Goal: Task Accomplishment & Management: Use online tool/utility

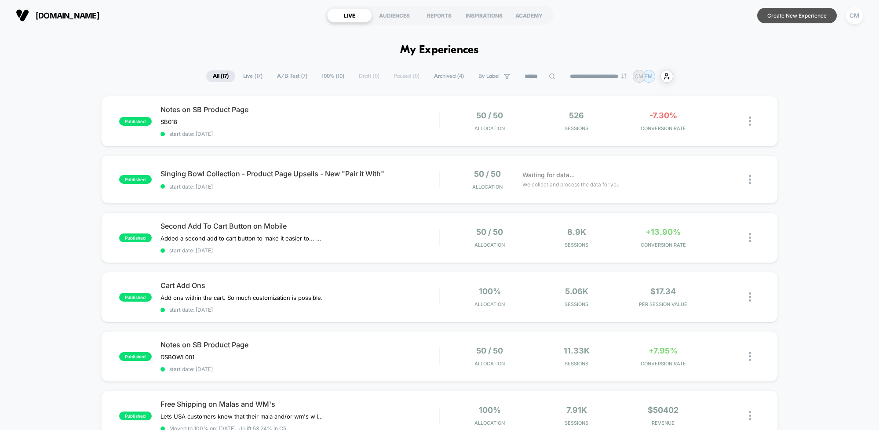
click at [787, 15] on button "Create New Experience" at bounding box center [797, 15] width 80 height 15
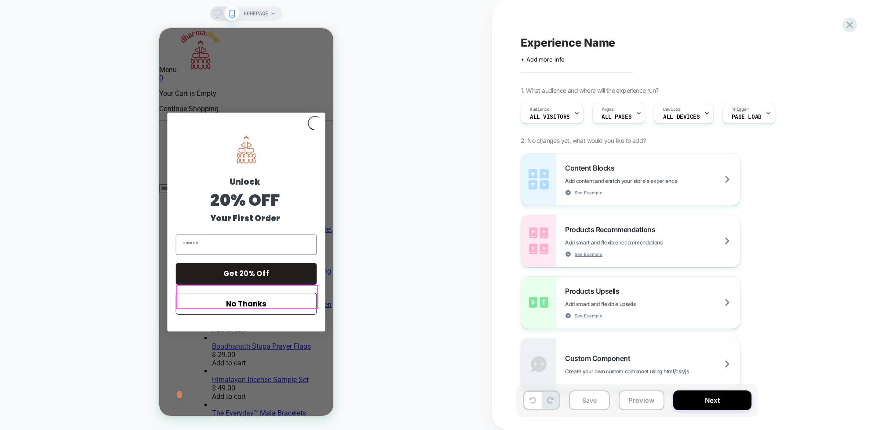
click at [257, 293] on button "No Thanks" at bounding box center [245, 304] width 141 height 22
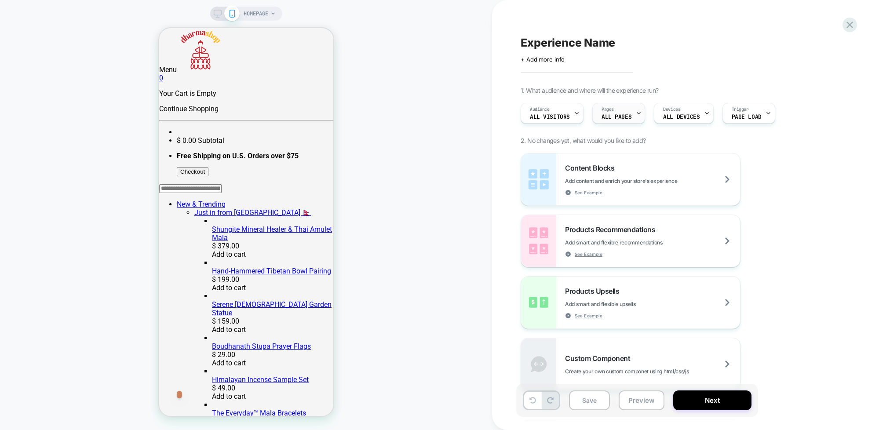
click at [624, 105] on div "Pages ALL PAGES" at bounding box center [616, 113] width 47 height 20
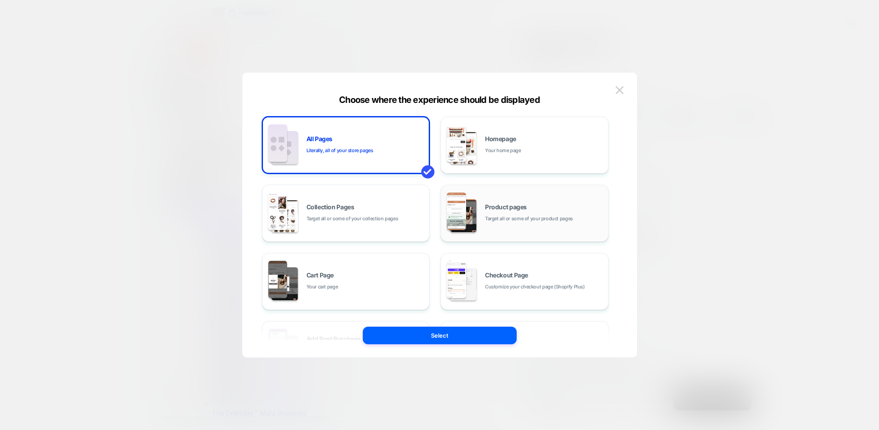
click at [512, 220] on span "Target all or some of your product pages" at bounding box center [529, 219] width 88 height 8
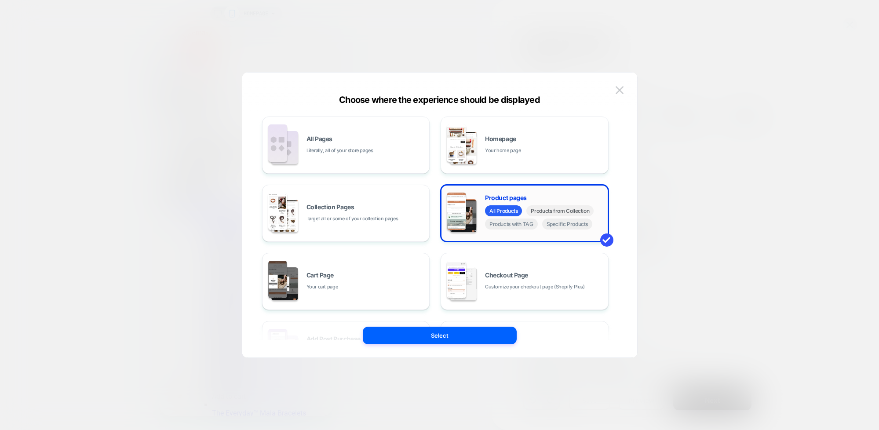
click at [555, 208] on span "Products from Collection" at bounding box center [559, 210] width 67 height 11
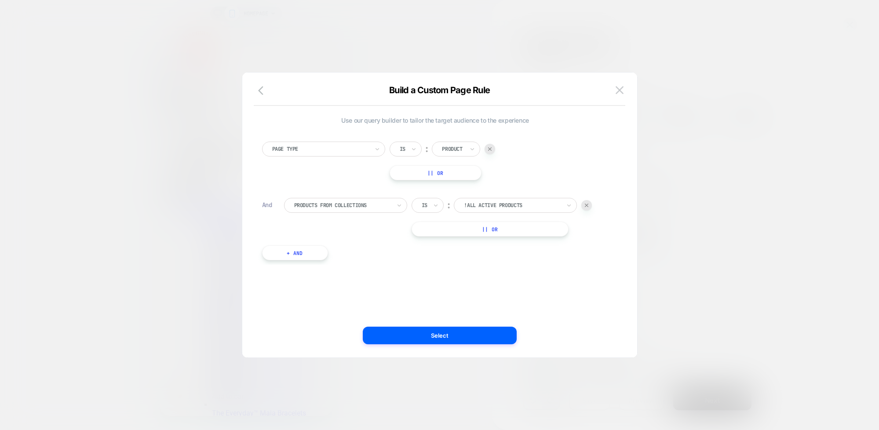
click at [537, 206] on div at bounding box center [512, 205] width 97 height 8
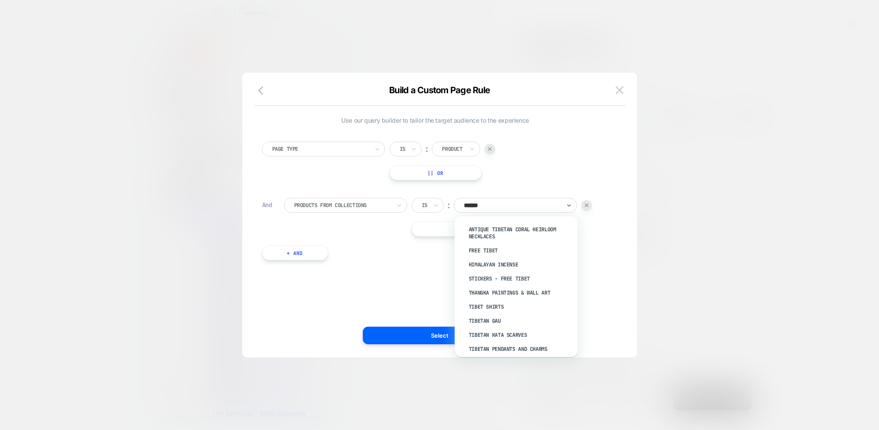
type input "*******"
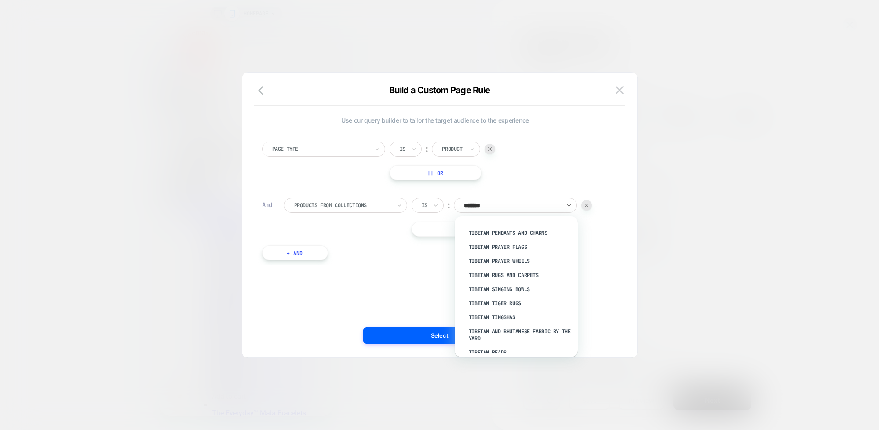
click at [504, 288] on div "Tibetan Singing Bowls" at bounding box center [521, 289] width 114 height 14
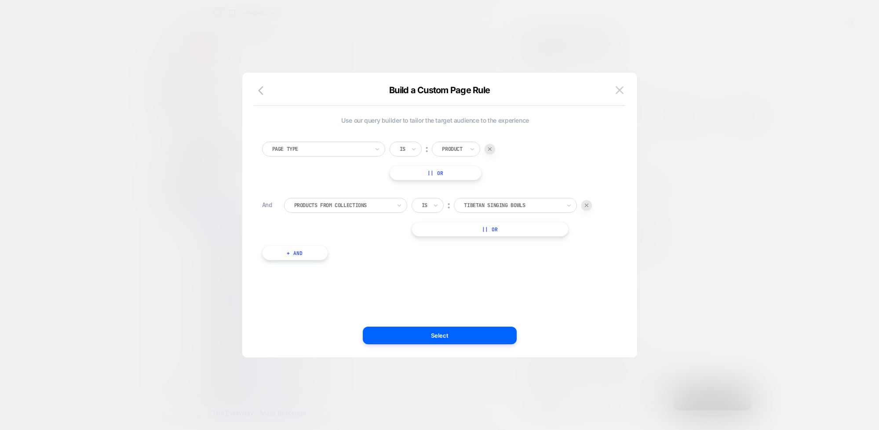
drag, startPoint x: 434, startPoint y: 334, endPoint x: 472, endPoint y: 335, distance: 37.8
click at [434, 334] on button "Select" at bounding box center [440, 336] width 154 height 18
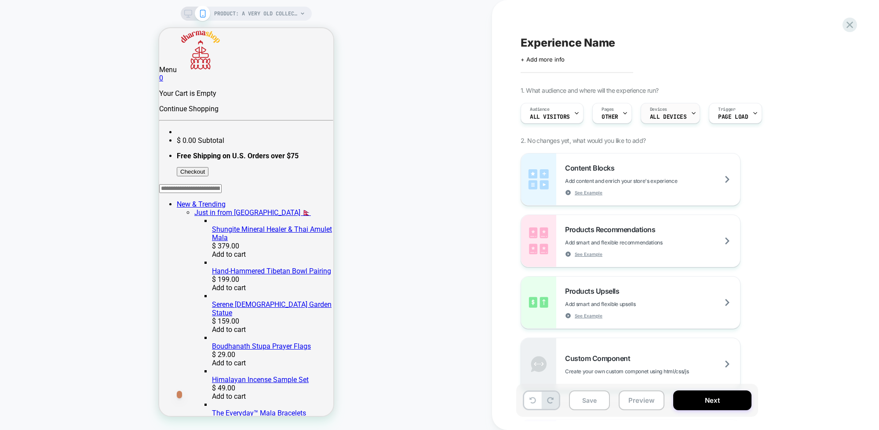
click at [679, 115] on span "ALL DEVICES" at bounding box center [668, 117] width 36 height 6
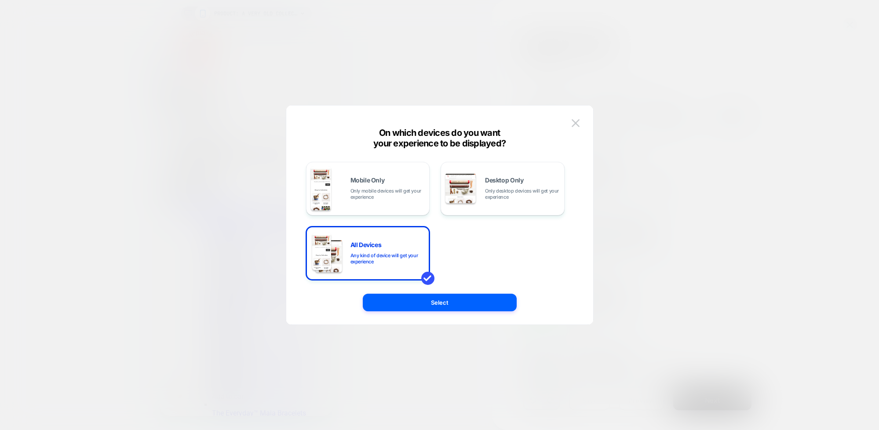
click at [444, 304] on button "Select" at bounding box center [440, 303] width 154 height 18
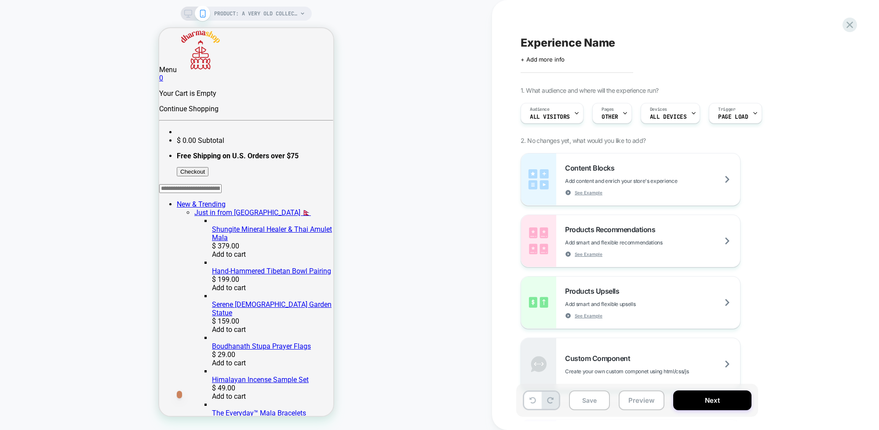
scroll to position [0, 0]
click at [284, 11] on span "PRODUCT: A Very Old Collection of Heirloom Thado Singing Bowls [new tarvati]" at bounding box center [256, 14] width 84 height 14
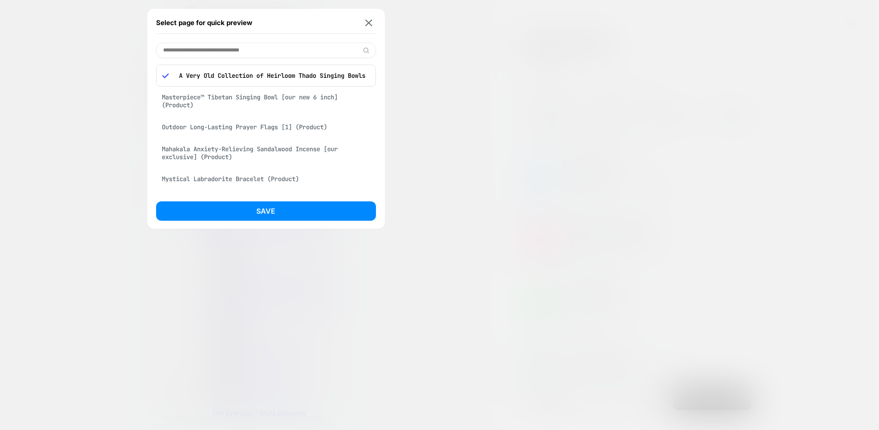
click at [243, 76] on p "A Very Old Collection of Heirloom Thado Singing Bowls [new tarvati] (Product)" at bounding box center [272, 76] width 195 height 8
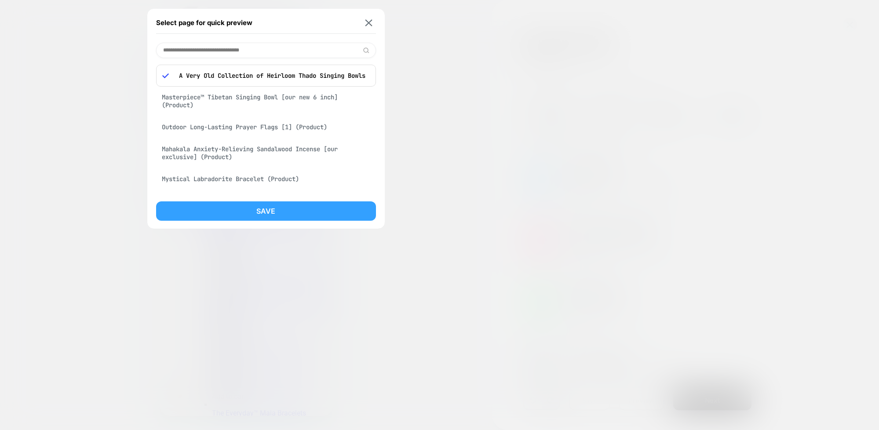
click at [274, 205] on button "Save" at bounding box center [266, 210] width 220 height 19
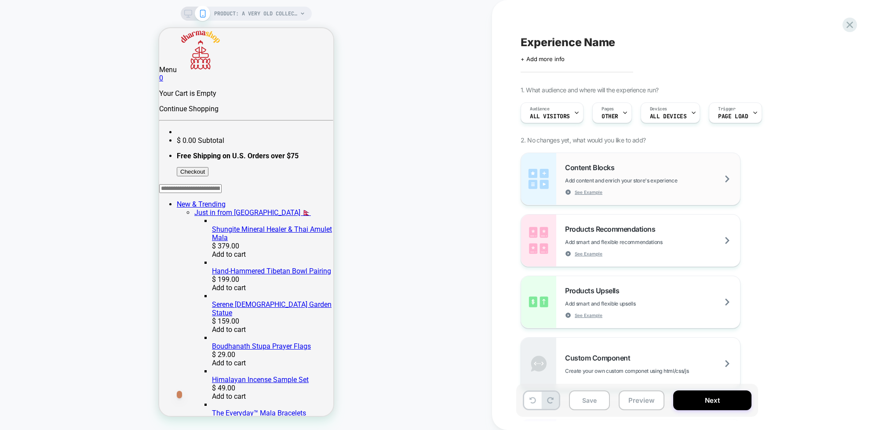
click at [642, 186] on div "Content Blocks Add content and enrich your store's experience See Example" at bounding box center [652, 179] width 175 height 32
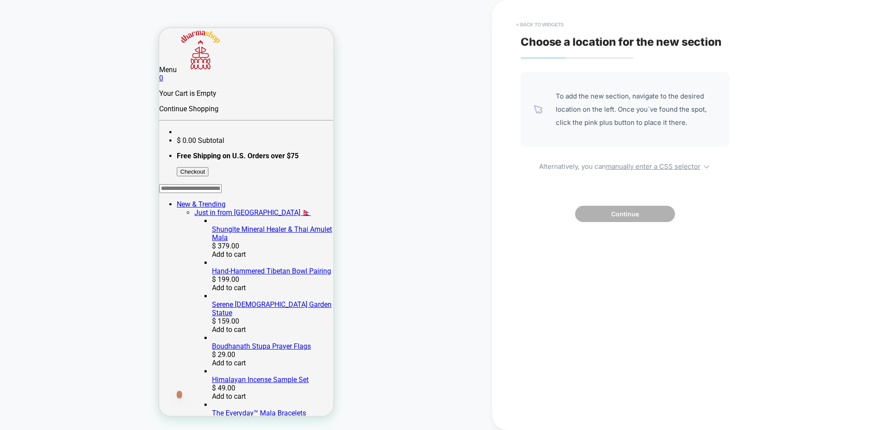
click at [535, 20] on button "< Back to widgets" at bounding box center [540, 25] width 56 height 14
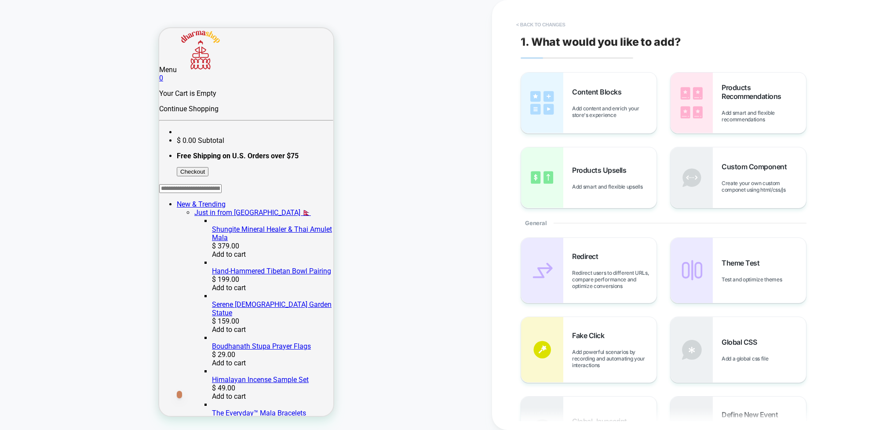
click at [536, 25] on button "< Back to changes" at bounding box center [541, 25] width 58 height 14
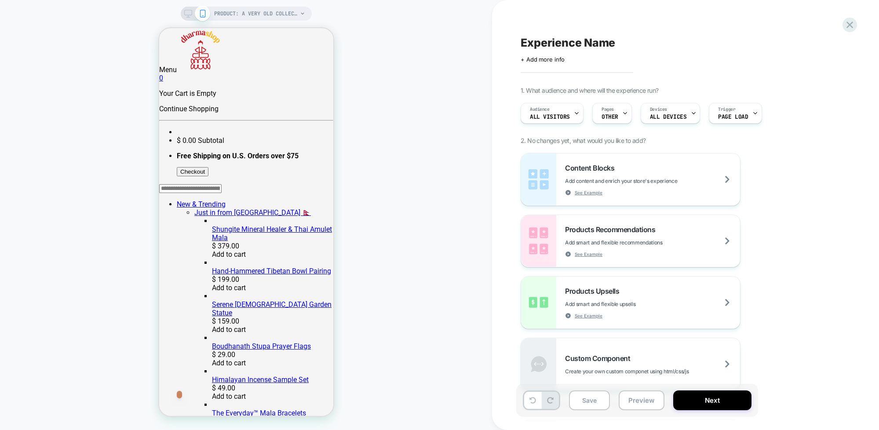
click at [192, 11] on div at bounding box center [195, 14] width 22 height 8
click at [186, 12] on icon at bounding box center [188, 14] width 8 height 8
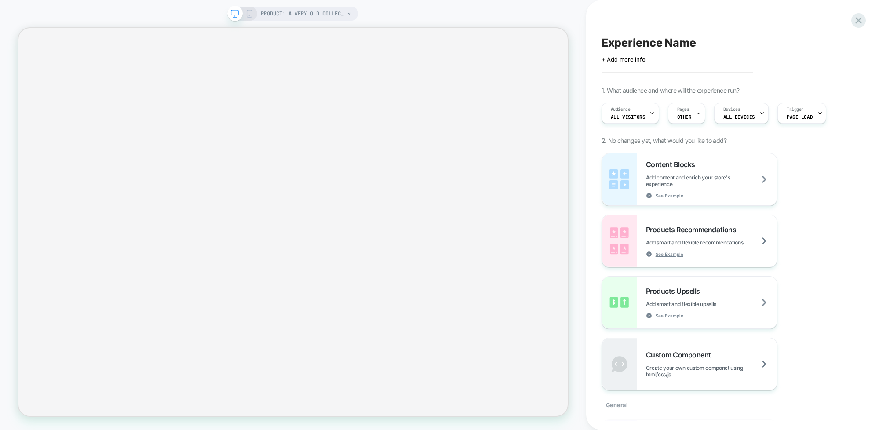
select select "**********"
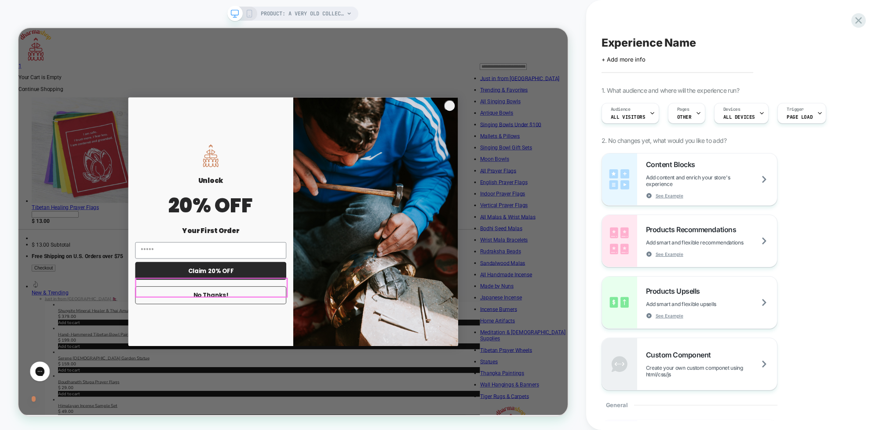
click at [293, 377] on button "No Thanks!" at bounding box center [274, 384] width 201 height 24
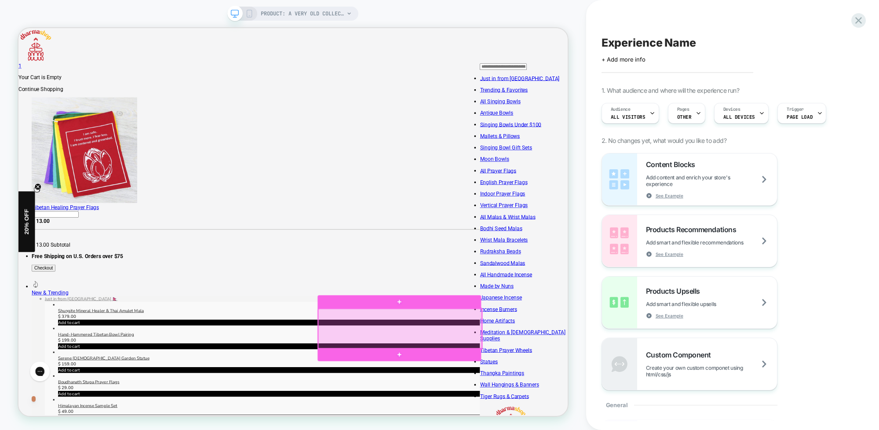
scroll to position [1, 0]
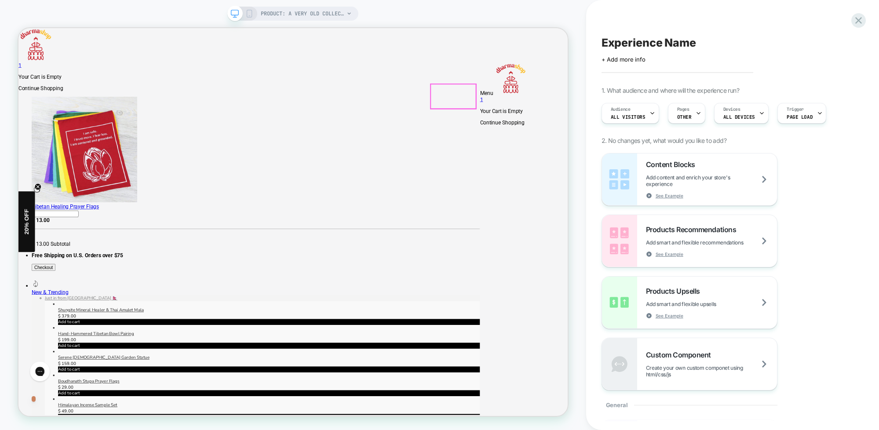
click at [314, 11] on span "PRODUCT: A Very Old Collection of Heirloom Thado Singing Bowls [new tarvati]" at bounding box center [303, 14] width 84 height 14
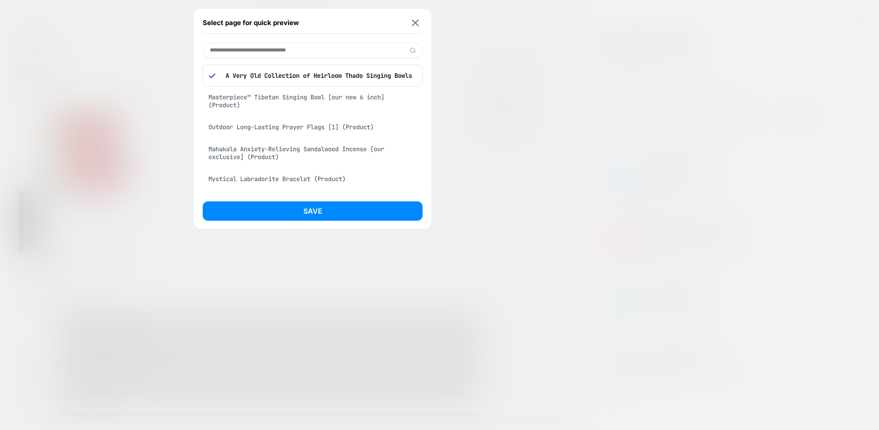
type input "*"
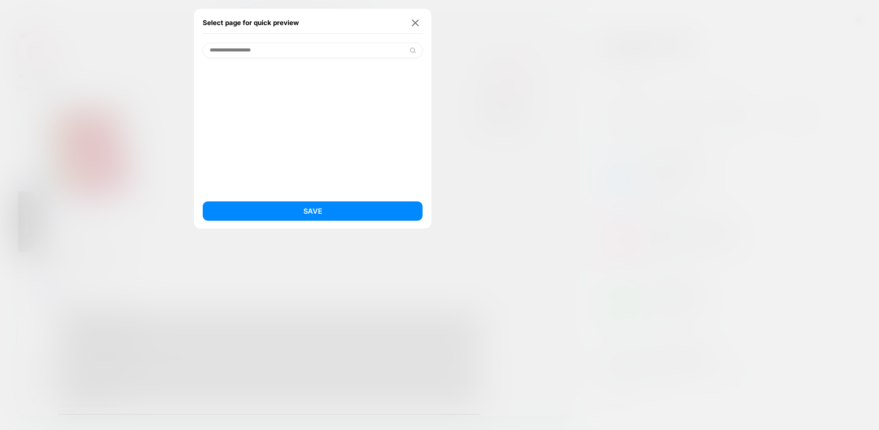
drag, startPoint x: 285, startPoint y: 47, endPoint x: 207, endPoint y: 44, distance: 78.3
click at [208, 44] on input "**********" at bounding box center [313, 50] width 220 height 15
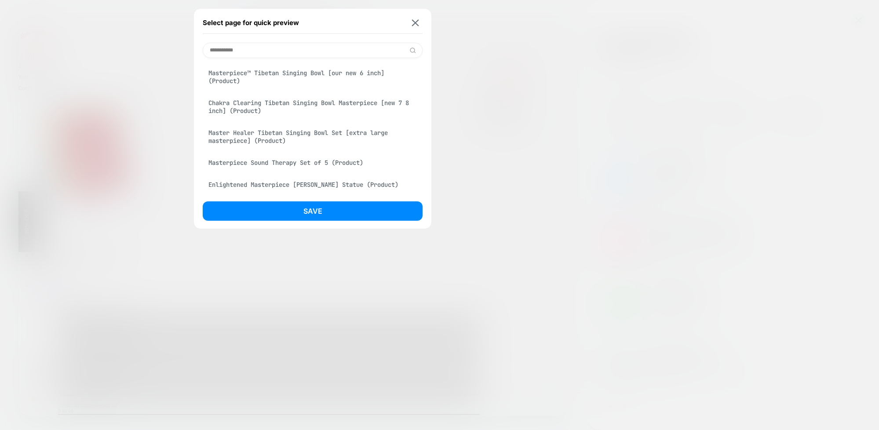
type input "**********"
click at [299, 76] on div "Masterpiece™ Tibetan Singing Bowl [our new 6 inch] (Product)" at bounding box center [313, 77] width 220 height 25
click at [334, 214] on button "Save" at bounding box center [313, 210] width 220 height 19
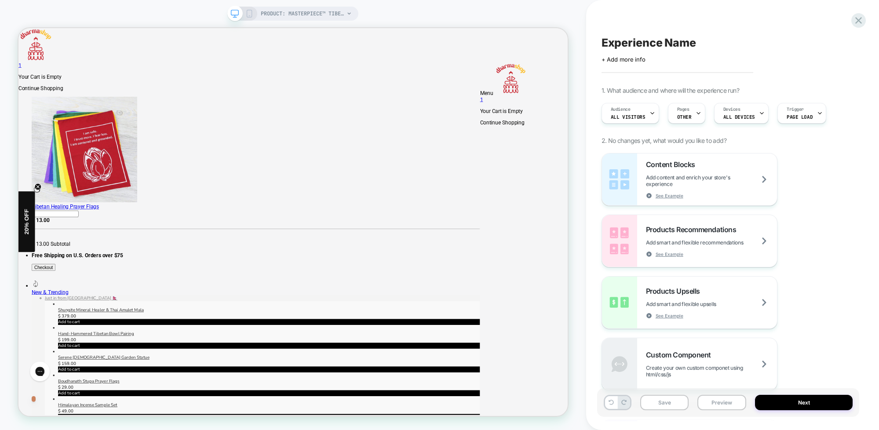
click at [501, 6] on div "PRODUCT: Masterpiece™ Tibetan Singing Bowl [our new 6 inch] PRODUCT: Masterpiec…" at bounding box center [293, 215] width 586 height 430
click at [252, 14] on rect at bounding box center [249, 13] width 5 height 7
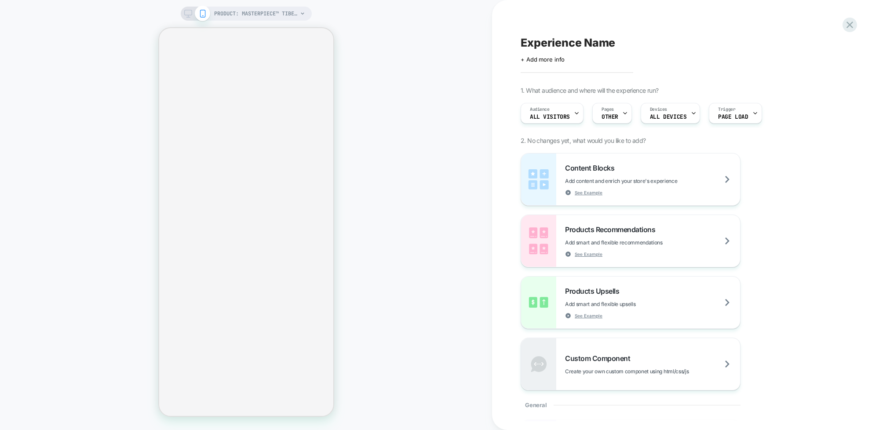
select select "**********"
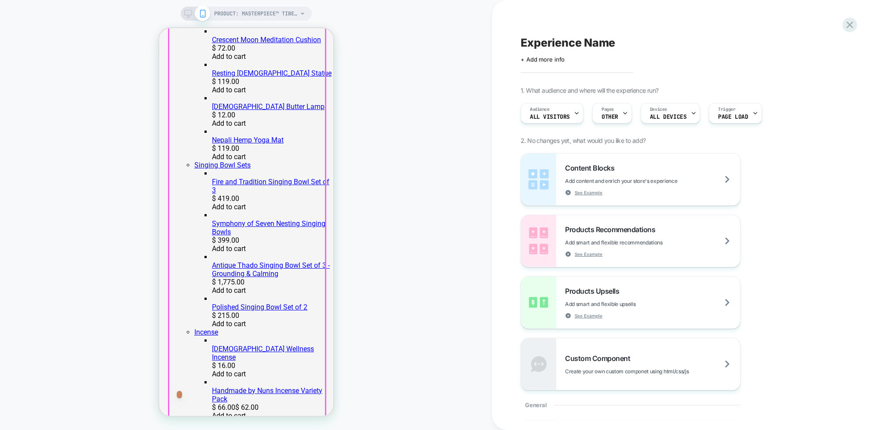
scroll to position [1090, 0]
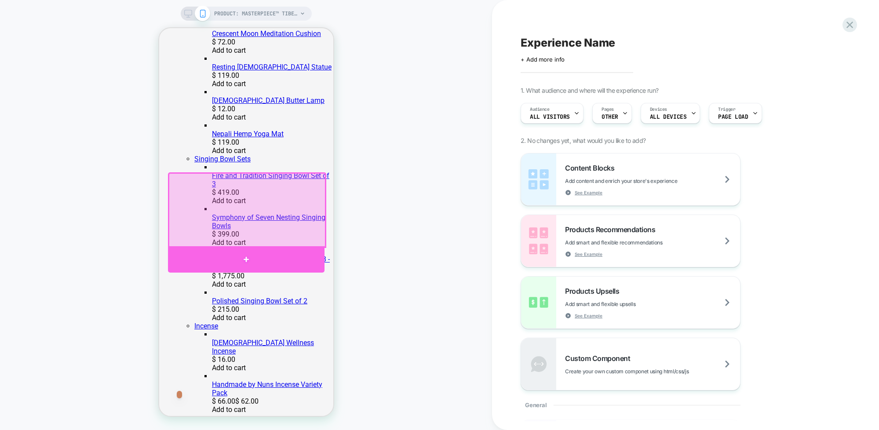
click at [243, 260] on div at bounding box center [246, 259] width 157 height 26
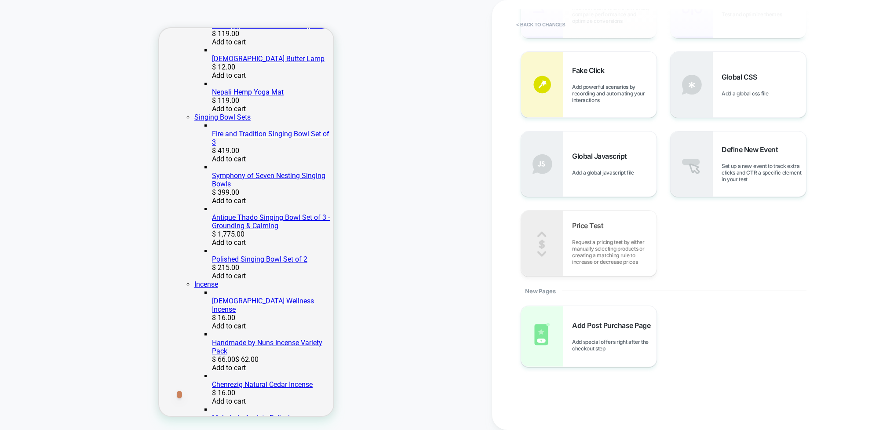
scroll to position [0, 0]
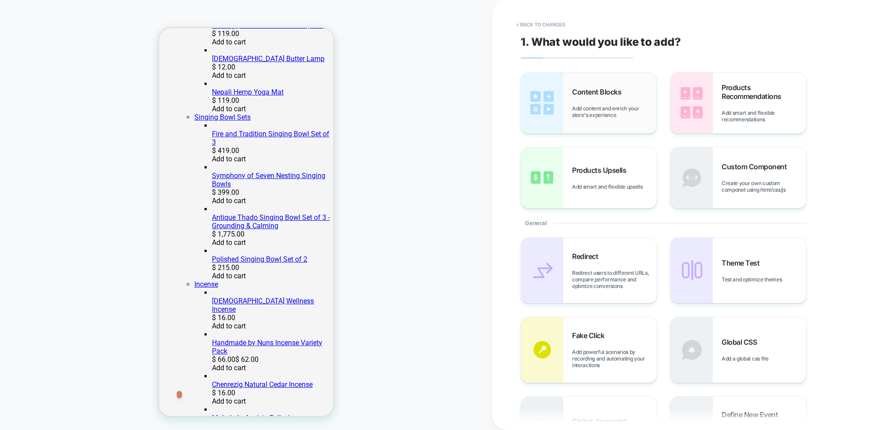
click at [570, 110] on div "Content Blocks Add content and enrich your store's experience" at bounding box center [588, 103] width 135 height 61
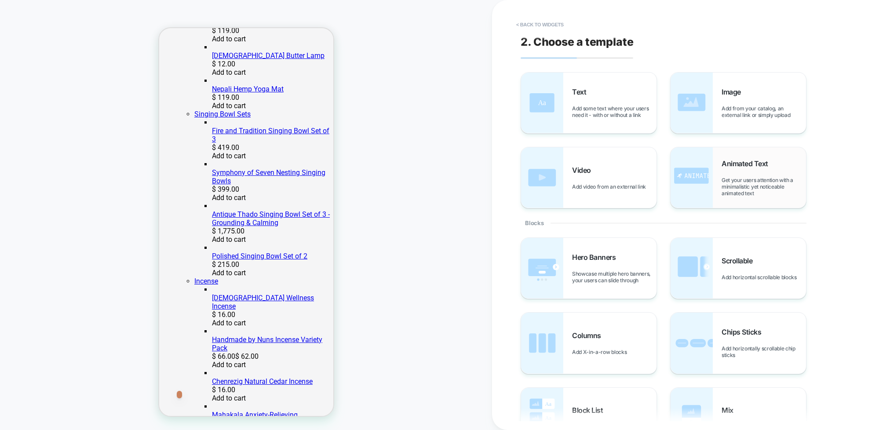
scroll to position [8, 0]
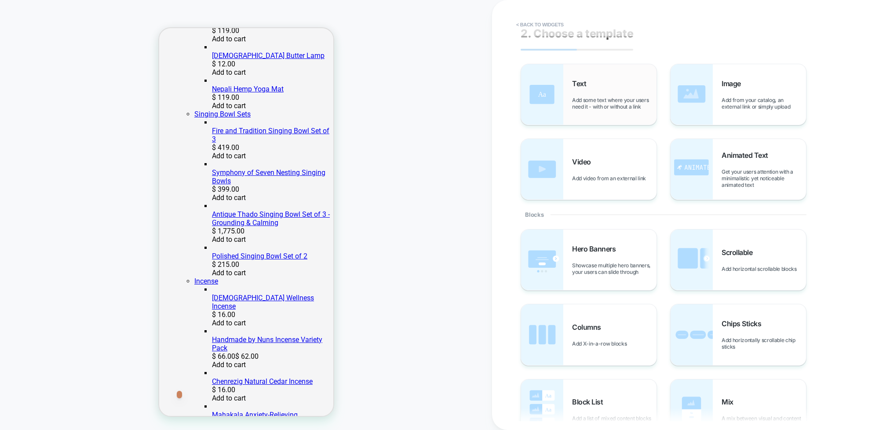
click at [572, 87] on span "Text" at bounding box center [581, 83] width 18 height 9
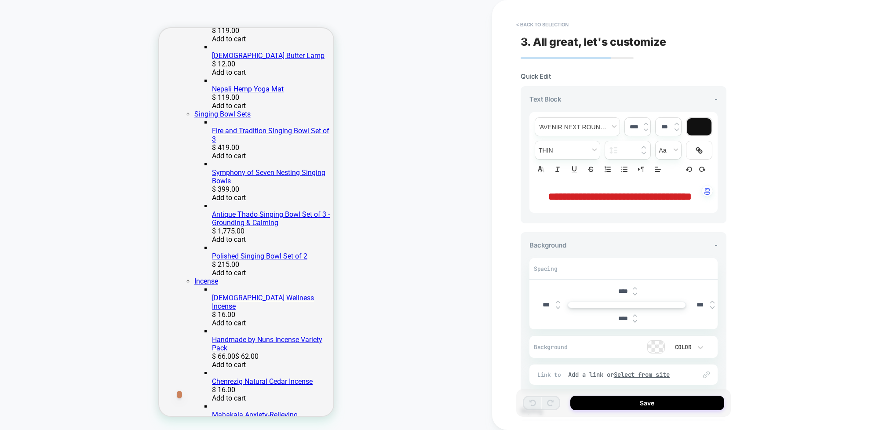
scroll to position [2, 0]
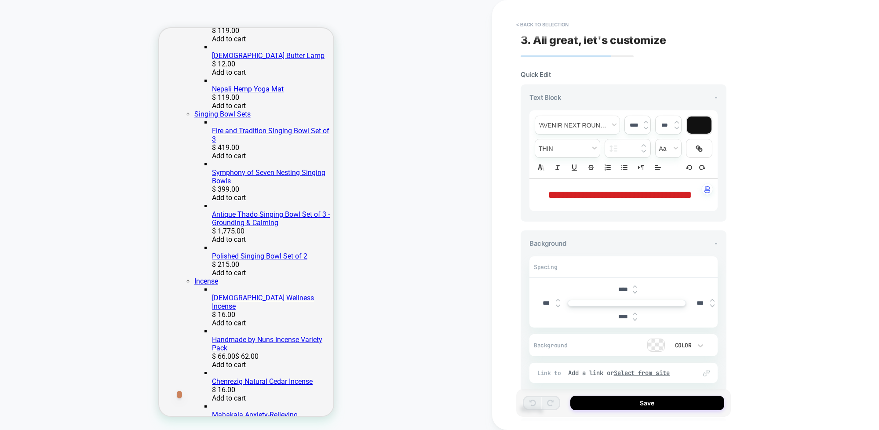
click at [646, 202] on p "**********" at bounding box center [620, 194] width 164 height 15
drag, startPoint x: 649, startPoint y: 207, endPoint x: 508, endPoint y: 190, distance: 141.3
click at [508, 190] on div "**********" at bounding box center [685, 215] width 387 height 430
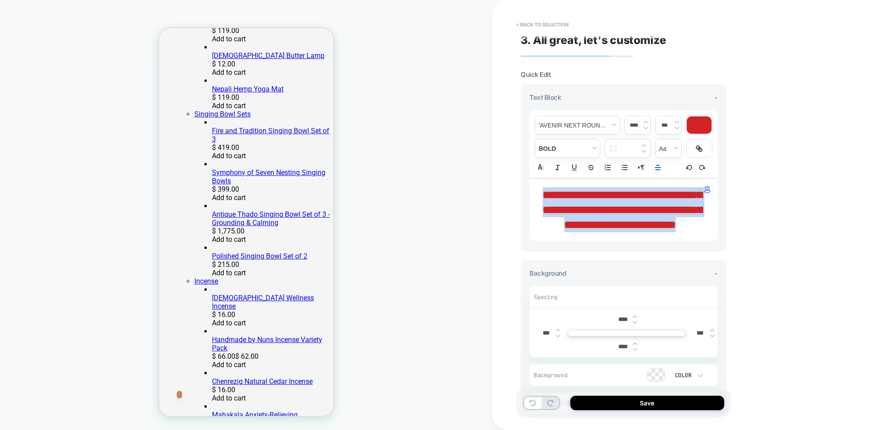
drag, startPoint x: 659, startPoint y: 240, endPoint x: 482, endPoint y: 179, distance: 186.8
click at [480, 181] on div "**********" at bounding box center [439, 215] width 879 height 430
click at [646, 126] on img at bounding box center [646, 128] width 4 height 4
click at [645, 120] on img at bounding box center [646, 122] width 4 height 4
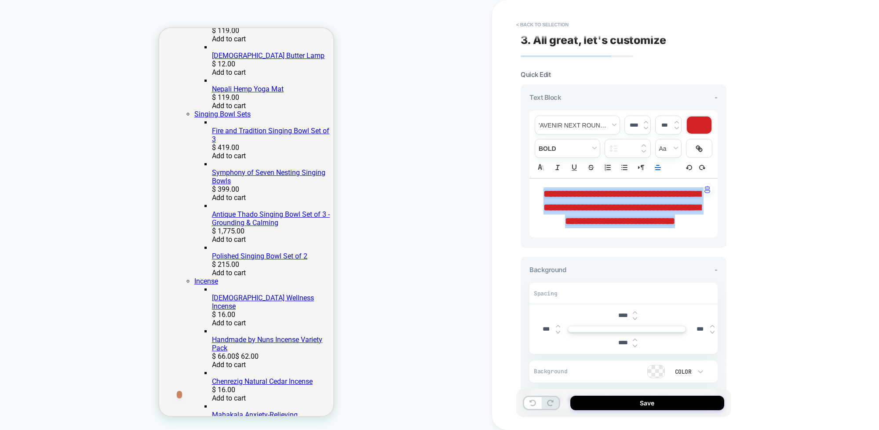
click at [645, 120] on img at bounding box center [646, 122] width 4 height 4
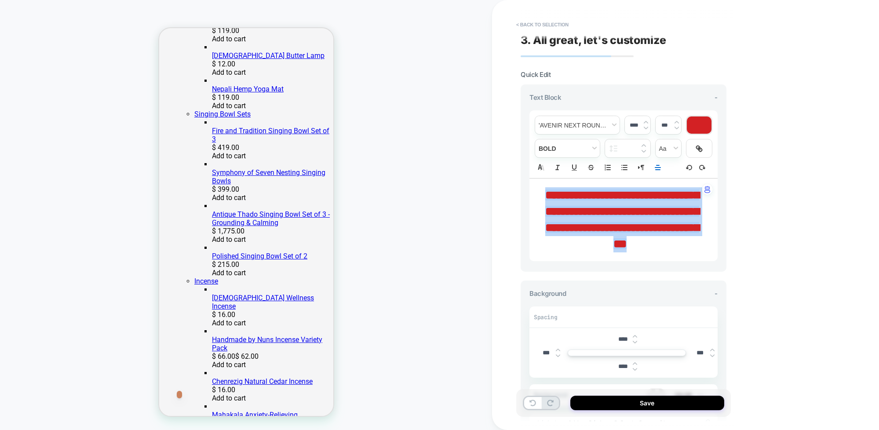
click at [645, 120] on img at bounding box center [646, 122] width 4 height 4
click at [645, 128] on img at bounding box center [646, 128] width 4 height 4
click at [646, 128] on img at bounding box center [646, 128] width 4 height 4
click at [645, 128] on img at bounding box center [646, 128] width 4 height 4
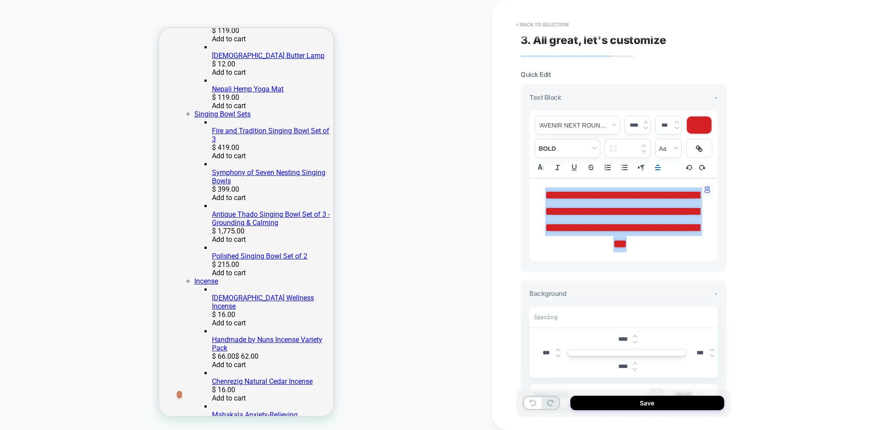
click at [646, 128] on img at bounding box center [646, 128] width 4 height 4
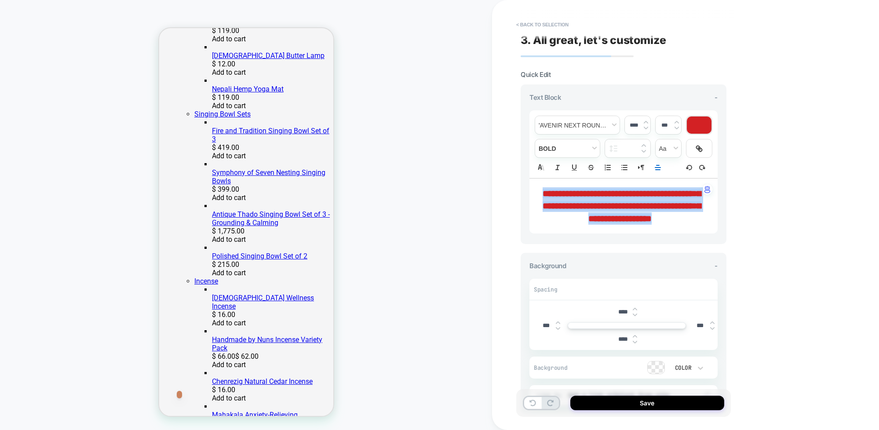
click at [645, 120] on img at bounding box center [646, 122] width 4 height 4
click at [646, 120] on img at bounding box center [646, 122] width 4 height 4
type input "****"
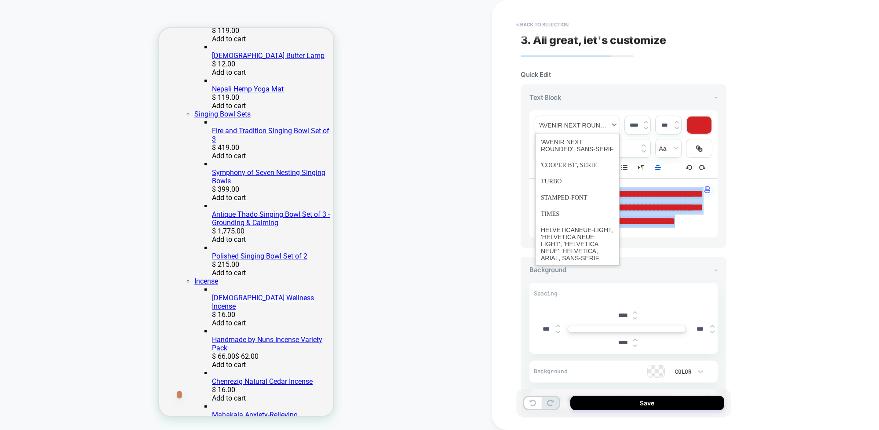
click at [590, 126] on span "font" at bounding box center [577, 125] width 84 height 18
click at [567, 166] on span "font" at bounding box center [577, 165] width 73 height 16
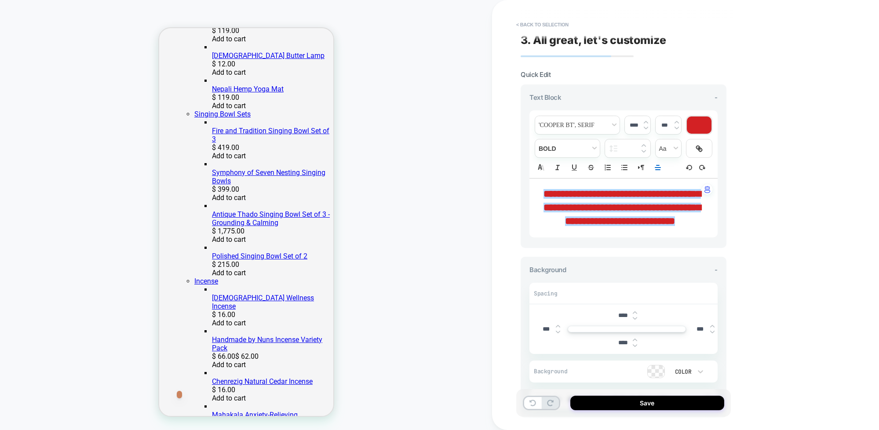
click at [649, 222] on strong "**********" at bounding box center [622, 207] width 157 height 37
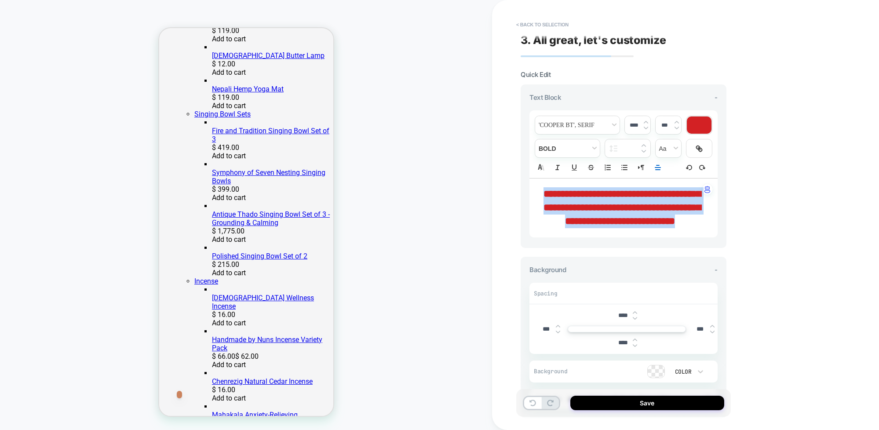
drag, startPoint x: 639, startPoint y: 236, endPoint x: 522, endPoint y: 198, distance: 123.5
click at [522, 198] on div "**********" at bounding box center [624, 166] width 206 height 164
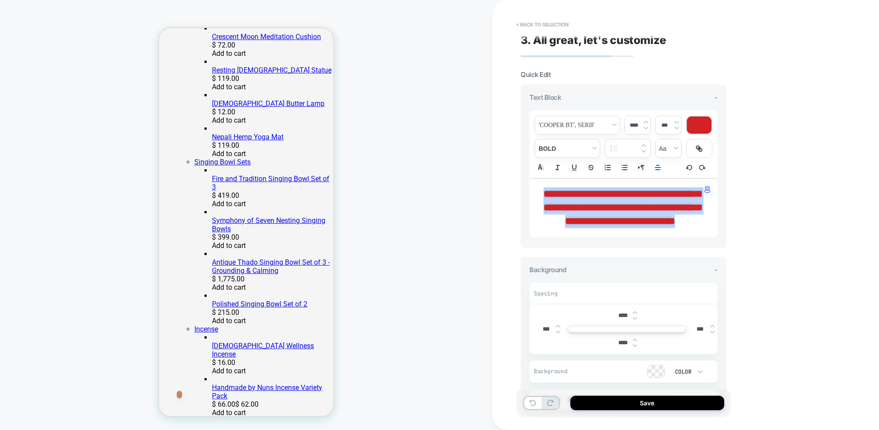
scroll to position [1184, 0]
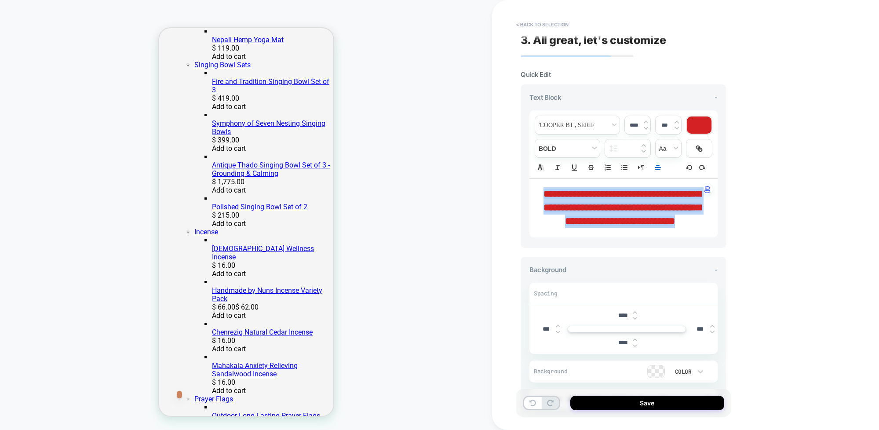
click at [704, 126] on div at bounding box center [699, 125] width 25 height 17
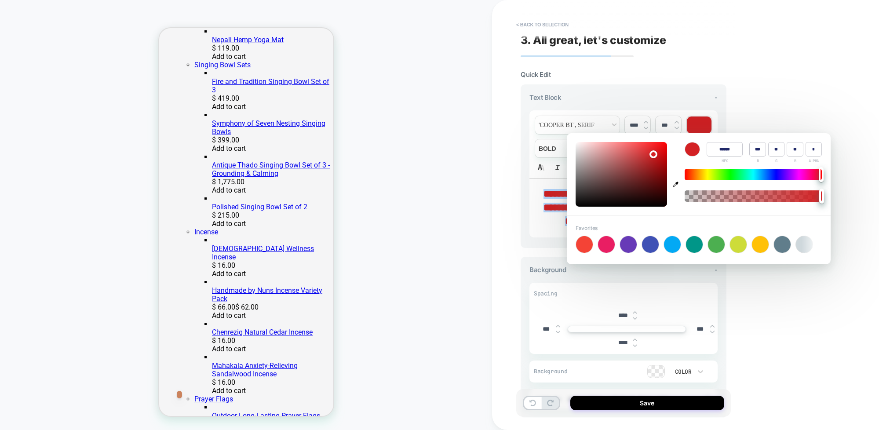
click at [729, 149] on input "******" at bounding box center [725, 149] width 36 height 15
click at [730, 149] on input "******" at bounding box center [725, 149] width 36 height 15
paste input
type input "******"
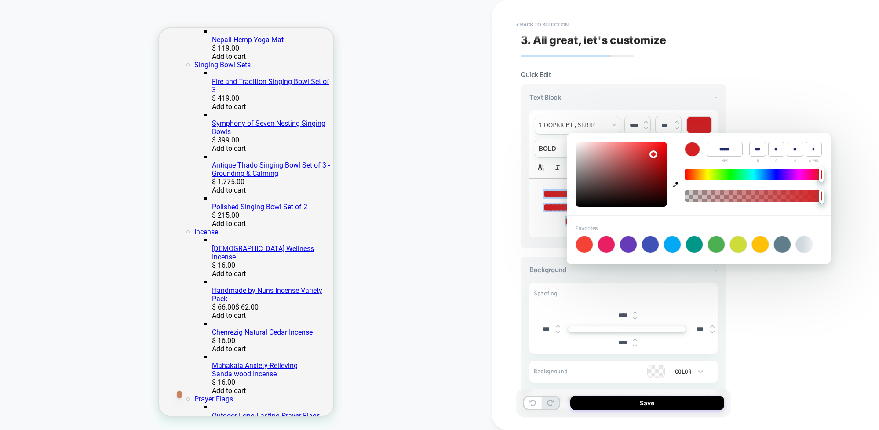
type input "***"
type input "**"
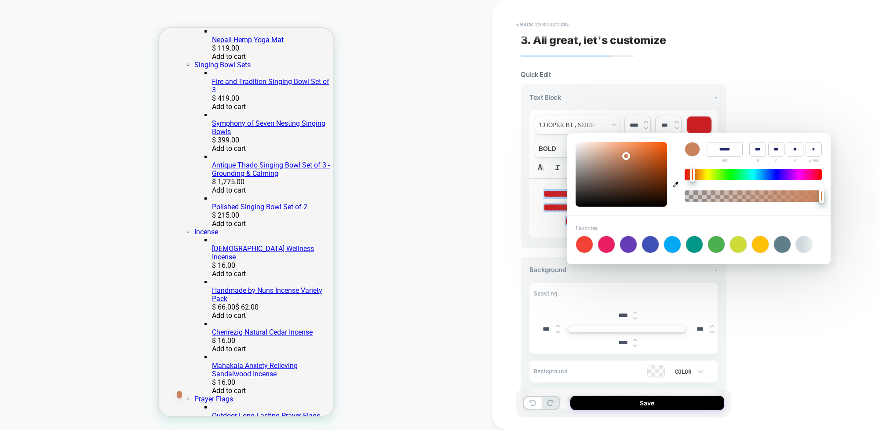
type input "******"
click at [770, 119] on div "**********" at bounding box center [685, 215] width 387 height 430
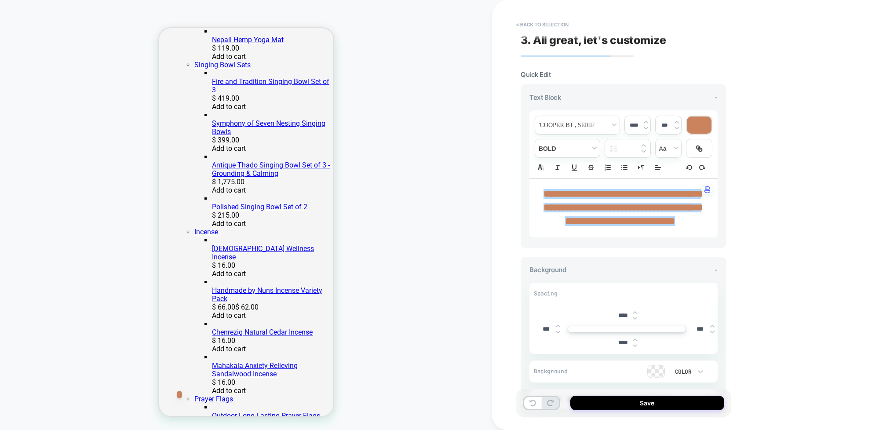
click at [770, 119] on div "**********" at bounding box center [685, 215] width 387 height 430
click at [754, 171] on div "**********" at bounding box center [685, 215] width 387 height 430
click at [622, 213] on p "**********" at bounding box center [620, 207] width 164 height 41
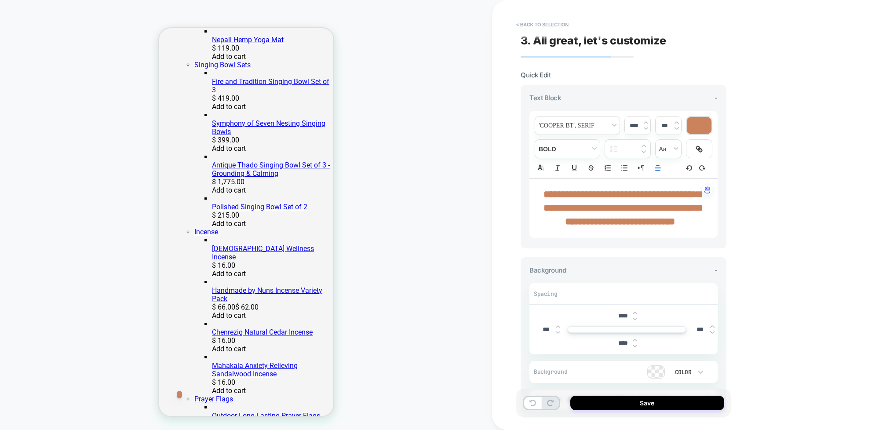
scroll to position [120, 0]
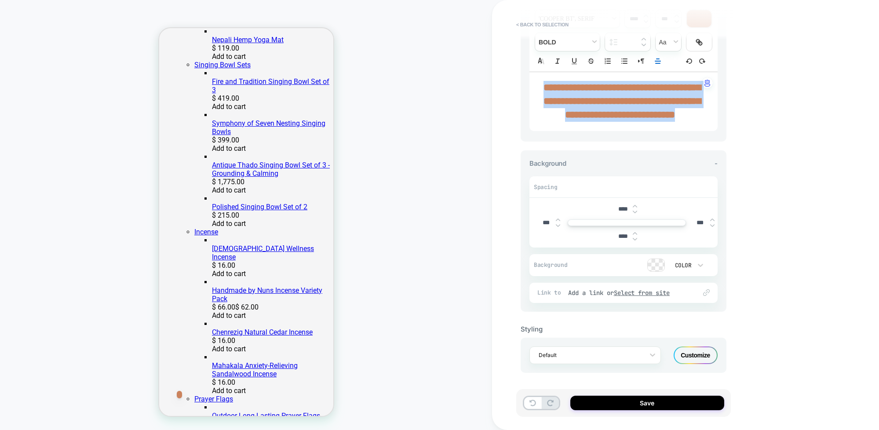
drag, startPoint x: 640, startPoint y: 117, endPoint x: 556, endPoint y: 73, distance: 94.4
click at [549, 81] on p "**********" at bounding box center [620, 101] width 164 height 41
drag, startPoint x: 609, startPoint y: 83, endPoint x: 648, endPoint y: 84, distance: 39.1
click at [609, 83] on strong "**********" at bounding box center [622, 101] width 157 height 37
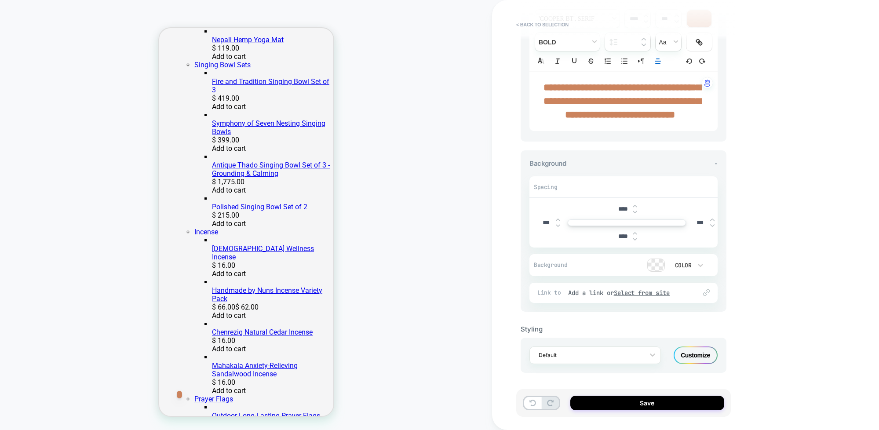
drag, startPoint x: 789, startPoint y: 91, endPoint x: 779, endPoint y: 92, distance: 10.2
click at [789, 91] on div "**********" at bounding box center [685, 215] width 387 height 430
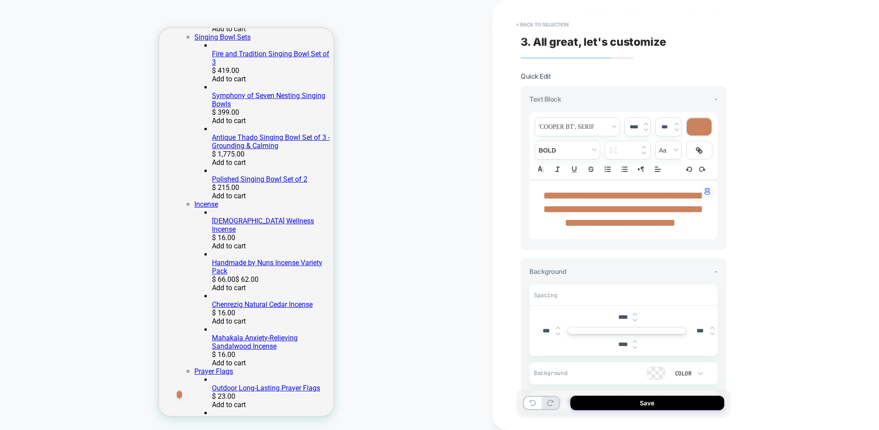
scroll to position [1206, 0]
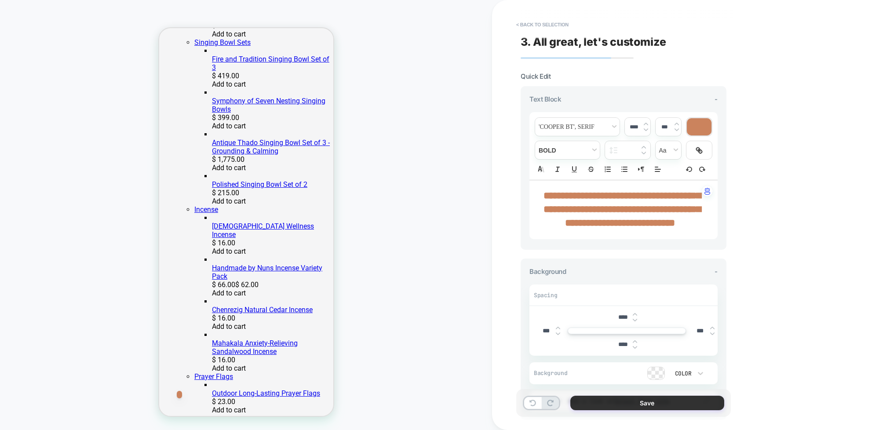
click at [661, 405] on button "Save" at bounding box center [647, 403] width 154 height 15
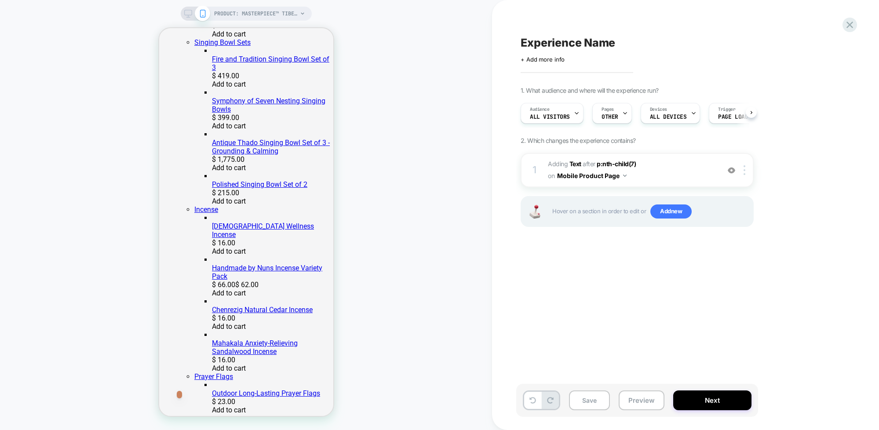
scroll to position [0, 0]
click at [747, 171] on div at bounding box center [746, 170] width 15 height 10
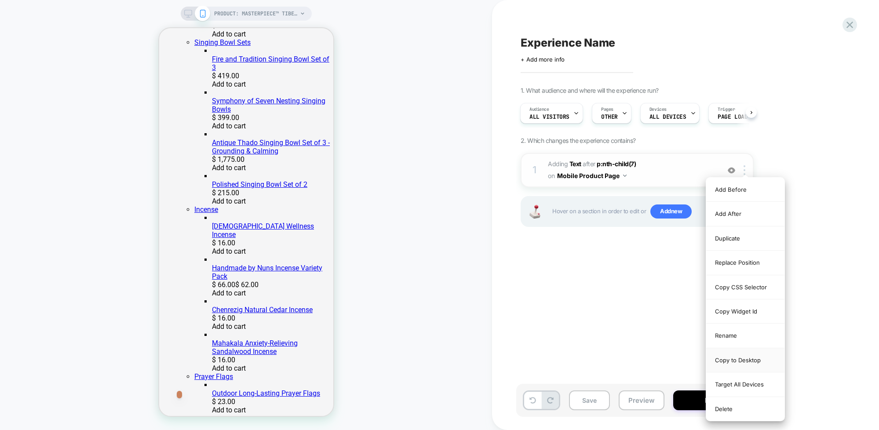
click at [746, 358] on div "Copy to Desktop" at bounding box center [745, 360] width 78 height 24
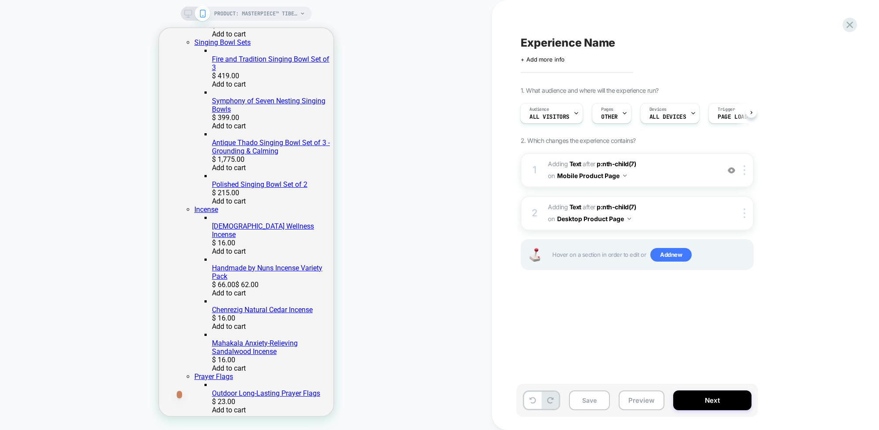
click at [802, 285] on div "1. What audience and where will the experience run? Audience All Visitors Pages…" at bounding box center [681, 189] width 321 height 205
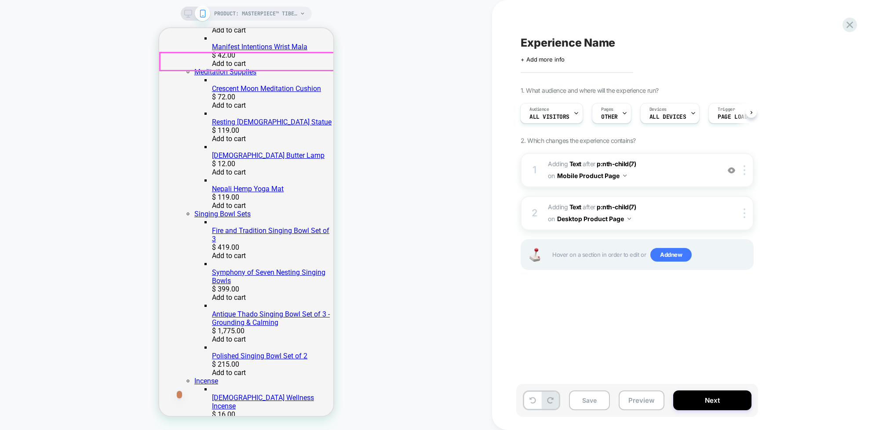
scroll to position [1046, 0]
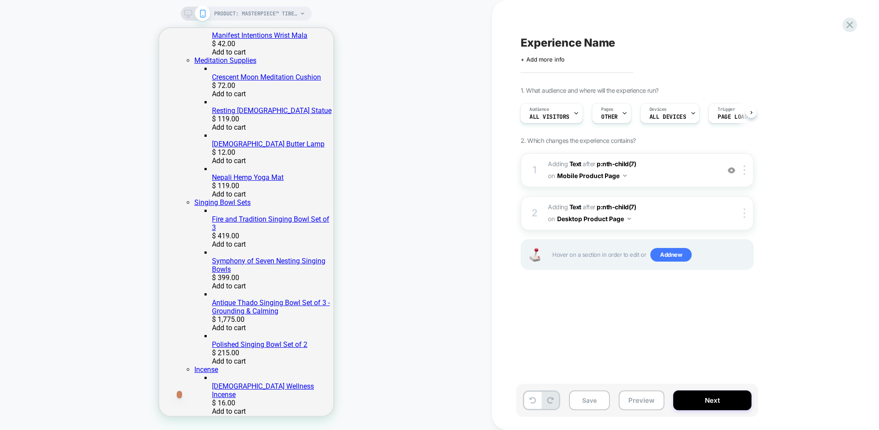
click at [299, 14] on div "PRODUCT: Masterpiece™ Tibetan Singing Bowl [our new 6 inch]" at bounding box center [259, 14] width 91 height 14
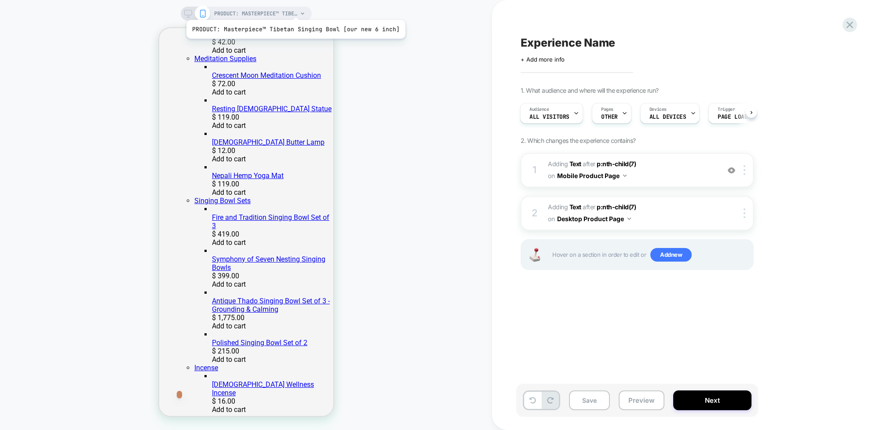
click at [293, 9] on span "PRODUCT: Masterpiece™ Tibetan Singing Bowl [our new 6 inch]" at bounding box center [256, 14] width 84 height 14
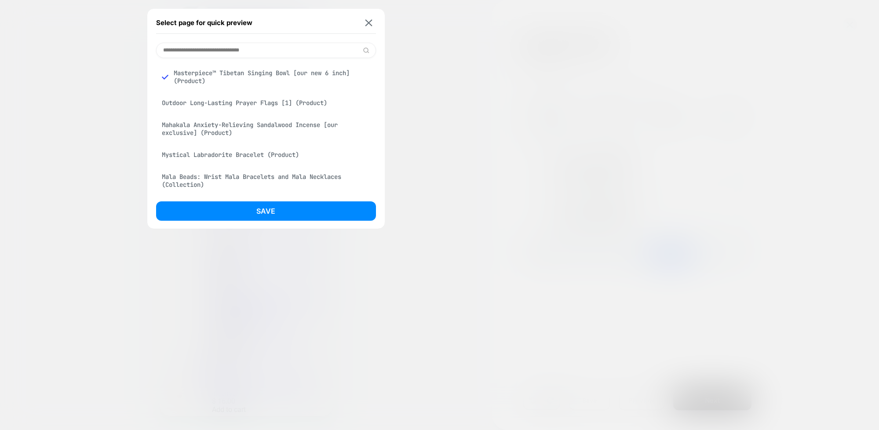
click at [234, 50] on input at bounding box center [266, 50] width 220 height 15
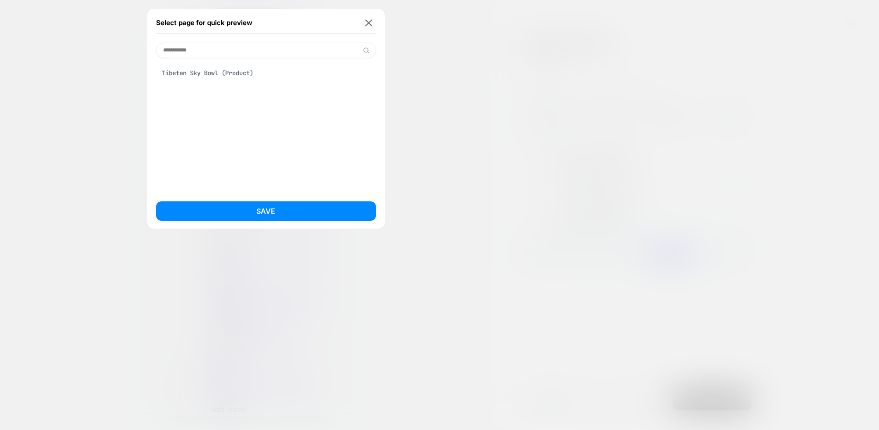
type input "**********"
click at [204, 71] on div "Tibetan Sky Bowl (Product)" at bounding box center [266, 73] width 220 height 17
drag, startPoint x: 266, startPoint y: 208, endPoint x: 332, endPoint y: 193, distance: 68.5
click at [266, 208] on button "Save" at bounding box center [266, 210] width 220 height 19
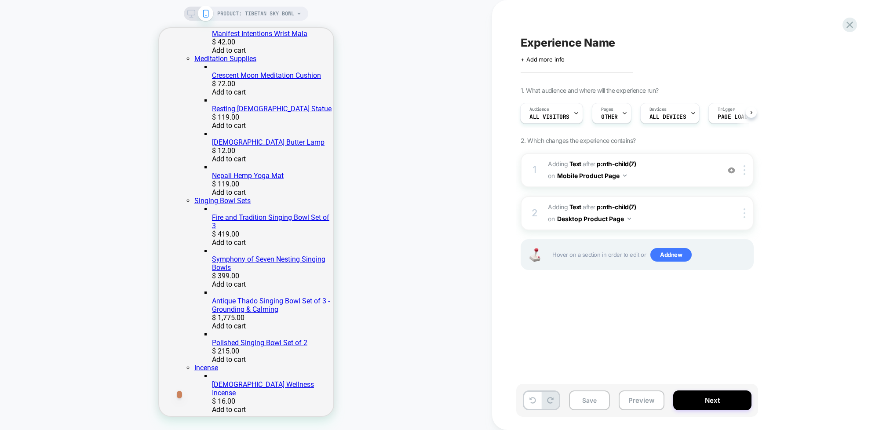
scroll to position [0, 1]
click at [371, 55] on div "PRODUCT: Tibetan Sky Bowl PRODUCT: Tibetan Sky Bowl" at bounding box center [246, 215] width 492 height 412
click at [380, 58] on div "PRODUCT: Tibetan Sky Bowl PRODUCT: Tibetan Sky Bowl" at bounding box center [246, 215] width 492 height 412
click at [367, 114] on div "PRODUCT: Tibetan Sky Bowl PRODUCT: Tibetan Sky Bowl" at bounding box center [246, 215] width 492 height 412
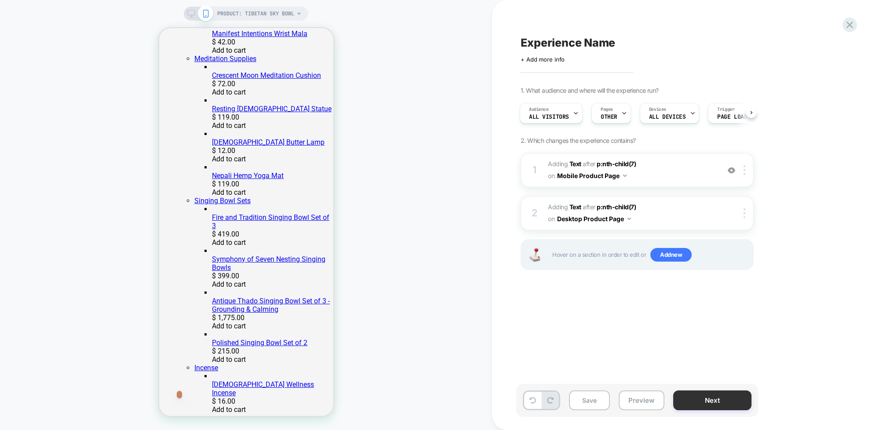
click at [723, 403] on button "Next" at bounding box center [712, 401] width 78 height 20
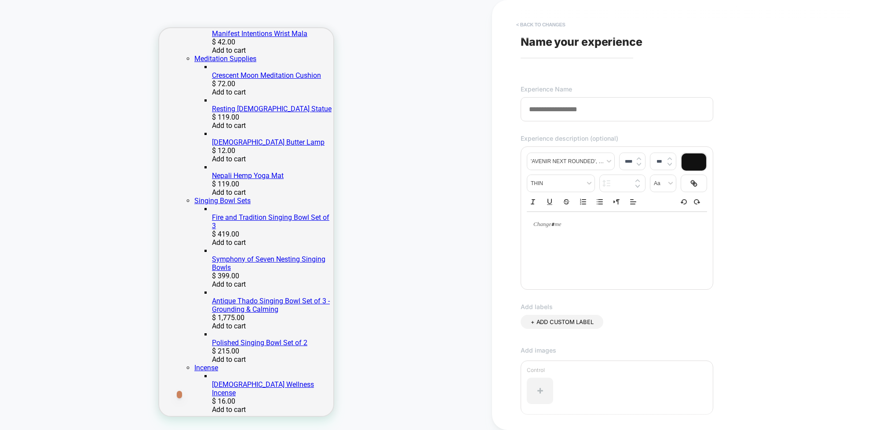
click at [518, 23] on button "< Back to changes" at bounding box center [541, 25] width 58 height 14
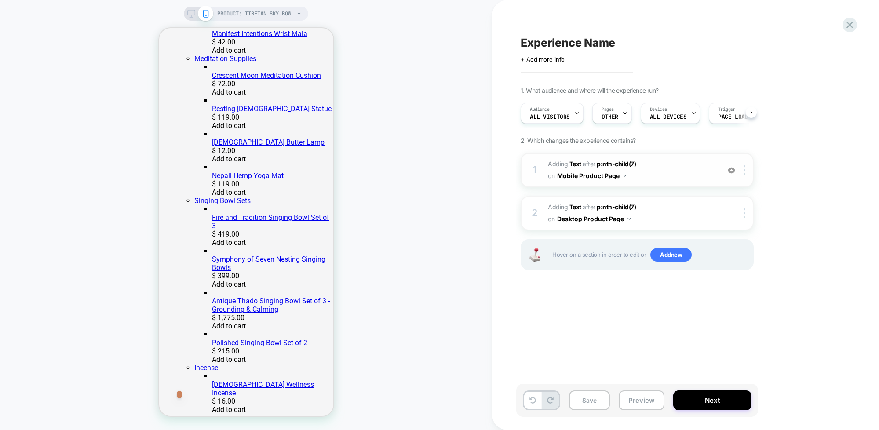
scroll to position [0, 0]
click at [687, 218] on span "#_loomi_addon_1758649486152 Adding Text AFTER p:nth-child(7) p:nth-child(7) on …" at bounding box center [632, 213] width 168 height 24
click at [685, 216] on span "#_loomi_addon_1758649486152 Adding Text AFTER p:nth-child(7) p:nth-child(7) on …" at bounding box center [632, 213] width 168 height 24
click at [190, 13] on icon at bounding box center [191, 14] width 8 height 8
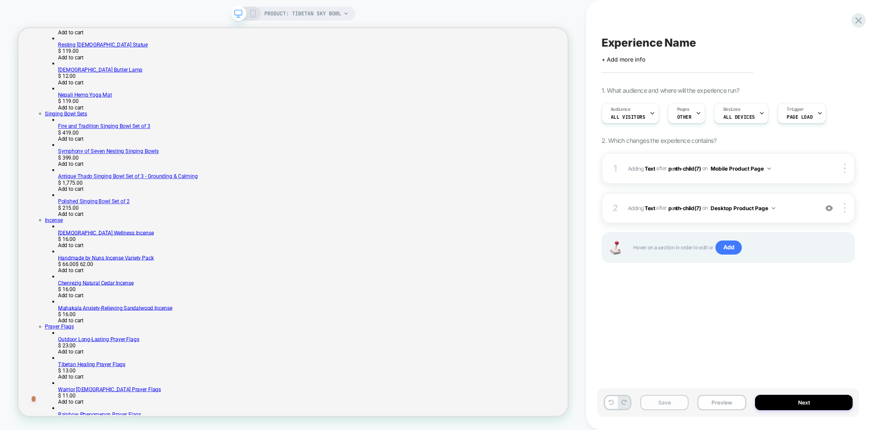
click at [664, 409] on button "Save" at bounding box center [664, 402] width 49 height 15
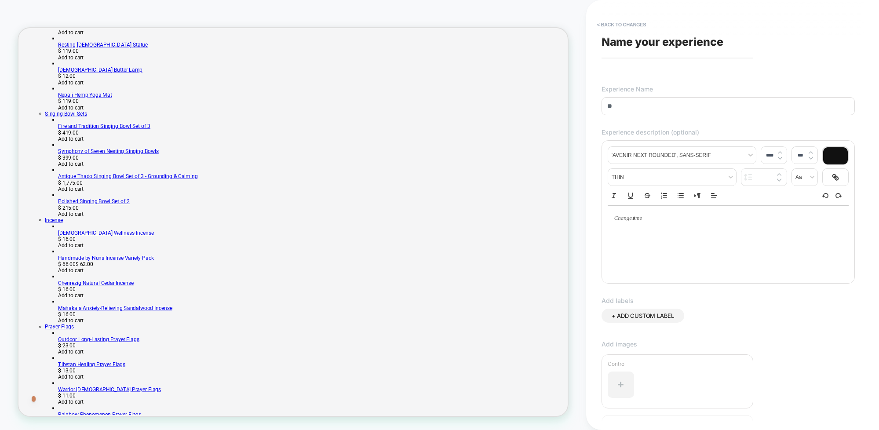
type input "*"
click at [646, 108] on input "**********" at bounding box center [728, 106] width 253 height 18
click at [645, 106] on input "**********" at bounding box center [728, 106] width 253 height 18
click at [730, 106] on input "**********" at bounding box center [728, 106] width 253 height 18
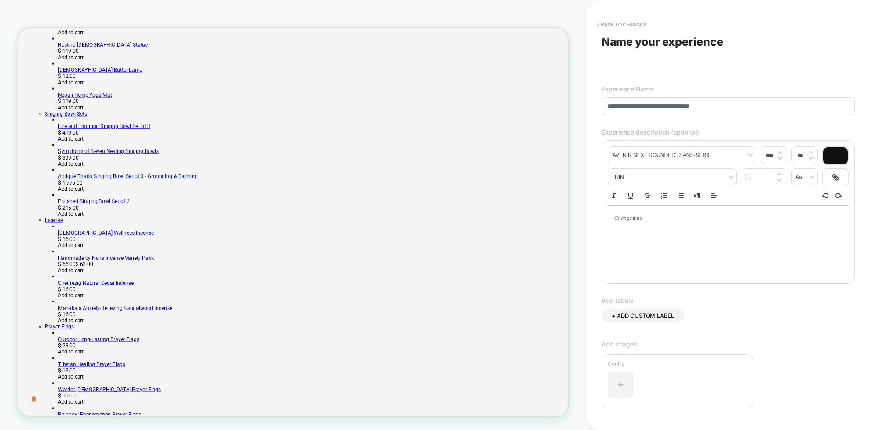
type input "**********"
drag, startPoint x: 655, startPoint y: 223, endPoint x: 609, endPoint y: 215, distance: 46.7
click at [609, 215] on div at bounding box center [728, 219] width 241 height 26
type input "****"
click at [626, 220] on p at bounding box center [725, 219] width 217 height 8
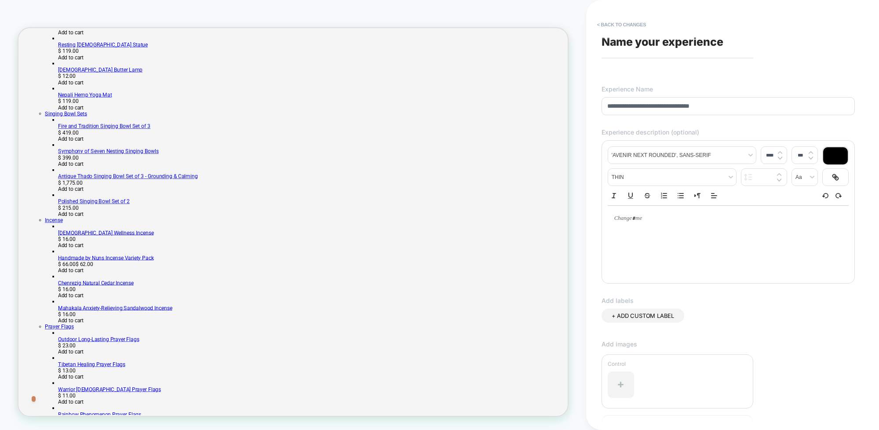
click at [626, 220] on p at bounding box center [725, 219] width 217 height 8
type input "****"
click at [671, 229] on div "﻿" at bounding box center [728, 219] width 241 height 26
click at [614, 219] on div "**********" at bounding box center [728, 223] width 241 height 35
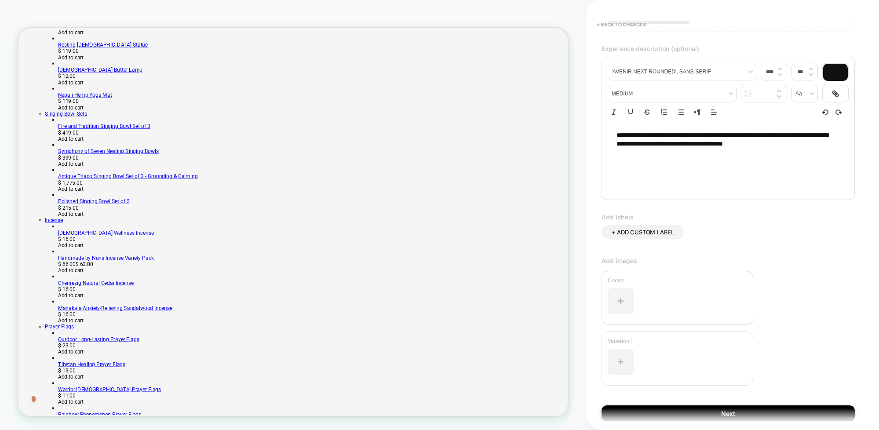
scroll to position [119, 0]
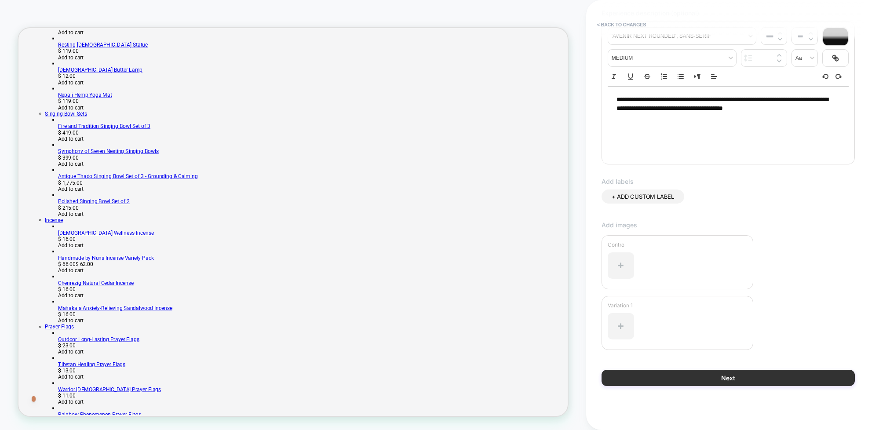
click at [750, 377] on button "Next" at bounding box center [728, 378] width 253 height 16
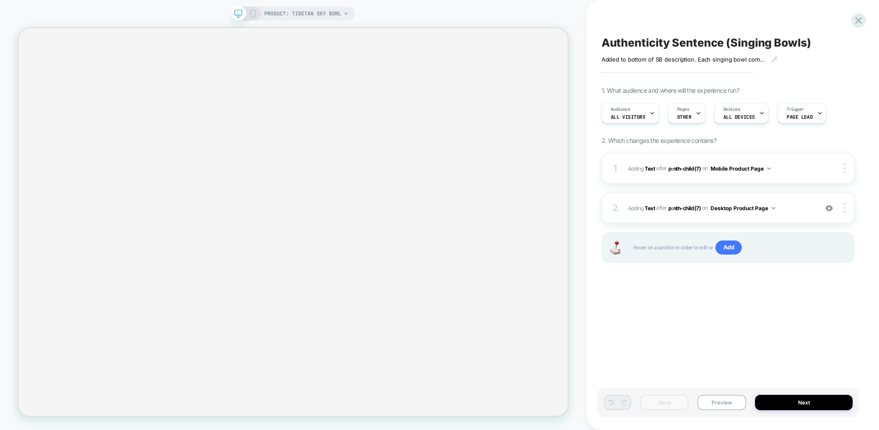
select select "**********"
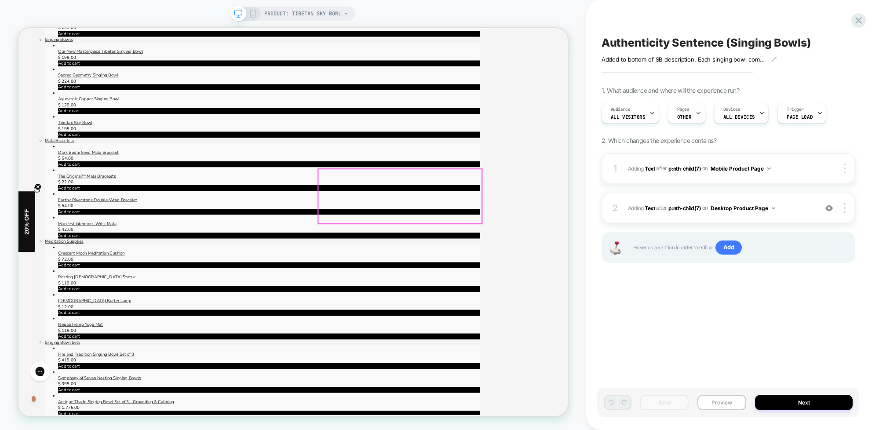
scroll to position [697, 0]
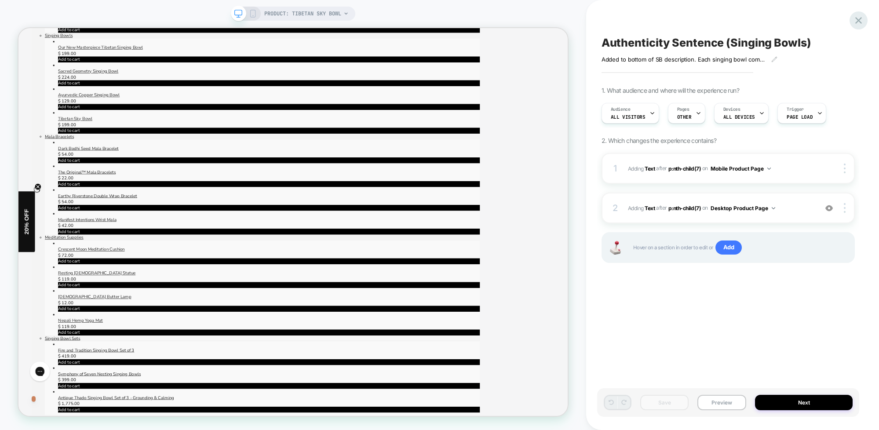
click at [855, 18] on icon at bounding box center [859, 21] width 12 height 12
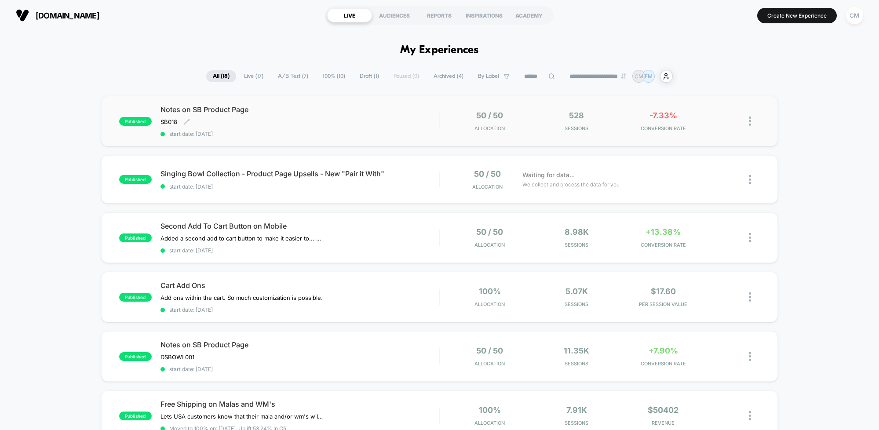
click at [304, 121] on div "SB018 Click to edit experience details SB018" at bounding box center [258, 121] width 195 height 7
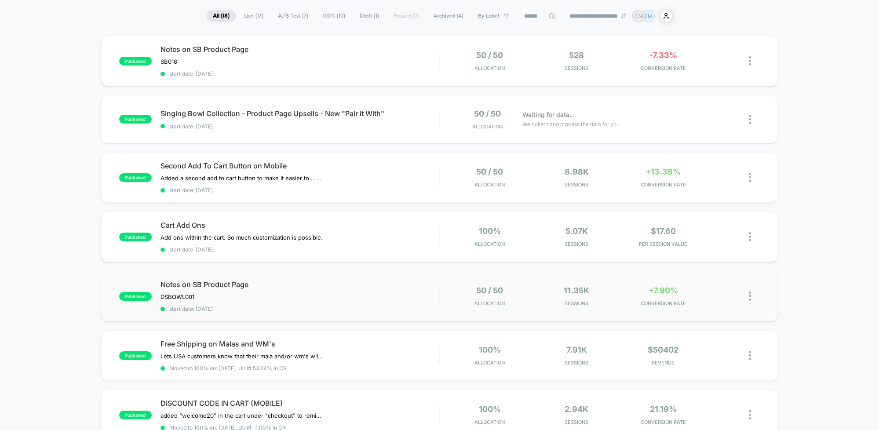
scroll to position [59, 0]
drag, startPoint x: 388, startPoint y: 299, endPoint x: 383, endPoint y: 299, distance: 5.3
click at [388, 299] on div "Notes on SB Product Page DSBOWL001 Click to edit experience details DSBOWL001 s…" at bounding box center [300, 297] width 279 height 32
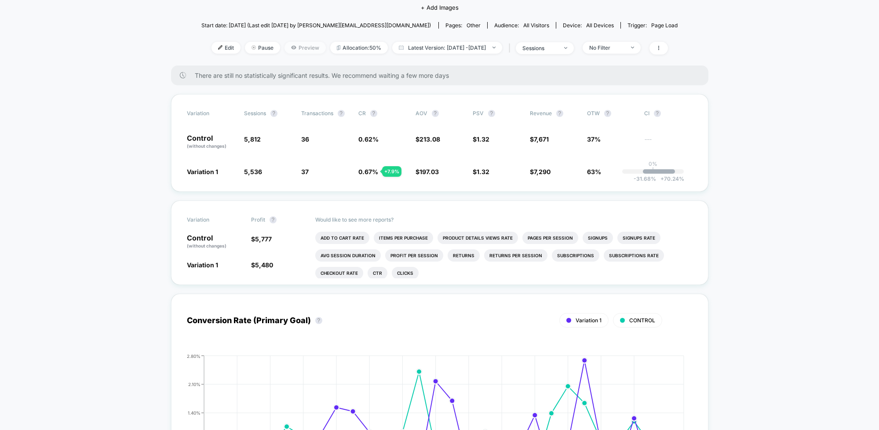
click at [285, 48] on span "Preview" at bounding box center [305, 48] width 41 height 12
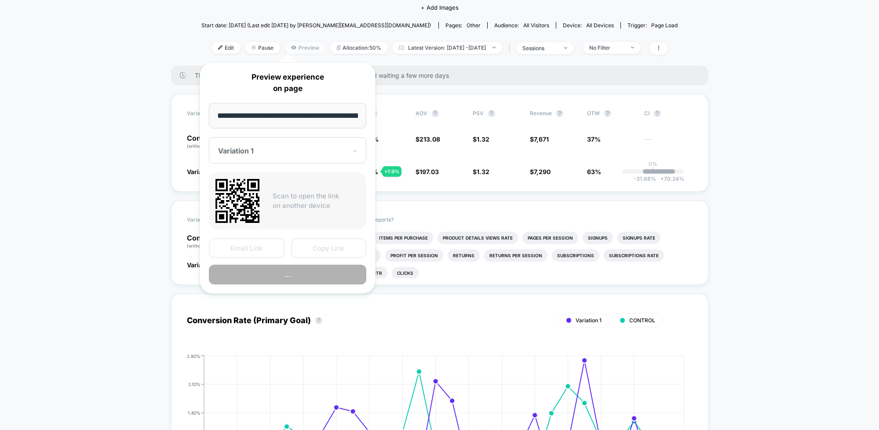
scroll to position [97, 0]
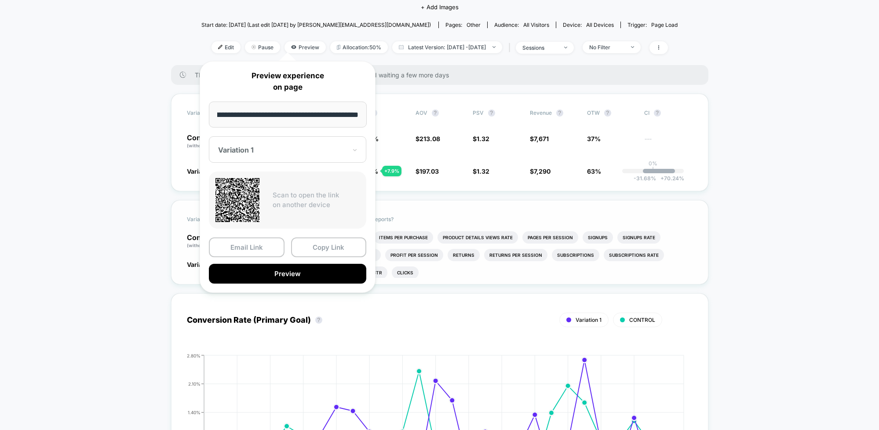
click at [290, 272] on button "Preview" at bounding box center [287, 274] width 157 height 20
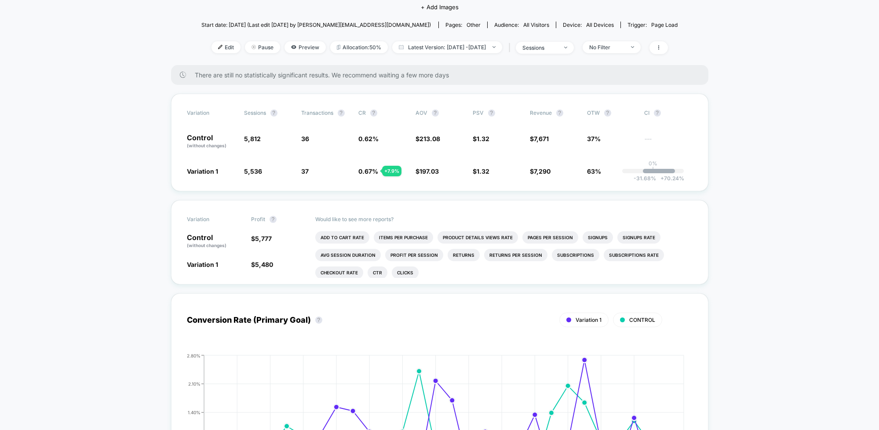
scroll to position [0, 0]
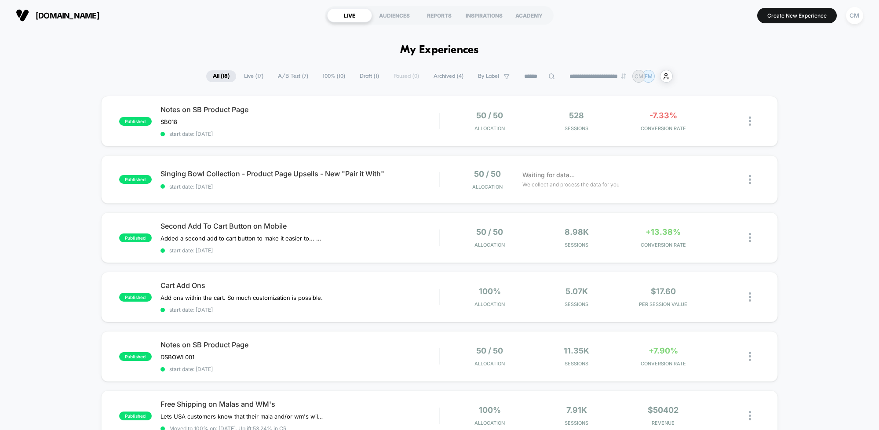
click at [357, 76] on span "Draft ( 1 )" at bounding box center [369, 76] width 33 height 12
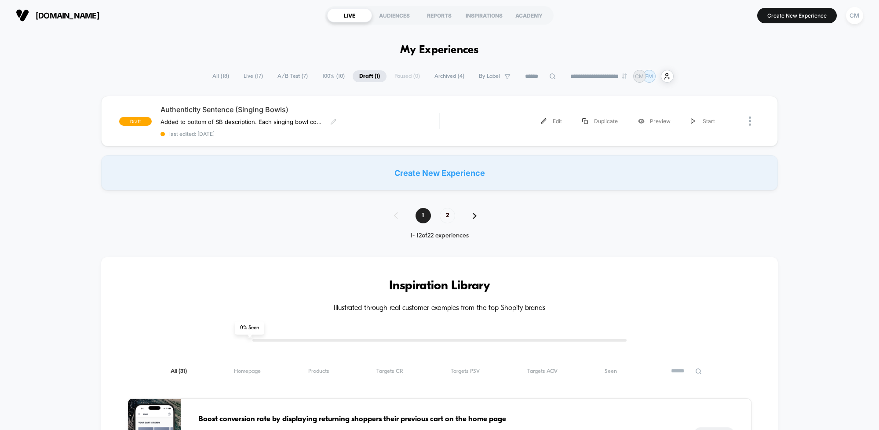
click at [391, 118] on div "Authenticity Sentence (Singing Bowls) Added to bottom of SB description. ﻿ Each…" at bounding box center [300, 121] width 279 height 32
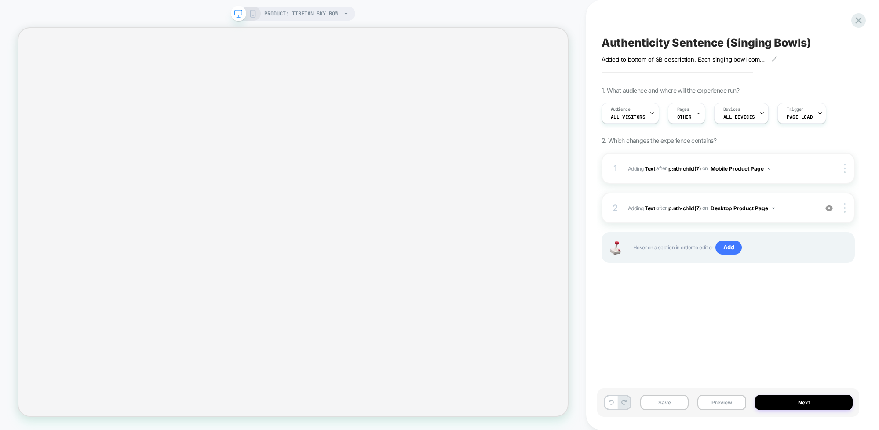
select select "**********"
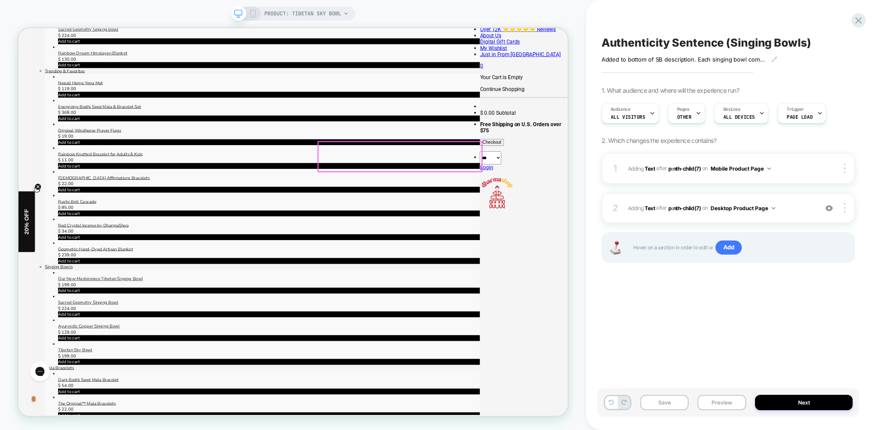
scroll to position [390, 0]
click at [687, 208] on span "p:nth-child(7)" at bounding box center [684, 207] width 33 height 7
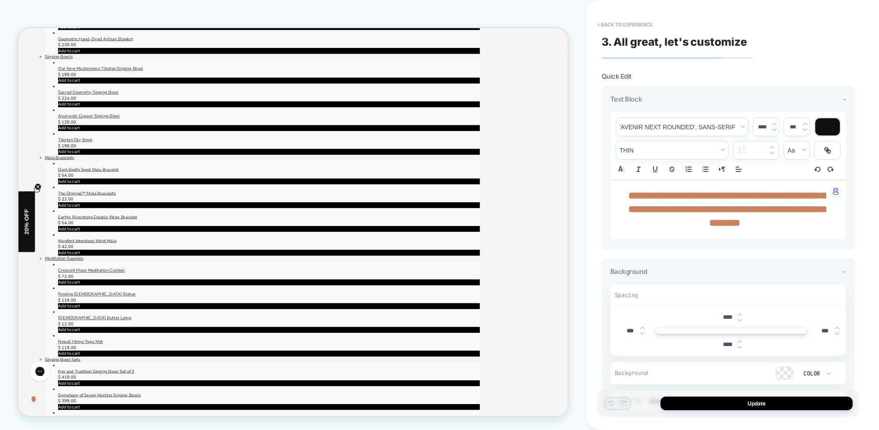
scroll to position [639, 0]
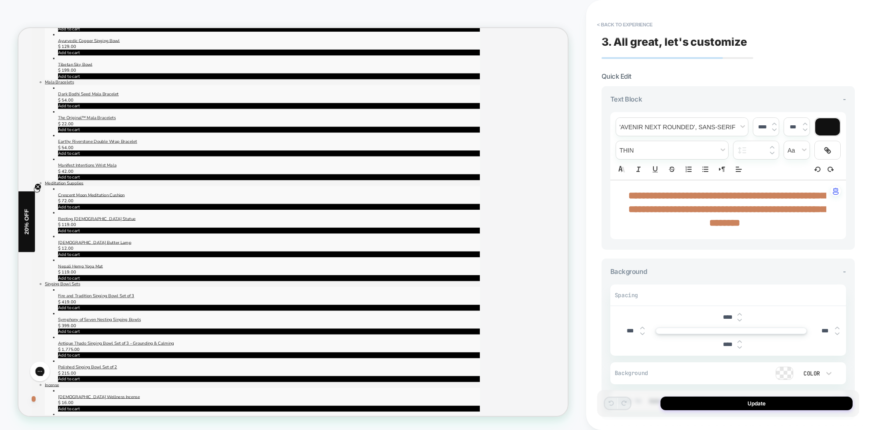
scroll to position [770, 0]
click at [620, 22] on button "< Back to experience" at bounding box center [625, 25] width 64 height 14
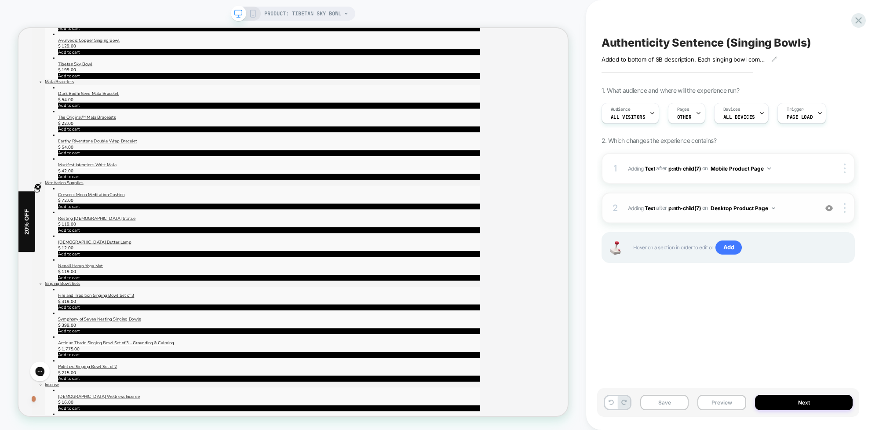
click at [800, 209] on span "#_loomi_addon_1758649486152 Adding Text AFTER p:nth-child(7) p:nth-child(7) on …" at bounding box center [720, 208] width 185 height 11
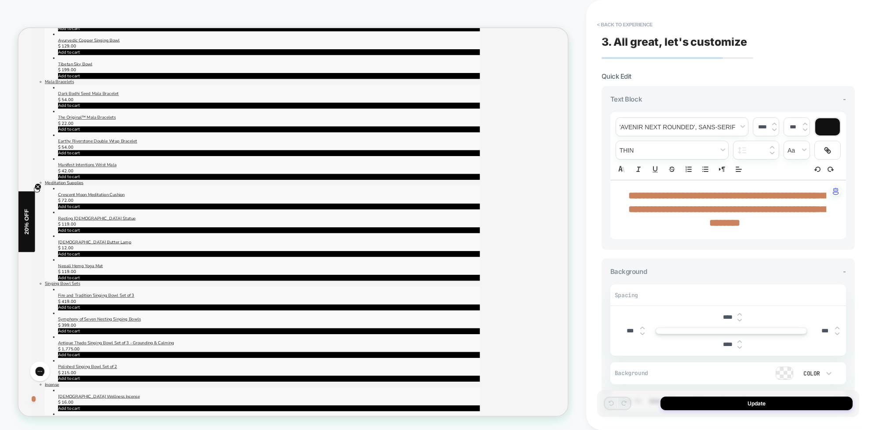
scroll to position [771, 0]
click at [608, 23] on button "< Back to experience" at bounding box center [625, 25] width 64 height 14
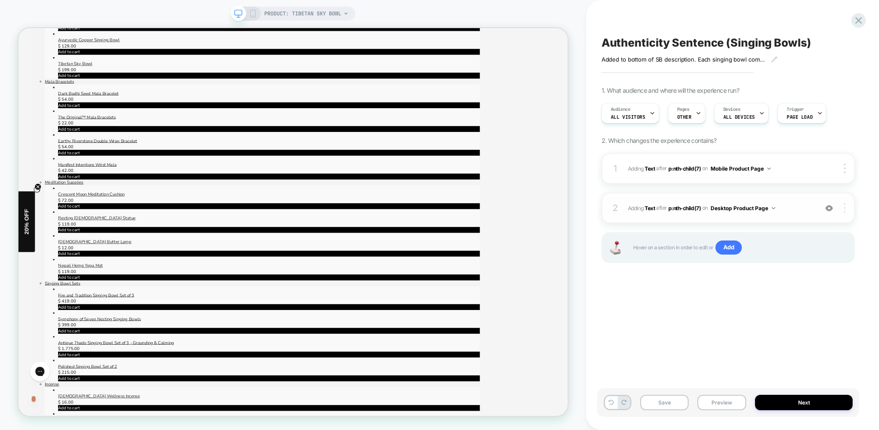
click at [845, 208] on img at bounding box center [845, 208] width 2 height 10
click at [849, 214] on div "2 #_loomi_addon_1758649486152 Adding Text AFTER p:nth-child(7) p:nth-child(7) o…" at bounding box center [728, 208] width 253 height 31
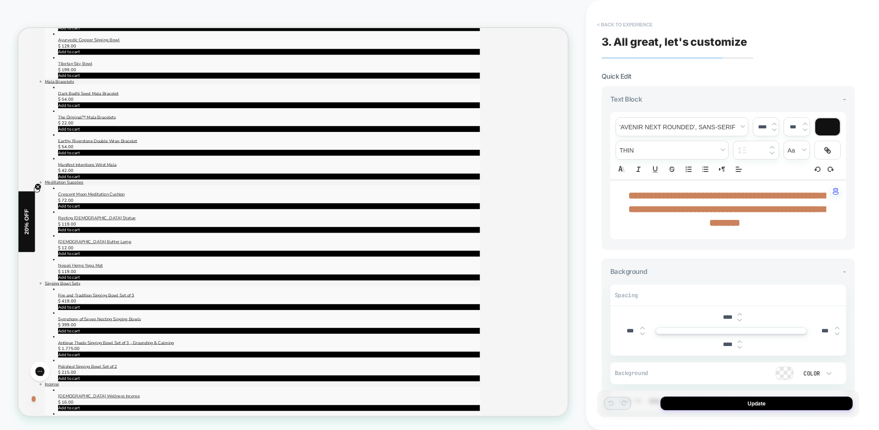
click at [607, 25] on button "< Back to experience" at bounding box center [625, 25] width 64 height 14
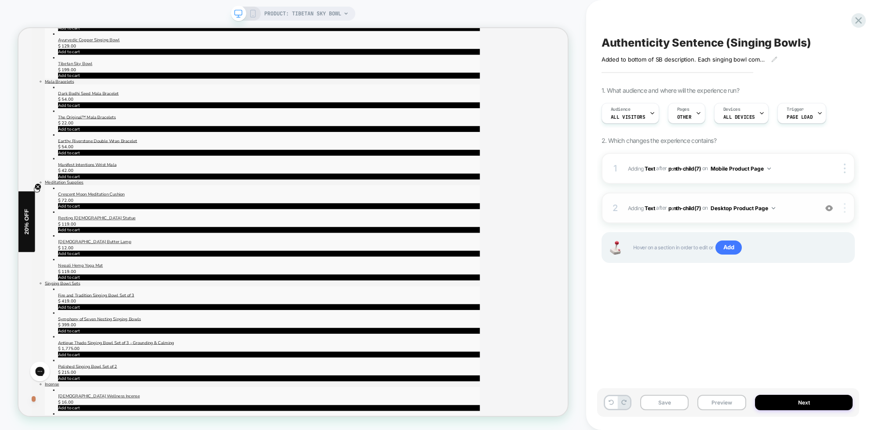
click at [847, 207] on div at bounding box center [845, 208] width 17 height 10
click at [824, 57] on div "Added to bottom of SB description. ﻿ Each singing bowl comes with a postcard si…" at bounding box center [728, 56] width 253 height 14
click at [790, 167] on span "#_loomi_addon_1758648901356 Adding Text AFTER p:nth-child(7) p:nth-child(7) on …" at bounding box center [720, 168] width 185 height 11
click at [256, 11] on div "PRODUCT: Tibetan Sky Bowl" at bounding box center [293, 14] width 124 height 14
click at [253, 15] on icon at bounding box center [253, 14] width 8 height 8
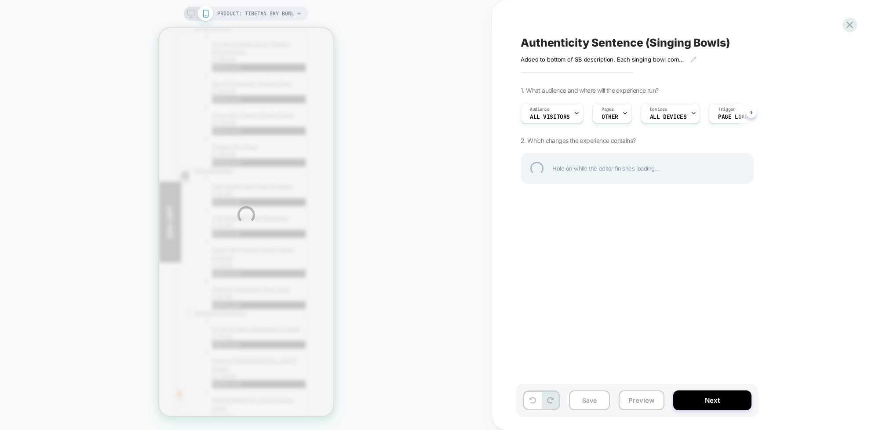
scroll to position [662, 0]
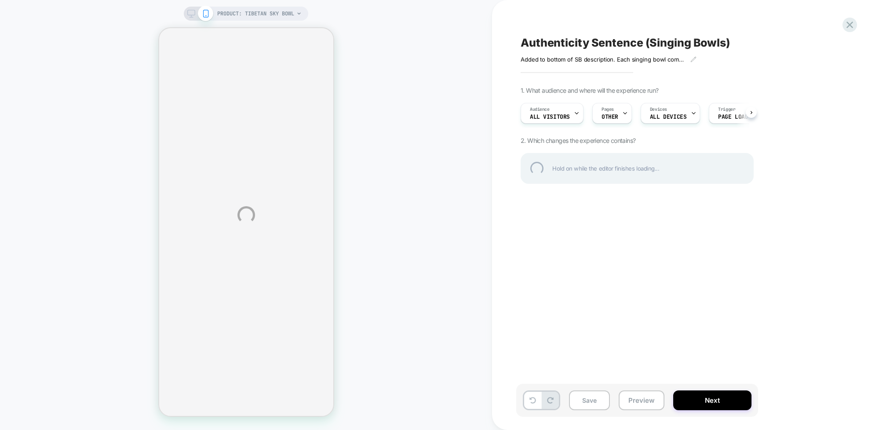
select select "**********"
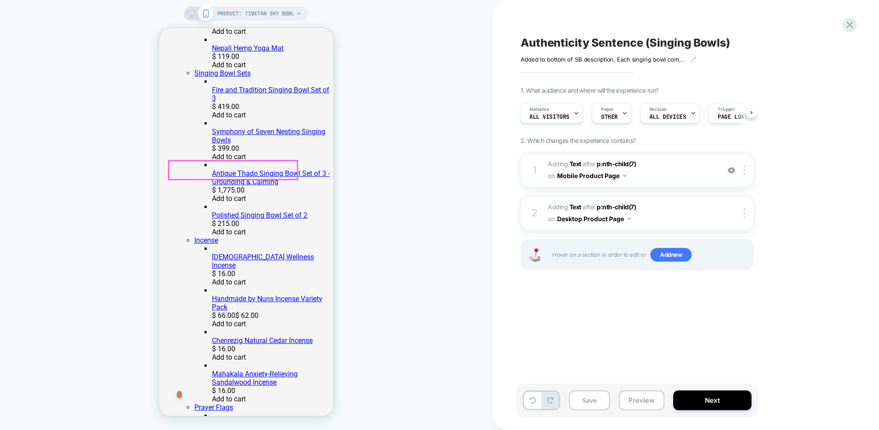
scroll to position [1174, 0]
click at [745, 168] on img at bounding box center [745, 170] width 2 height 10
click at [712, 158] on div "1 #_loomi_addon_1758648901356 Adding Text AFTER p:nth-child(7) p:nth-child(7) o…" at bounding box center [637, 170] width 233 height 34
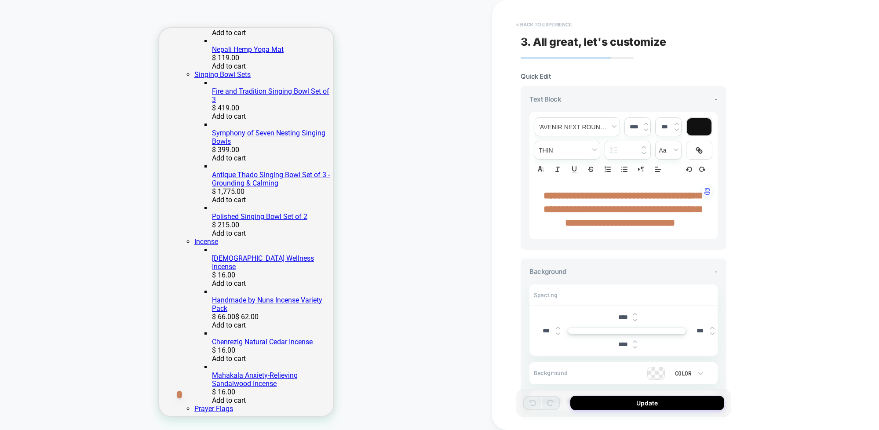
click at [519, 26] on button "< Back to experience" at bounding box center [544, 25] width 64 height 14
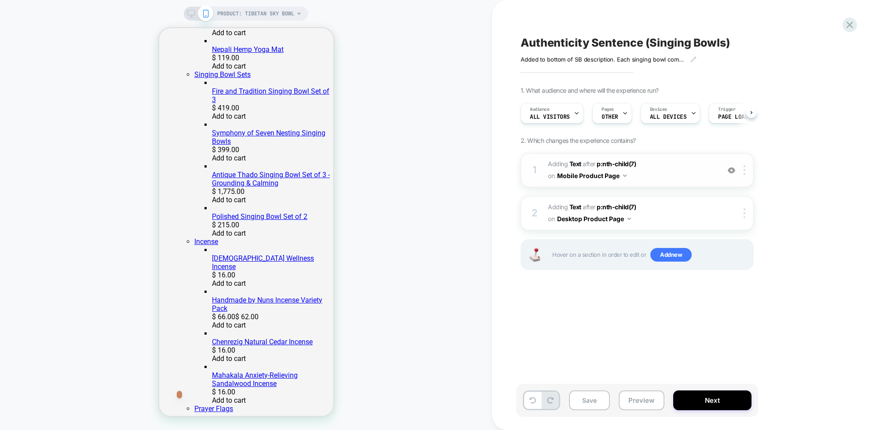
scroll to position [0, 0]
click at [745, 168] on img at bounding box center [745, 170] width 2 height 10
click at [745, 172] on div at bounding box center [746, 170] width 15 height 10
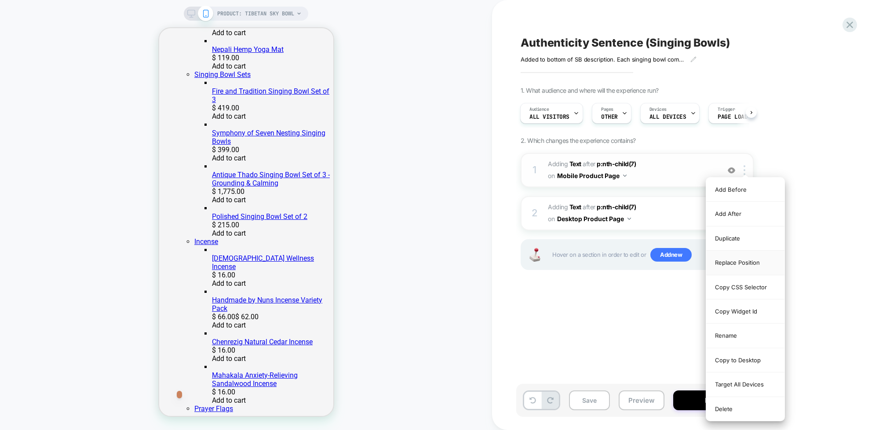
click at [733, 264] on div "Replace Position" at bounding box center [745, 263] width 78 height 24
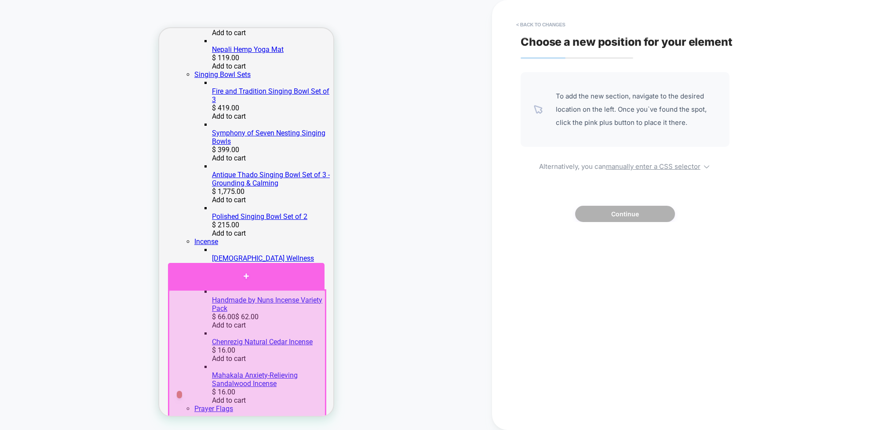
click at [249, 278] on div at bounding box center [246, 276] width 157 height 26
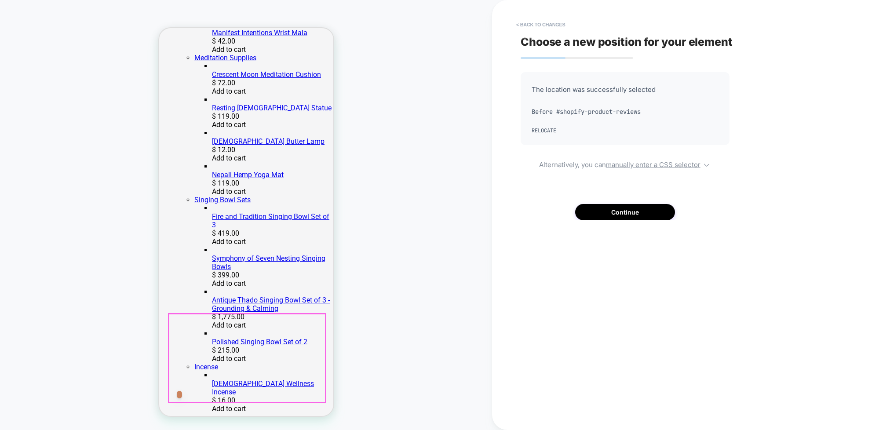
scroll to position [1044, 0]
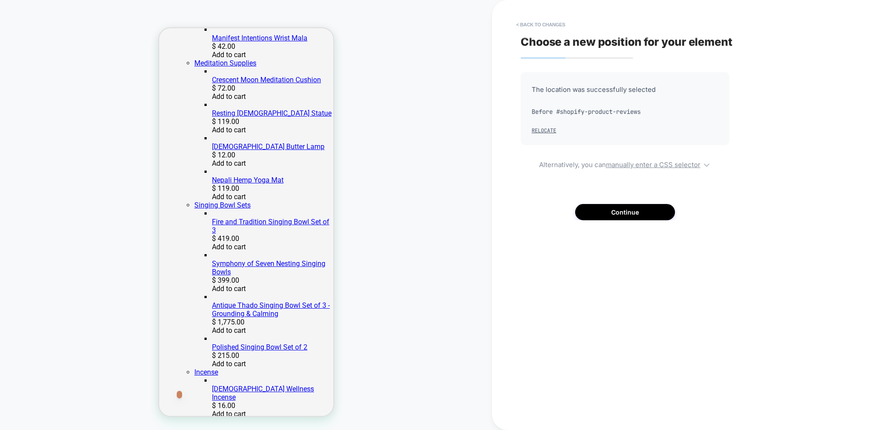
drag, startPoint x: 539, startPoint y: 25, endPoint x: 511, endPoint y: 37, distance: 30.1
click at [539, 25] on button "< Back to changes" at bounding box center [541, 25] width 58 height 14
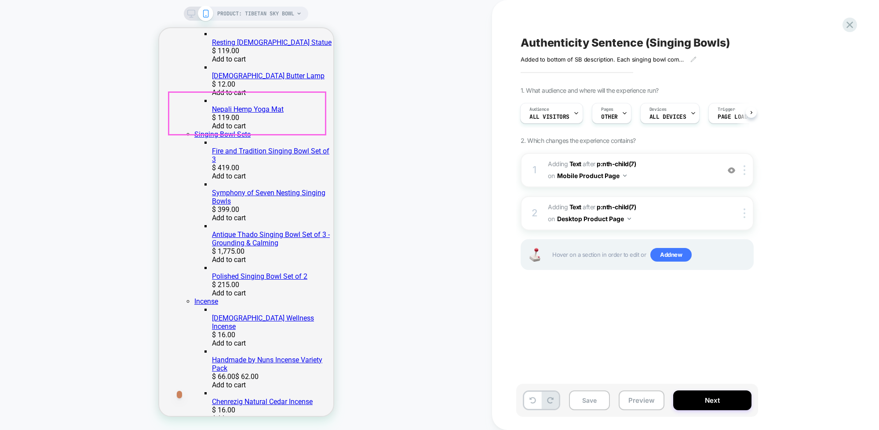
scroll to position [1247, 0]
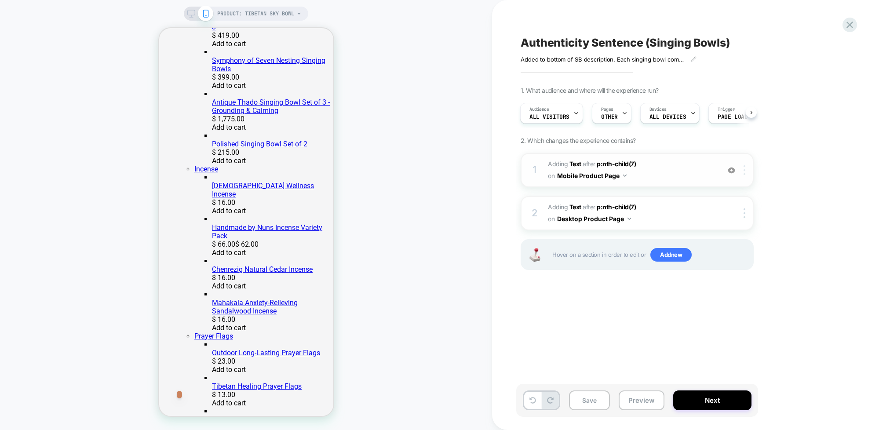
click at [745, 170] on div at bounding box center [746, 170] width 15 height 10
click at [745, 172] on div at bounding box center [746, 170] width 15 height 10
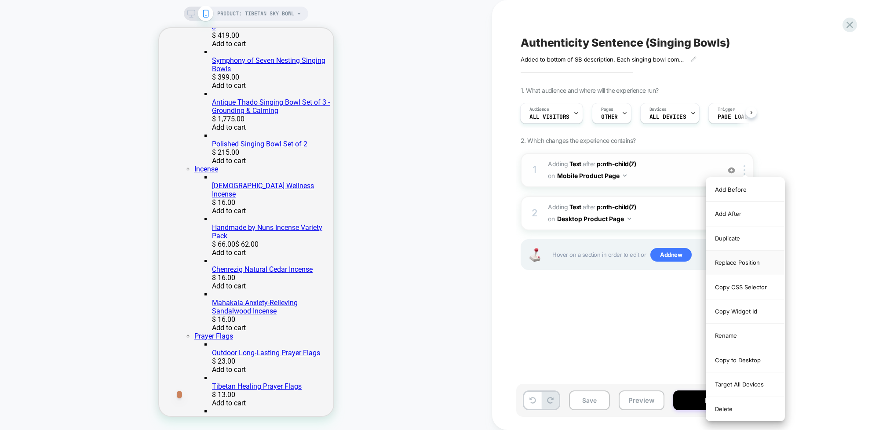
click at [745, 258] on div "Replace Position" at bounding box center [745, 263] width 78 height 24
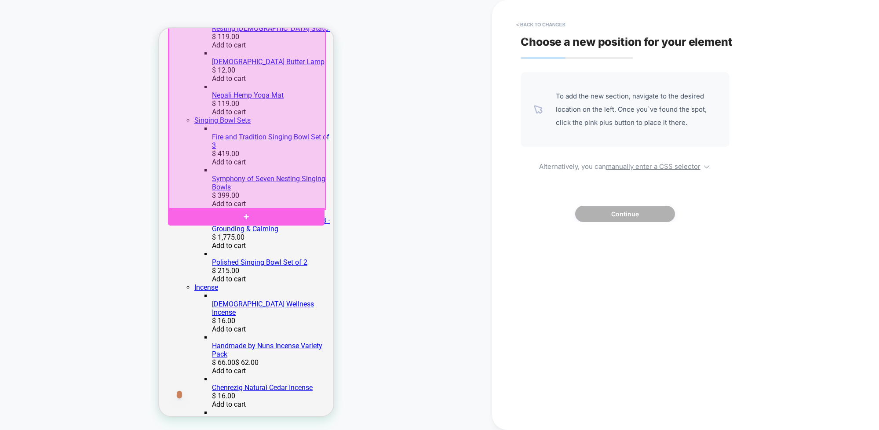
scroll to position [1131, 0]
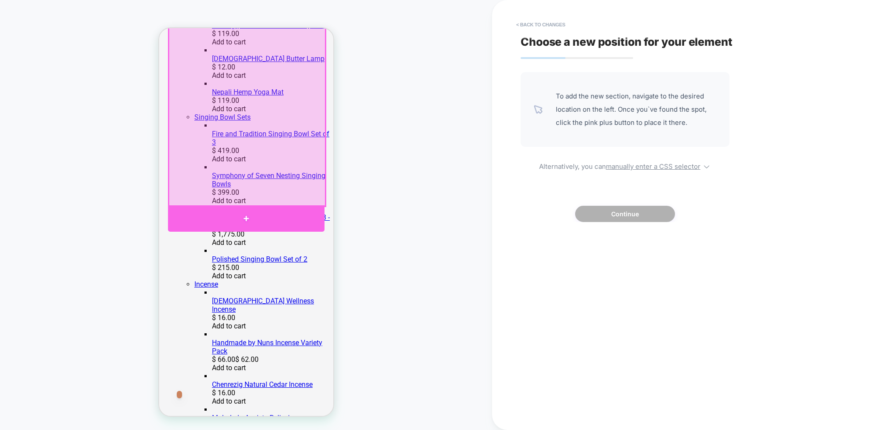
click at [246, 217] on div at bounding box center [246, 218] width 157 height 26
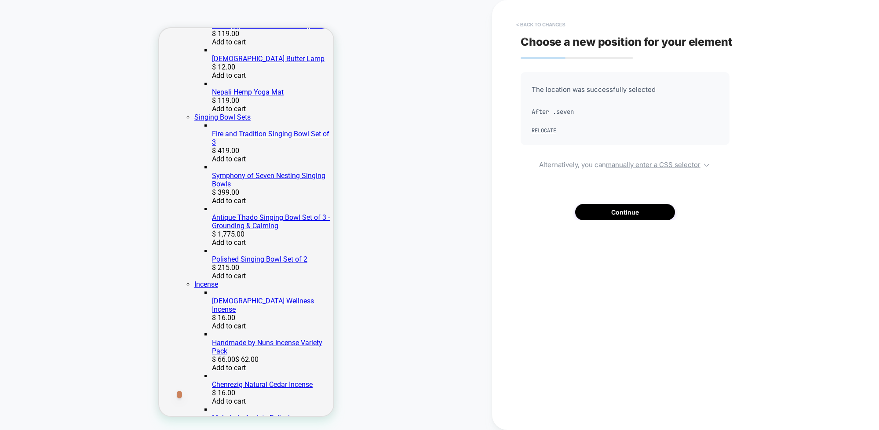
click at [527, 22] on button "< Back to changes" at bounding box center [541, 25] width 58 height 14
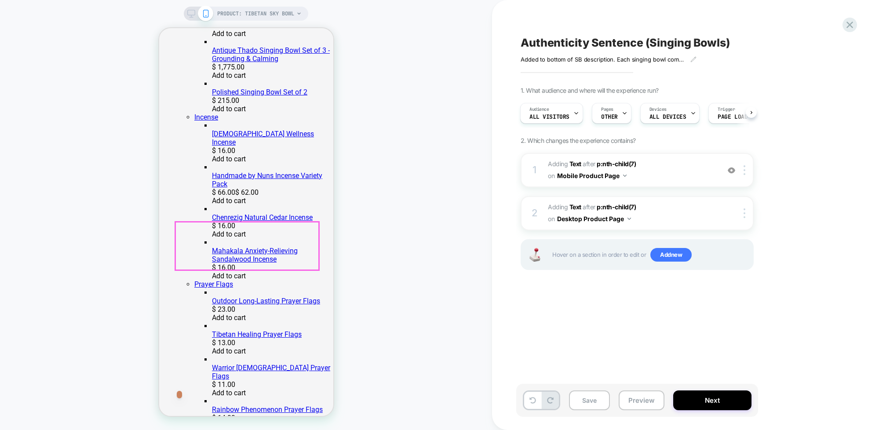
scroll to position [1155, 0]
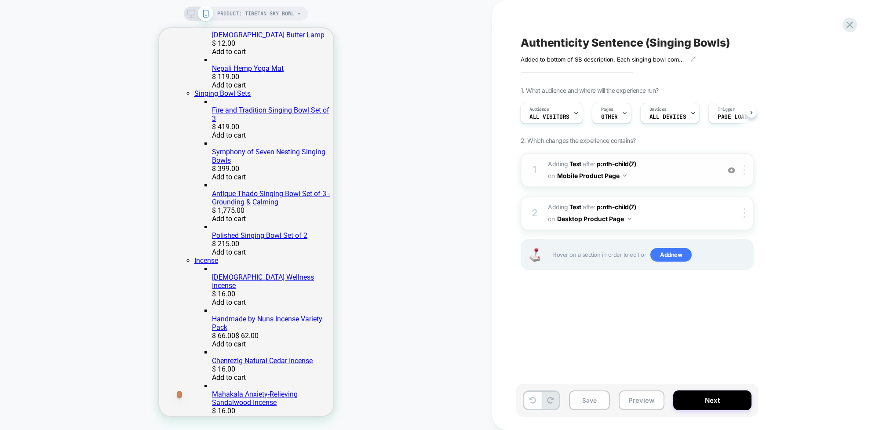
click at [745, 169] on img at bounding box center [745, 170] width 2 height 10
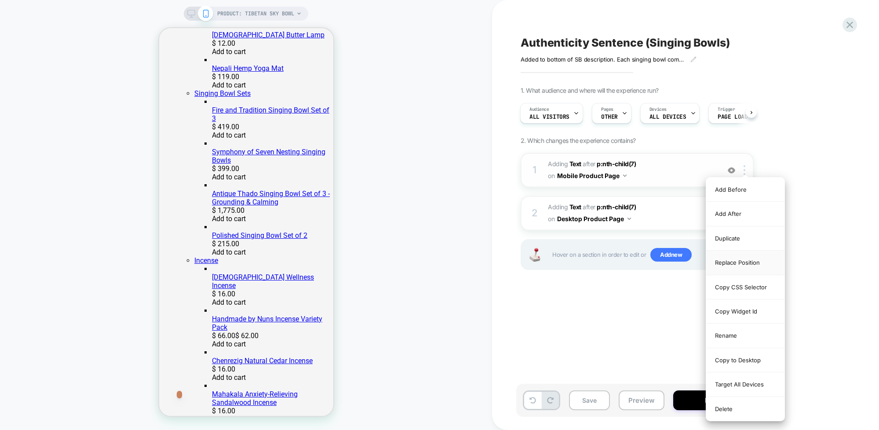
click at [742, 263] on div "Replace Position" at bounding box center [745, 263] width 78 height 24
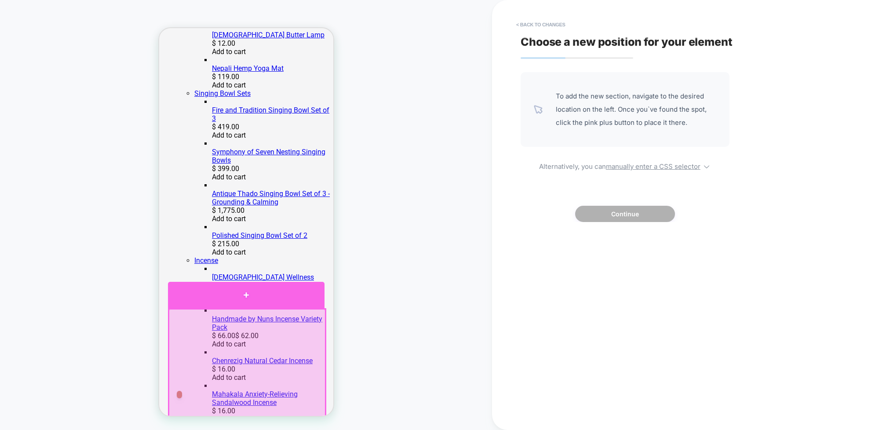
drag, startPoint x: 248, startPoint y: 292, endPoint x: 240, endPoint y: 298, distance: 9.8
click at [247, 292] on div at bounding box center [246, 295] width 157 height 26
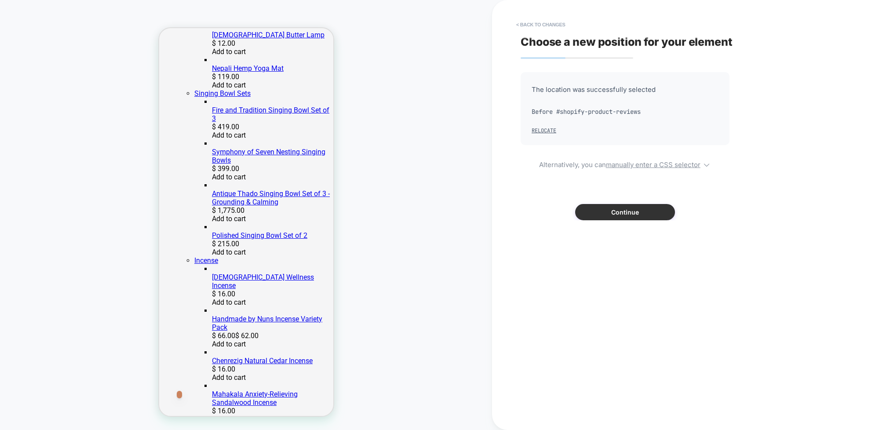
click at [631, 208] on button "Continue" at bounding box center [625, 212] width 100 height 16
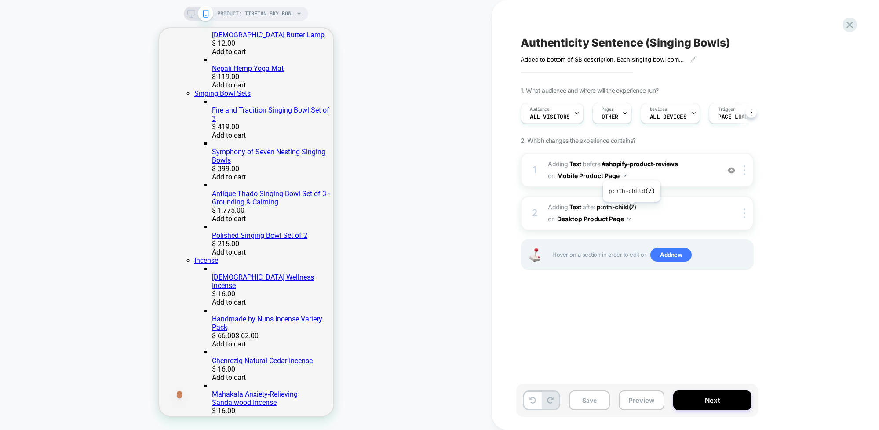
scroll to position [0, 0]
click at [599, 399] on button "Save" at bounding box center [589, 401] width 41 height 20
click at [745, 215] on img at bounding box center [745, 213] width 2 height 10
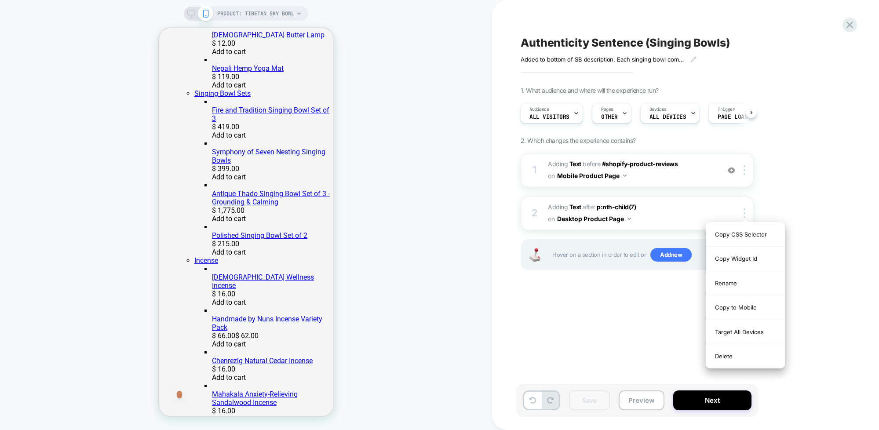
click at [738, 352] on div "Delete" at bounding box center [745, 356] width 78 height 24
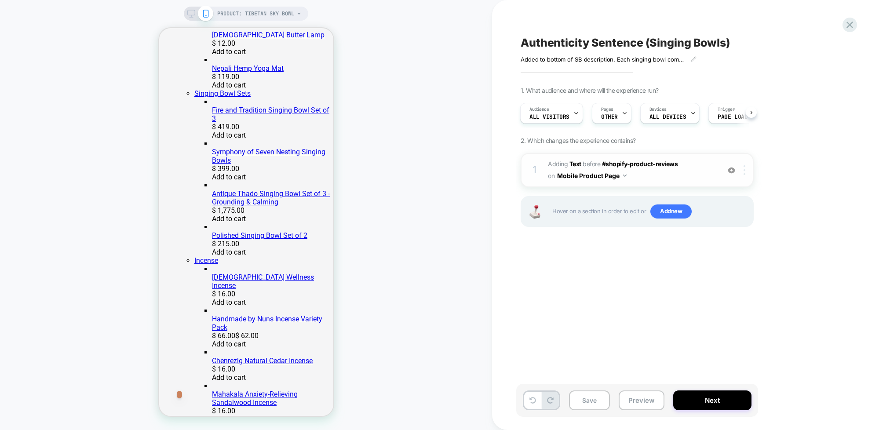
click at [745, 172] on img at bounding box center [745, 170] width 2 height 10
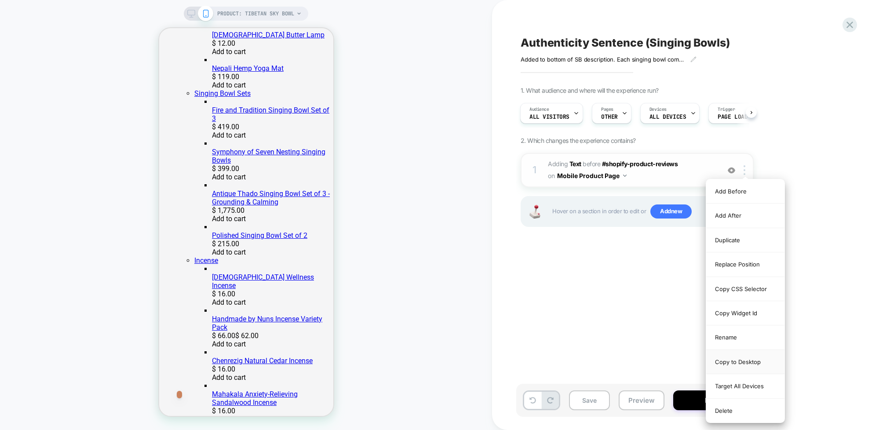
click at [744, 360] on div "Copy to Desktop" at bounding box center [745, 362] width 78 height 24
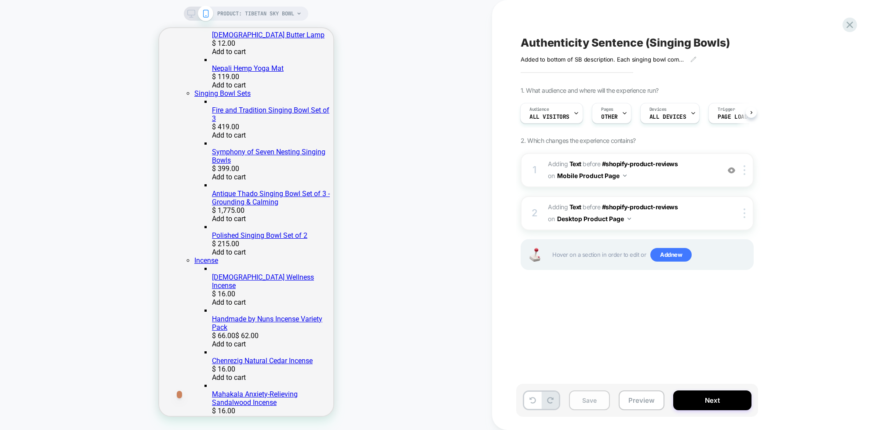
click at [591, 395] on button "Save" at bounding box center [589, 401] width 41 height 20
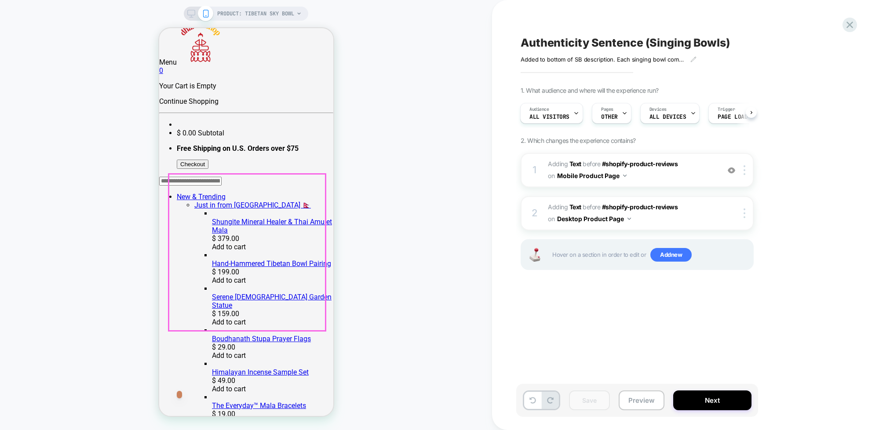
scroll to position [0, 0]
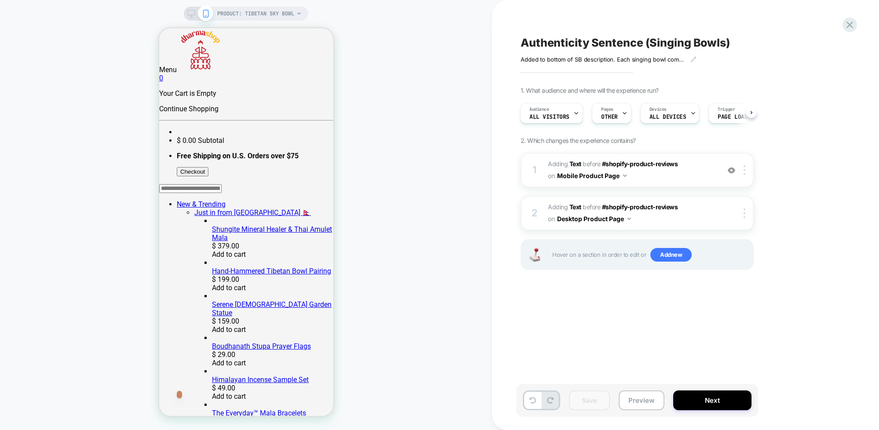
click at [193, 15] on icon at bounding box center [191, 14] width 8 height 8
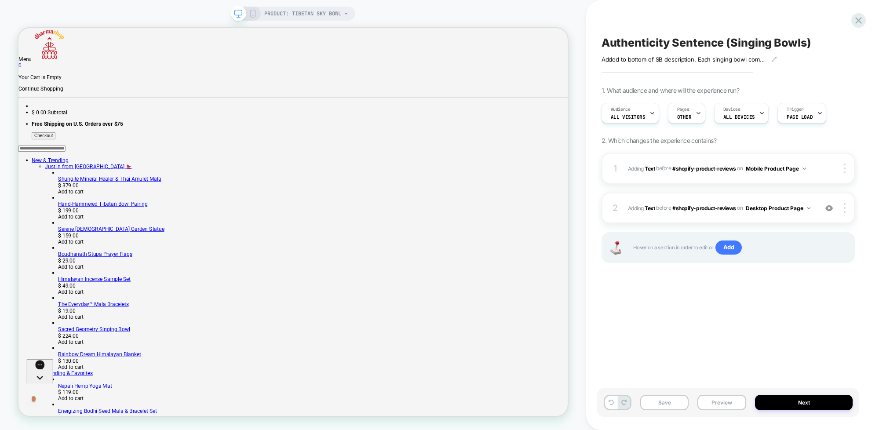
scroll to position [551, 0]
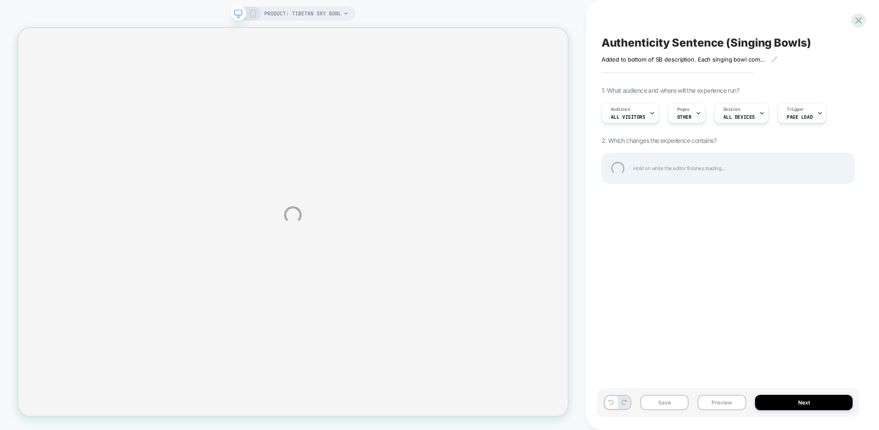
select select "**********"
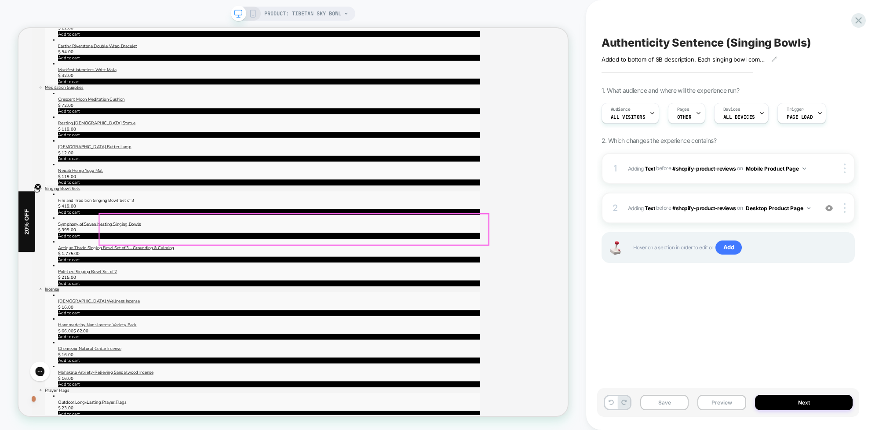
scroll to position [894, 0]
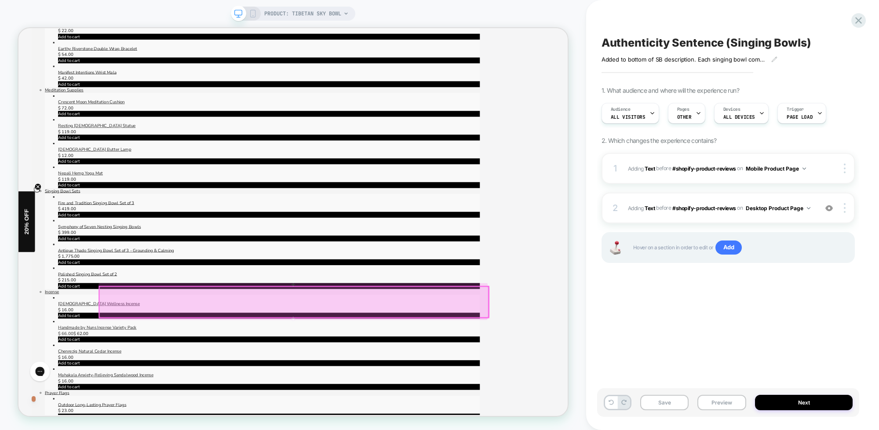
click at [421, 387] on div at bounding box center [385, 393] width 519 height 41
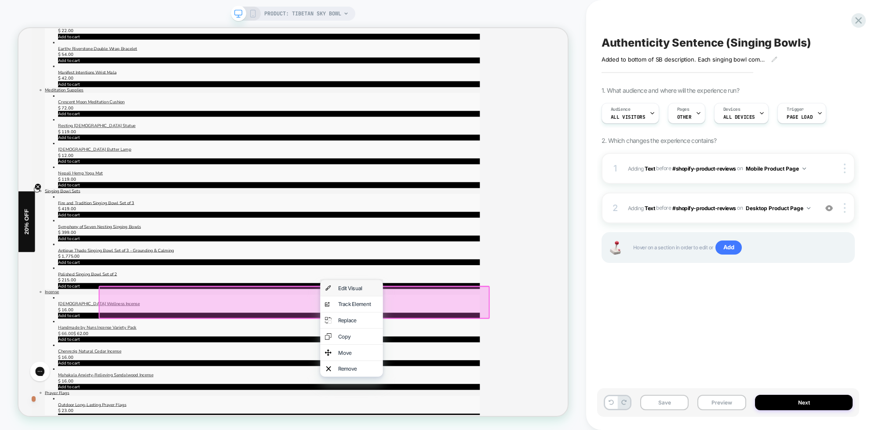
click at [454, 376] on div "Edit Visual" at bounding box center [472, 374] width 54 height 9
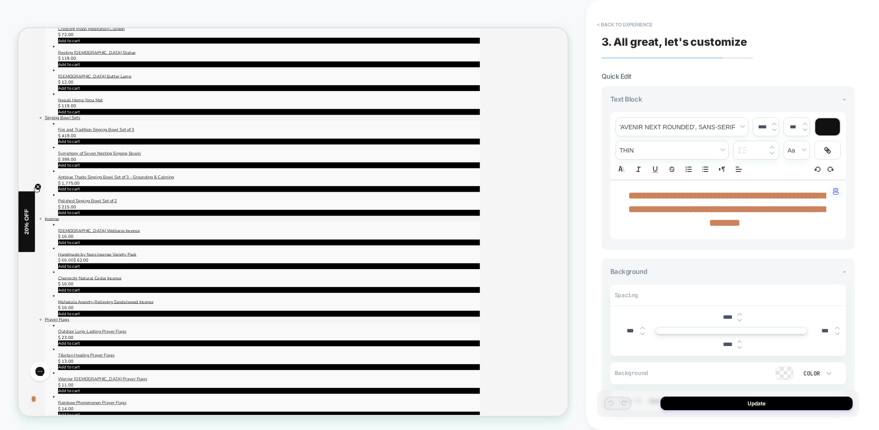
scroll to position [1000, 0]
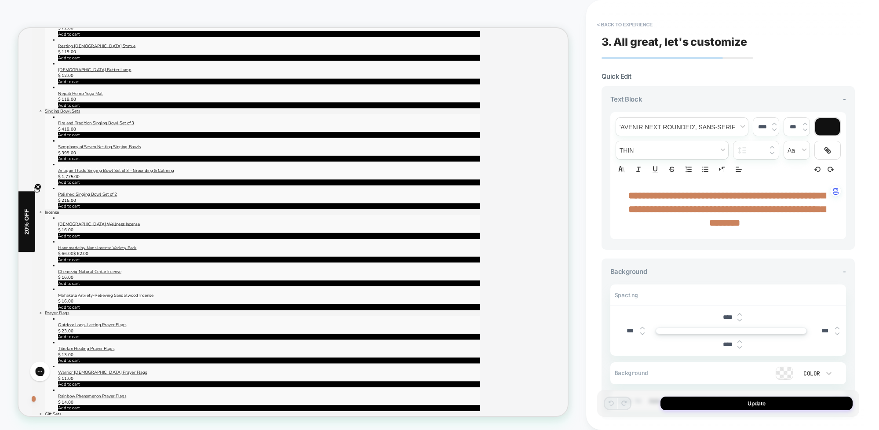
drag, startPoint x: 760, startPoint y: 218, endPoint x: 746, endPoint y: 211, distance: 15.5
click at [760, 217] on p "**********" at bounding box center [725, 209] width 212 height 41
type input "****"
click at [675, 208] on strong "**********" at bounding box center [726, 209] width 197 height 37
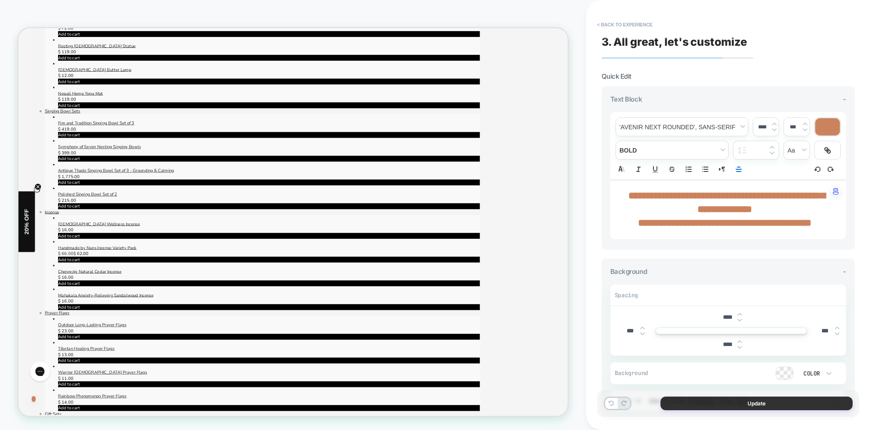
click at [758, 407] on button "Update" at bounding box center [757, 404] width 192 height 14
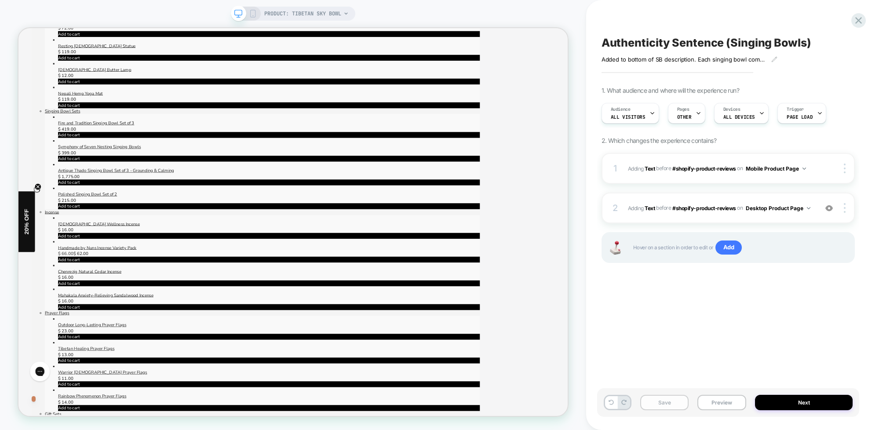
drag, startPoint x: 678, startPoint y: 399, endPoint x: 671, endPoint y: 399, distance: 7.0
click at [675, 399] on button "Save" at bounding box center [664, 402] width 49 height 15
click at [251, 13] on icon at bounding box center [253, 14] width 8 height 8
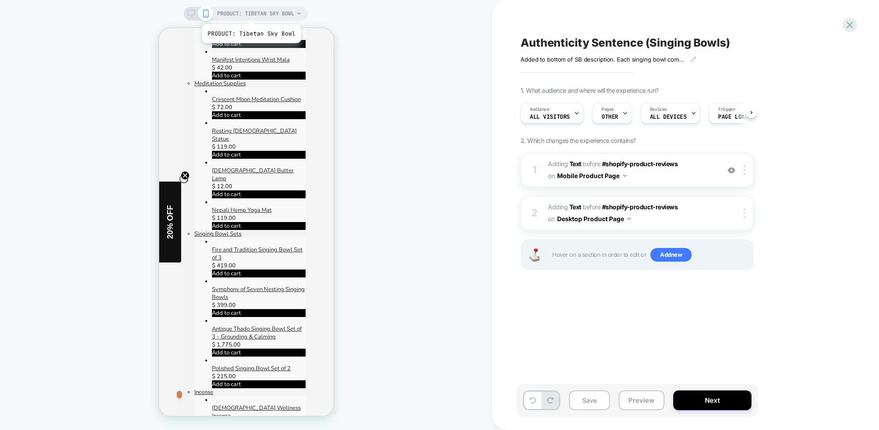
scroll to position [891, 0]
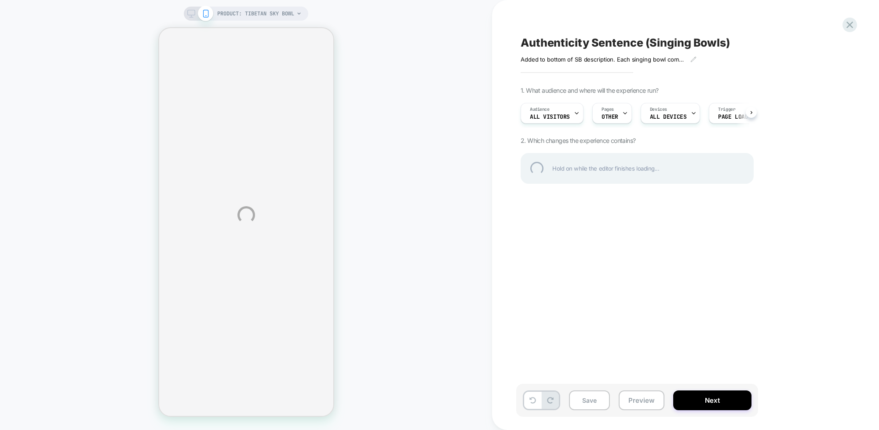
select select "**********"
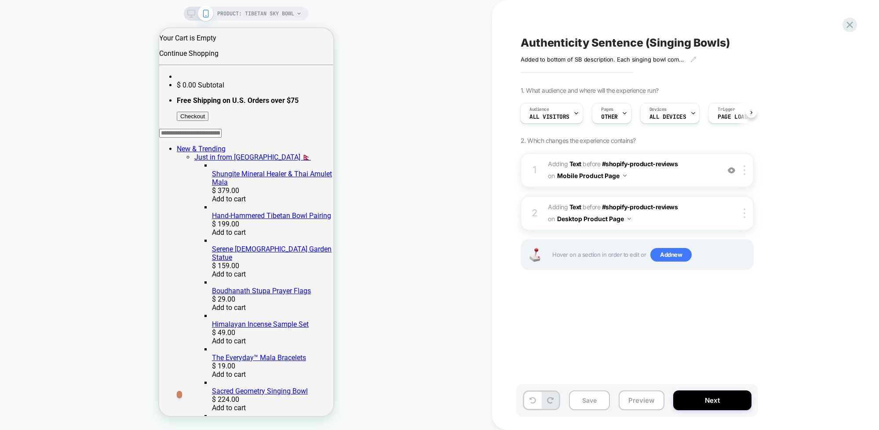
scroll to position [0, 0]
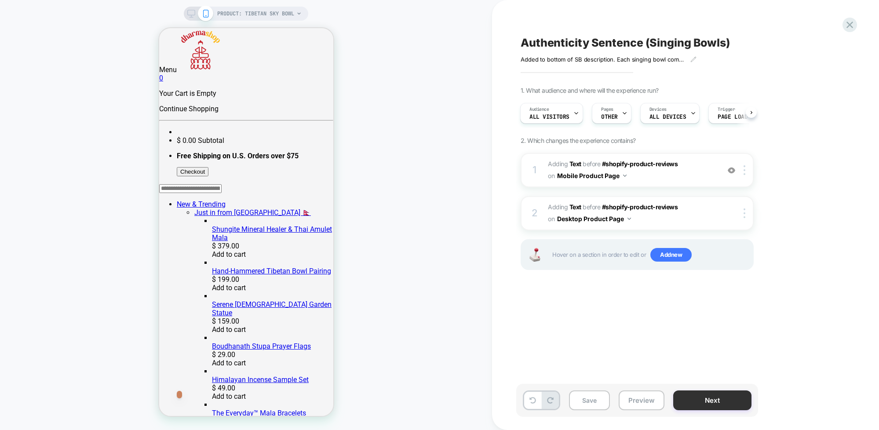
click at [719, 398] on button "Next" at bounding box center [712, 401] width 78 height 20
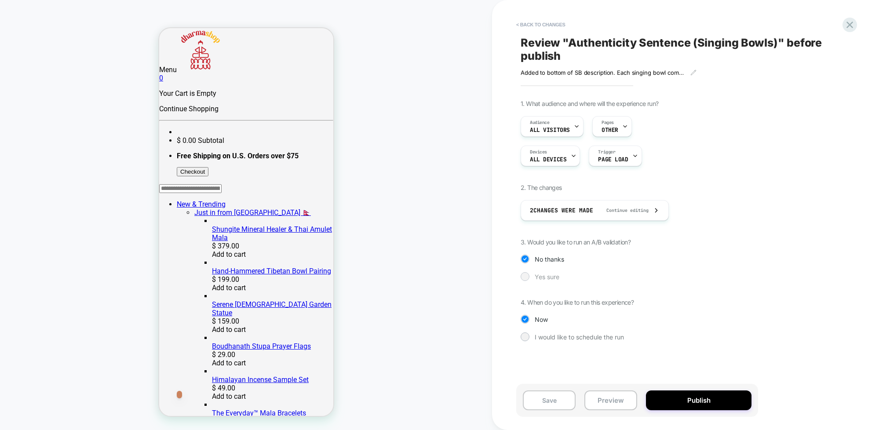
click at [524, 277] on div at bounding box center [525, 276] width 7 height 7
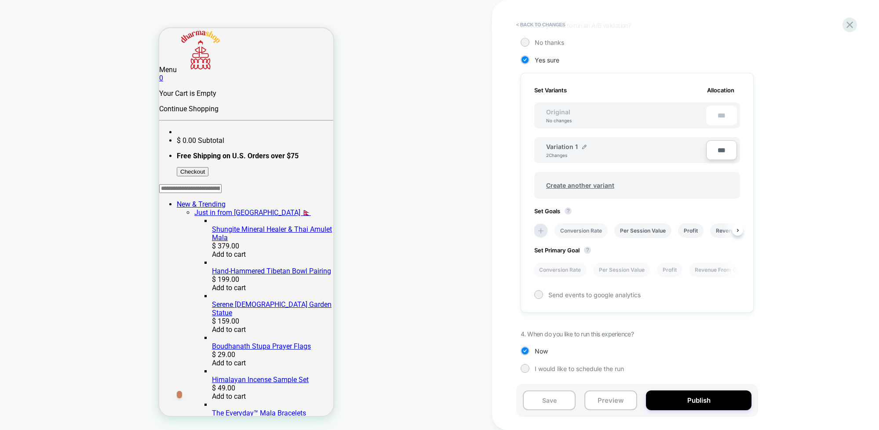
scroll to position [0, 2]
click at [580, 229] on li "Conversion Rate" at bounding box center [579, 230] width 53 height 15
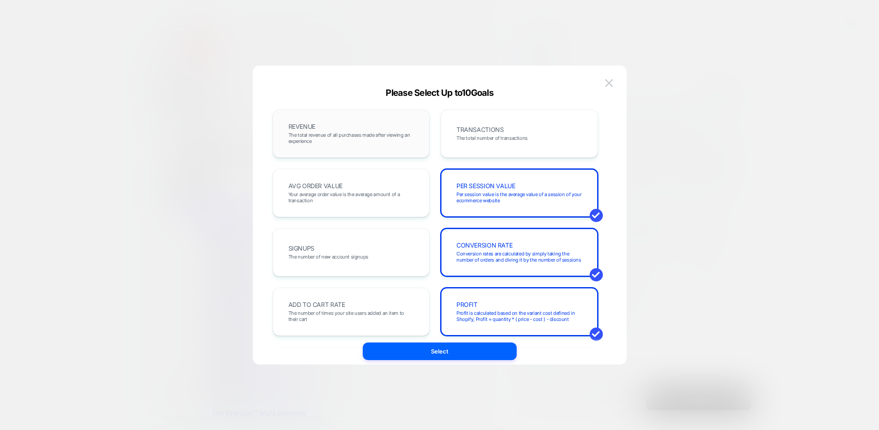
click at [353, 129] on div "REVENUE The total revenue of all purchases made after viewing an experience" at bounding box center [351, 134] width 139 height 30
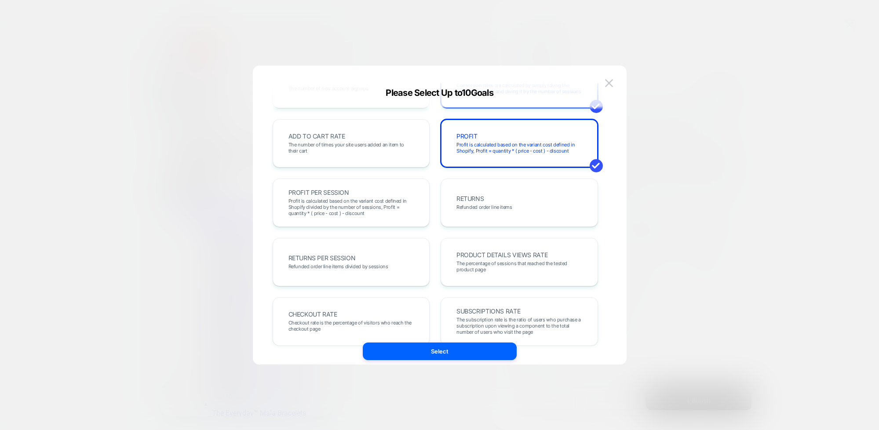
scroll to position [161, 0]
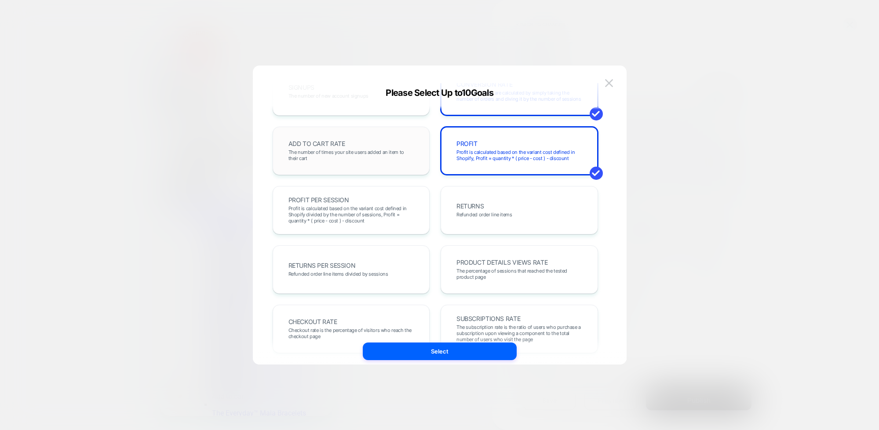
click at [342, 153] on span "The number of times your site users added an item to their cart" at bounding box center [351, 155] width 126 height 12
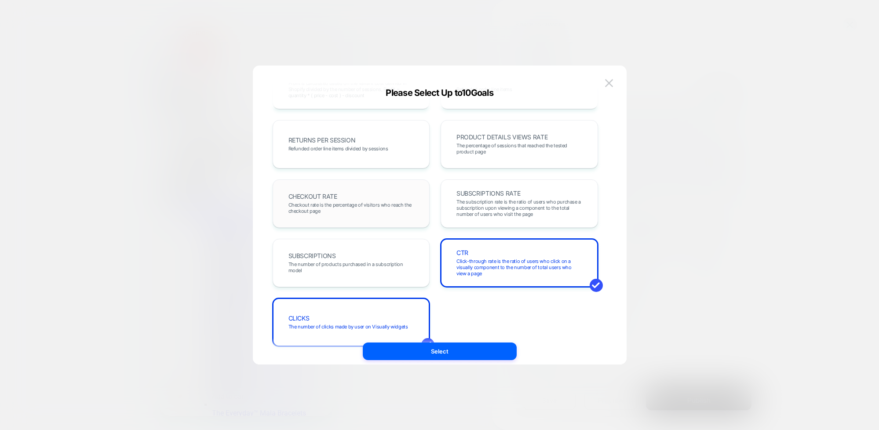
scroll to position [303, 0]
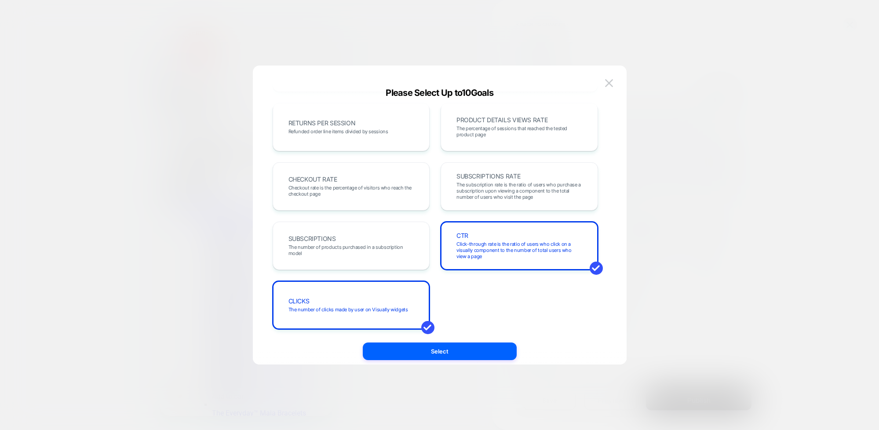
drag, startPoint x: 452, startPoint y: 345, endPoint x: 481, endPoint y: 342, distance: 29.2
click at [452, 345] on button "Select" at bounding box center [440, 352] width 154 height 18
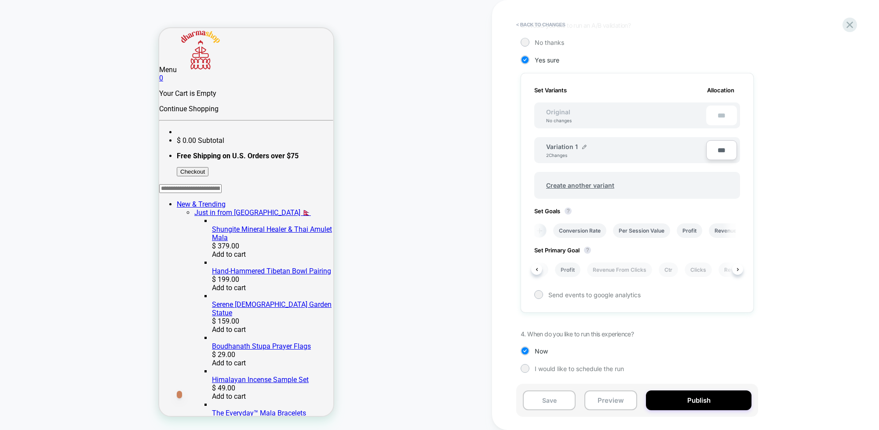
scroll to position [0, 0]
click at [563, 270] on li "Conversion Rate" at bounding box center [560, 270] width 53 height 15
click at [624, 269] on li "Per Session Value" at bounding box center [622, 270] width 57 height 15
click at [569, 270] on li "Conversion Rate" at bounding box center [560, 270] width 53 height 15
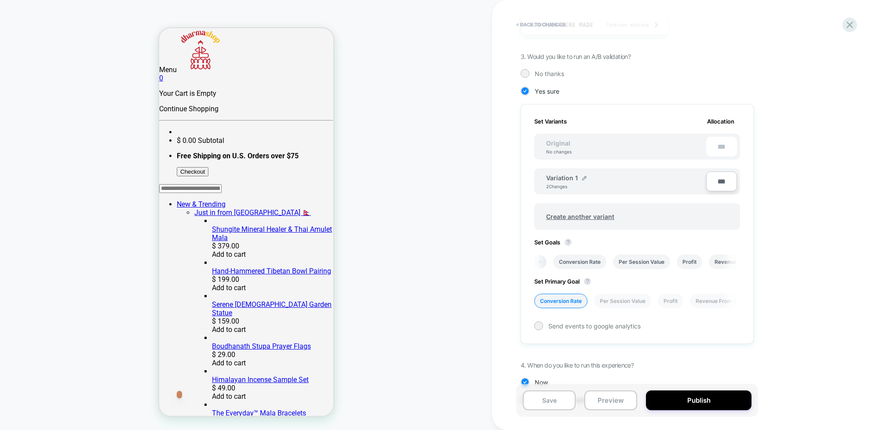
scroll to position [217, 0]
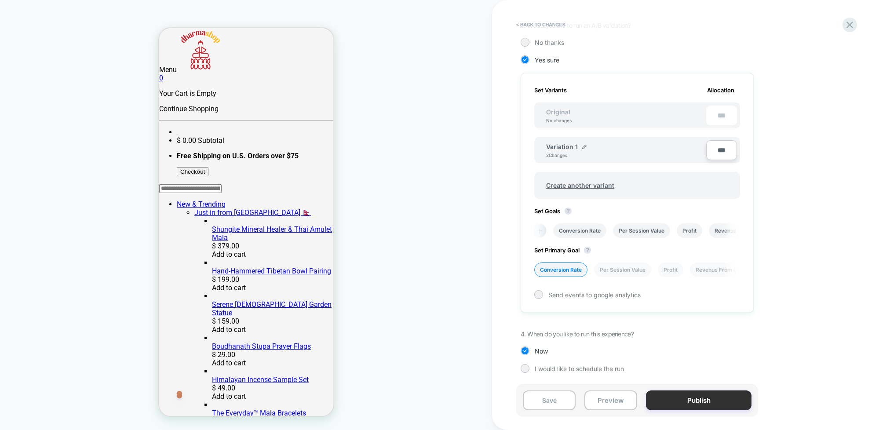
click at [705, 398] on button "Publish" at bounding box center [699, 401] width 106 height 20
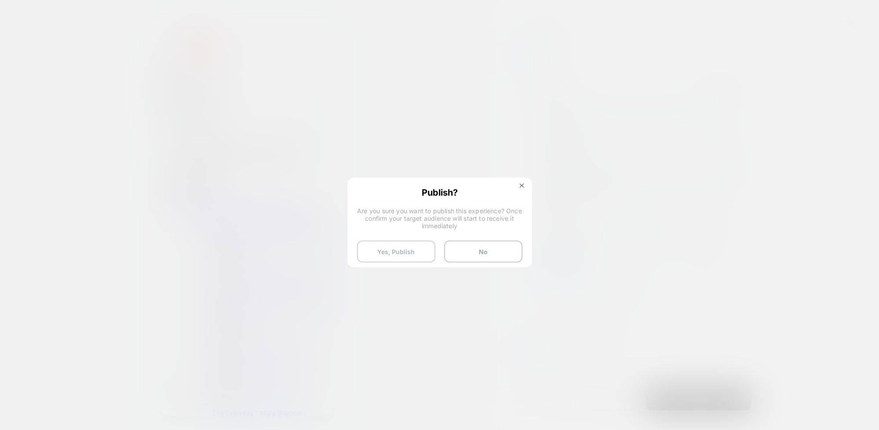
click at [376, 246] on button "Yes, Publish" at bounding box center [396, 252] width 78 height 22
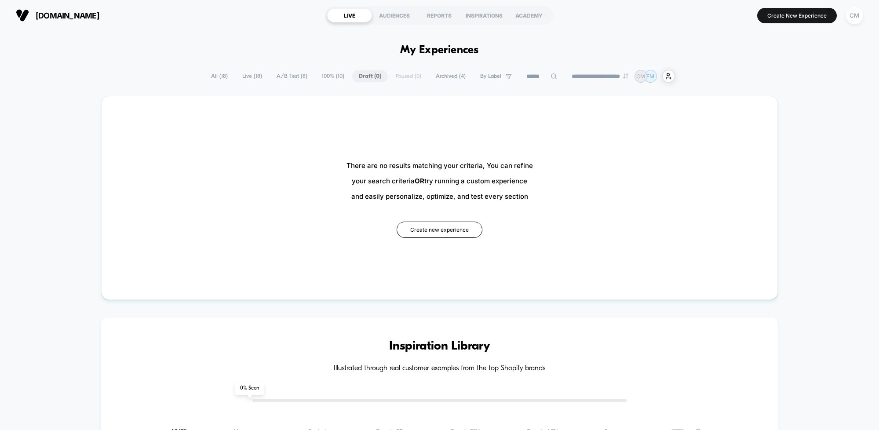
click at [290, 77] on span "A/B Test ( 8 )" at bounding box center [292, 76] width 44 height 12
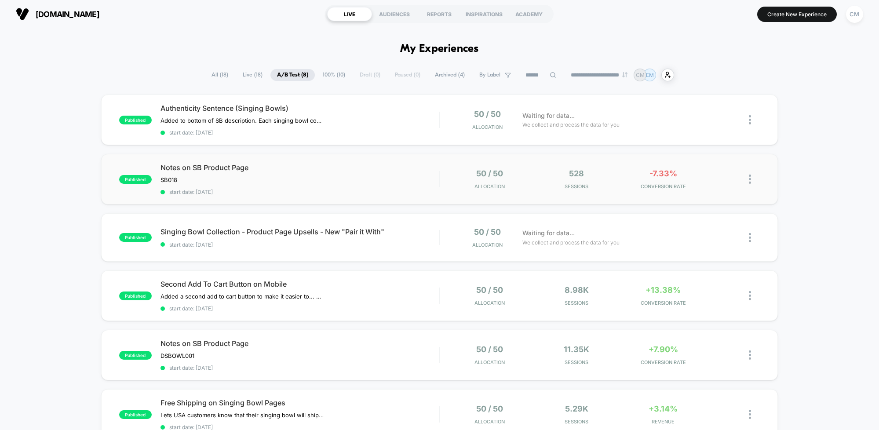
scroll to position [9, 0]
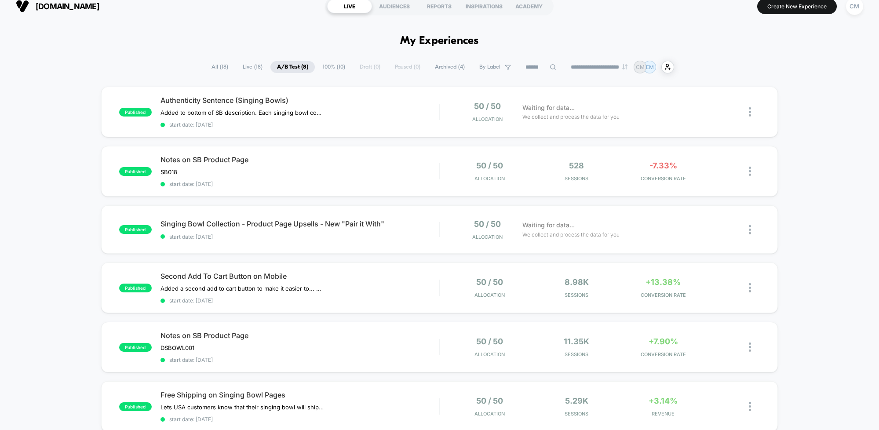
click at [248, 64] on span "Live ( 18 )" at bounding box center [252, 67] width 33 height 12
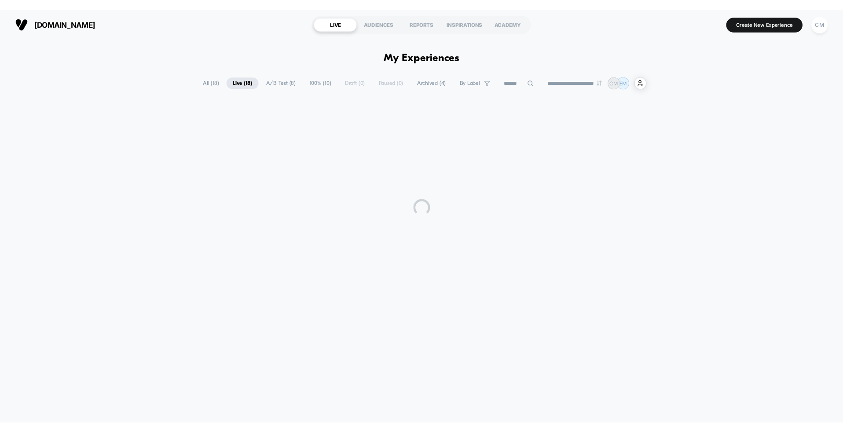
scroll to position [0, 0]
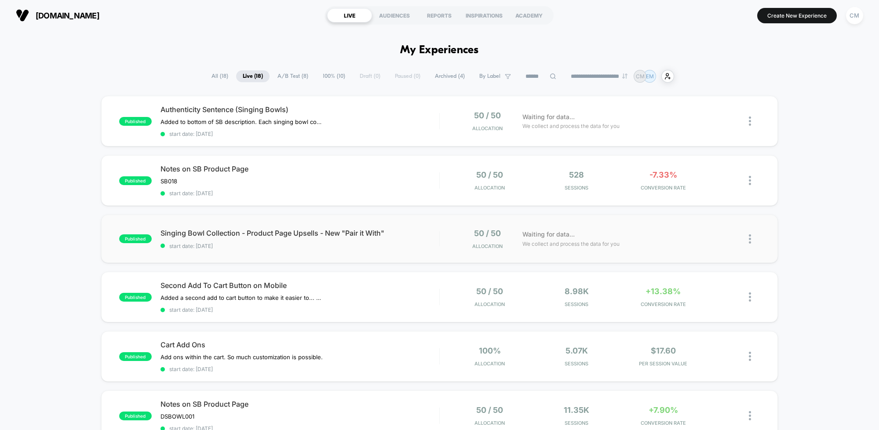
click at [437, 248] on div "published Singing Bowl Collection - Product Page Upsells - New "Pair it With" s…" at bounding box center [439, 239] width 677 height 48
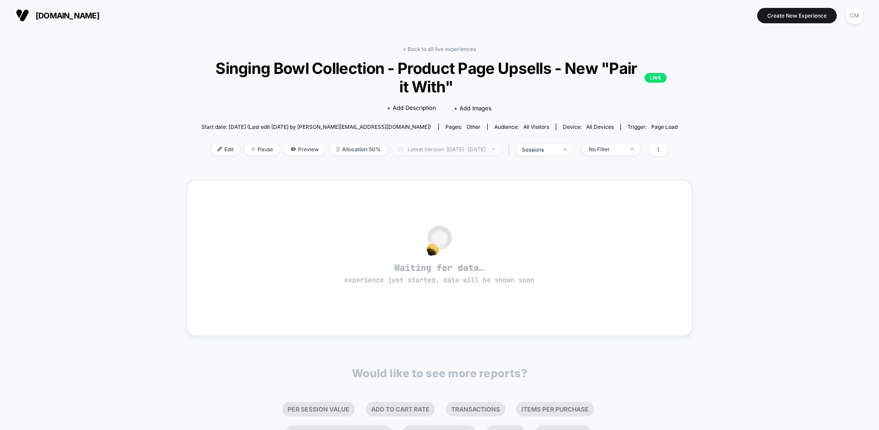
click at [501, 145] on span "Latest Version: Sep 17, 2025 - Sep 23, 2025" at bounding box center [447, 149] width 110 height 12
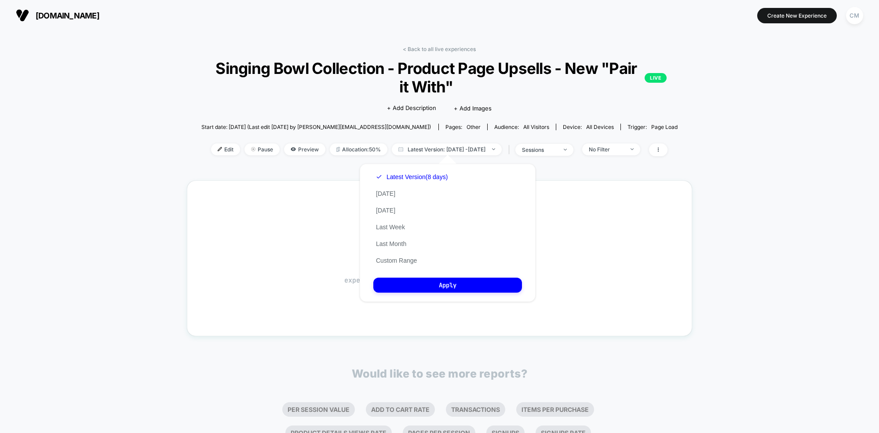
click at [765, 208] on div "< Back to all live experiences Singing Bowl Collection - Product Page Upsells -…" at bounding box center [439, 274] width 879 height 486
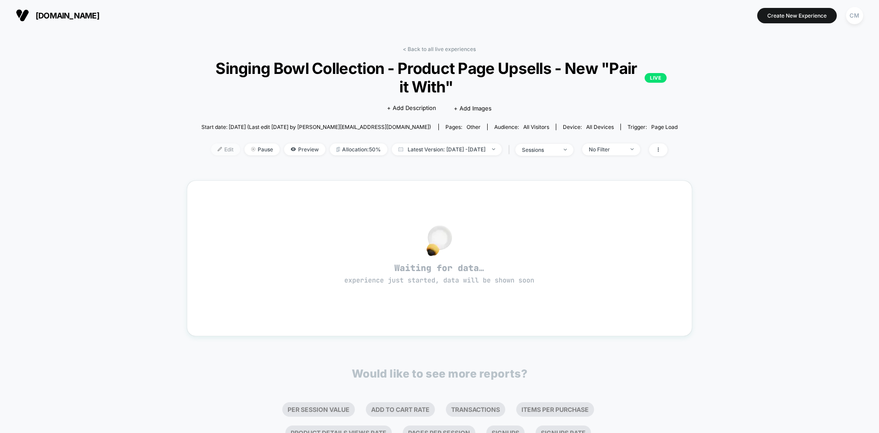
click at [218, 150] on img at bounding box center [220, 149] width 4 height 4
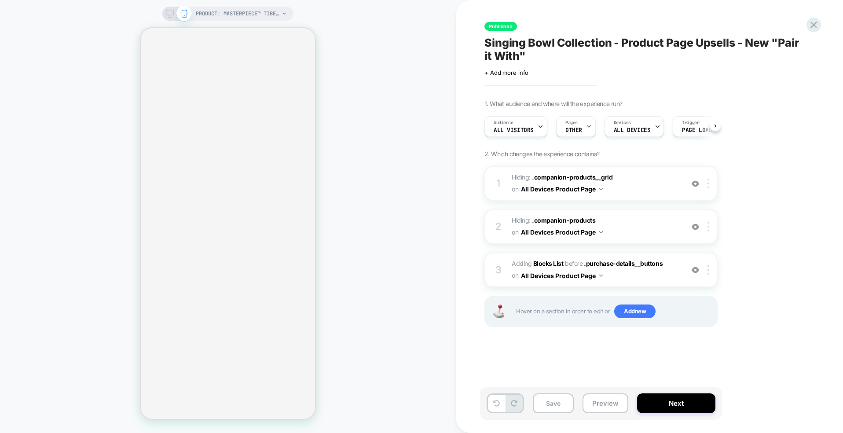
scroll to position [0, 0]
select select "**********"
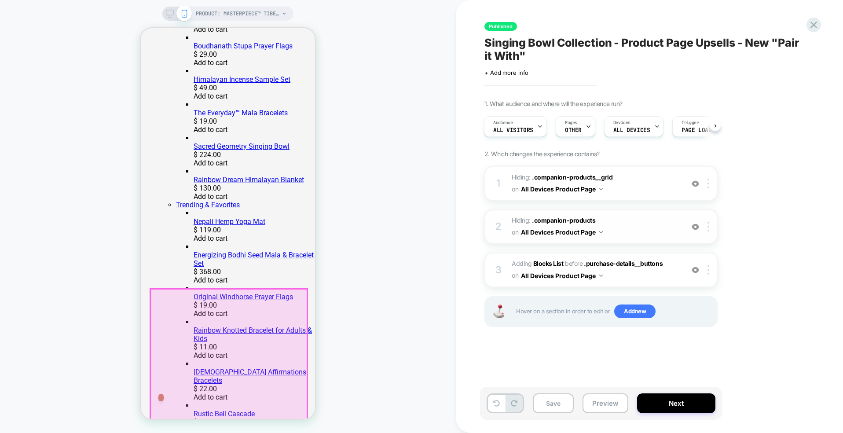
scroll to position [243, 0]
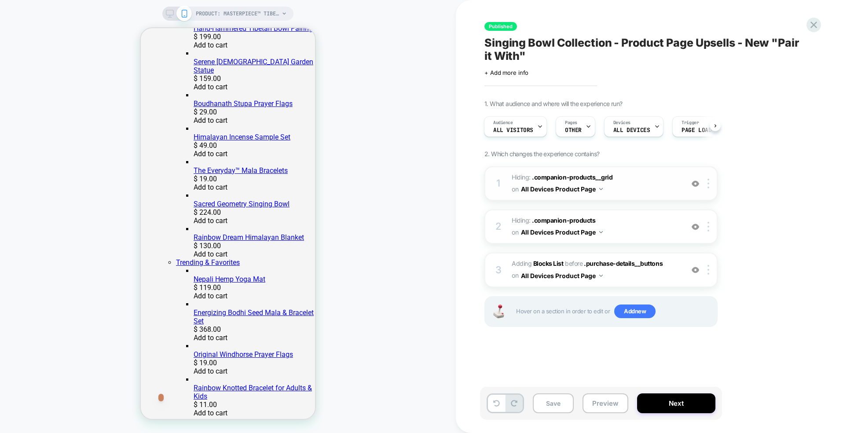
click at [655, 183] on span "Hiding : .companion-products__grid .companion-products__grid on All Devices Pro…" at bounding box center [595, 184] width 168 height 24
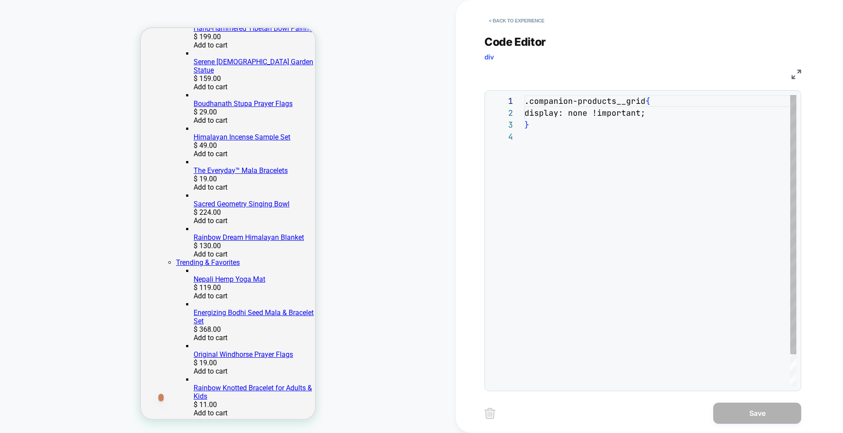
scroll to position [36, 0]
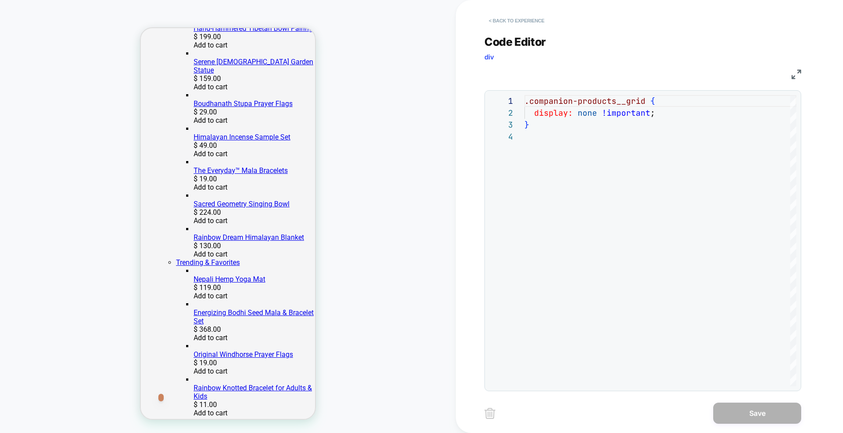
click at [492, 20] on button "< Back to experience" at bounding box center [516, 21] width 64 height 14
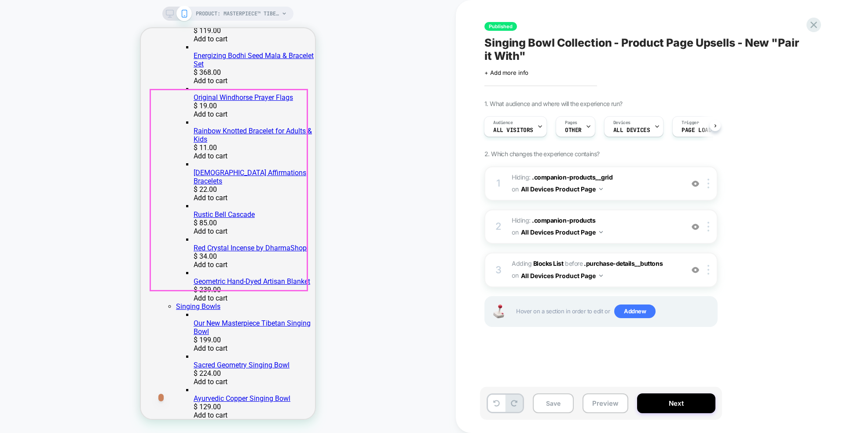
scroll to position [508, 0]
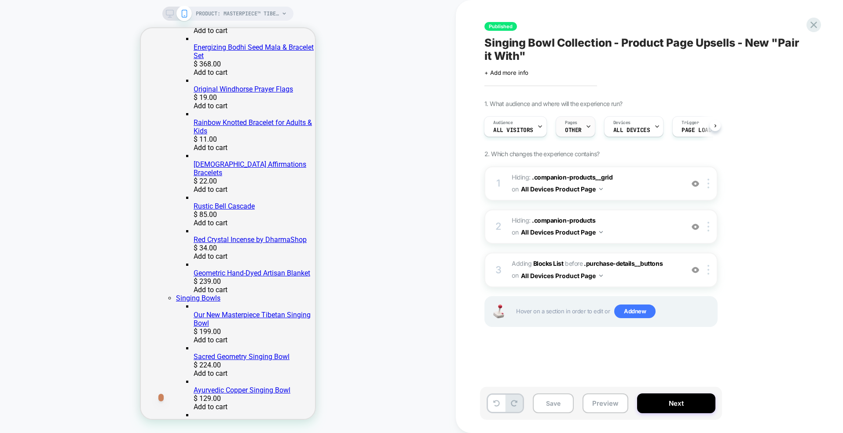
click at [590, 127] on div "Pages OTHER" at bounding box center [575, 126] width 40 height 21
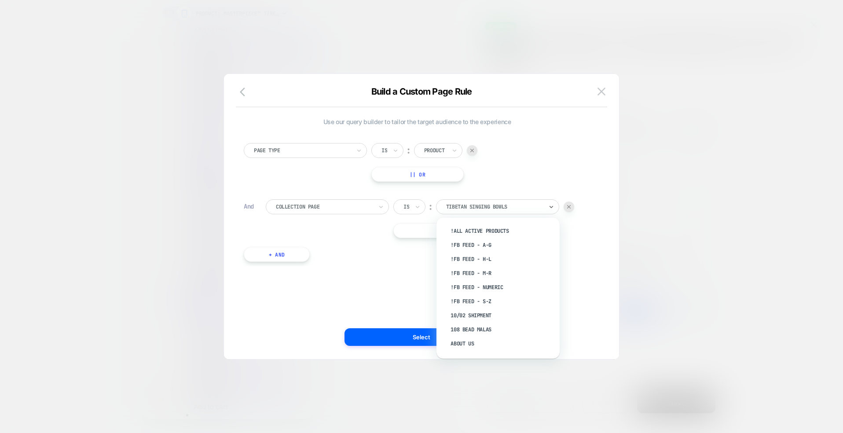
click at [497, 204] on div at bounding box center [494, 207] width 97 height 8
click at [631, 273] on div at bounding box center [421, 216] width 843 height 433
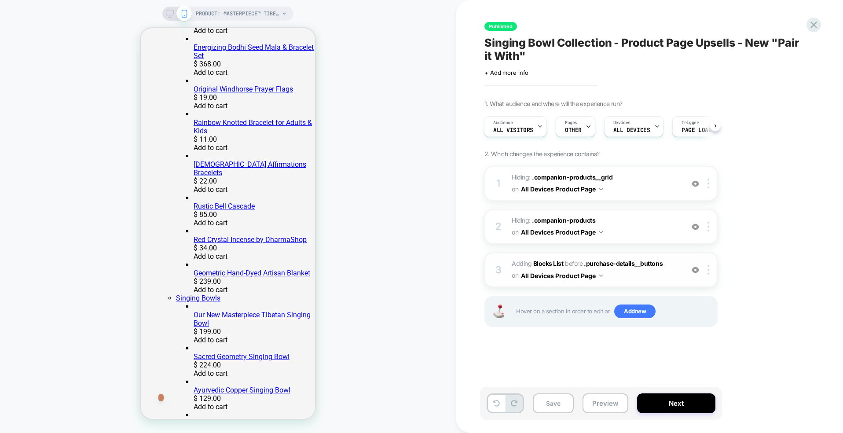
click at [598, 275] on button "All Devices Product Page" at bounding box center [562, 275] width 82 height 13
click at [453, 249] on div "All Devices Product Page" at bounding box center [457, 246] width 118 height 19
click at [600, 190] on img at bounding box center [601, 189] width 4 height 2
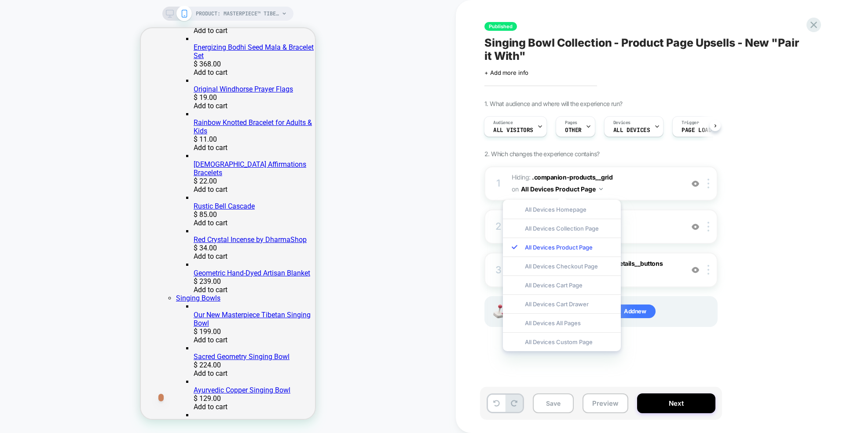
drag, startPoint x: 786, startPoint y: 184, endPoint x: 775, endPoint y: 182, distance: 10.8
click at [786, 184] on div "1. What audience and where will the experience run? Audience All Visitors Pages…" at bounding box center [644, 224] width 321 height 249
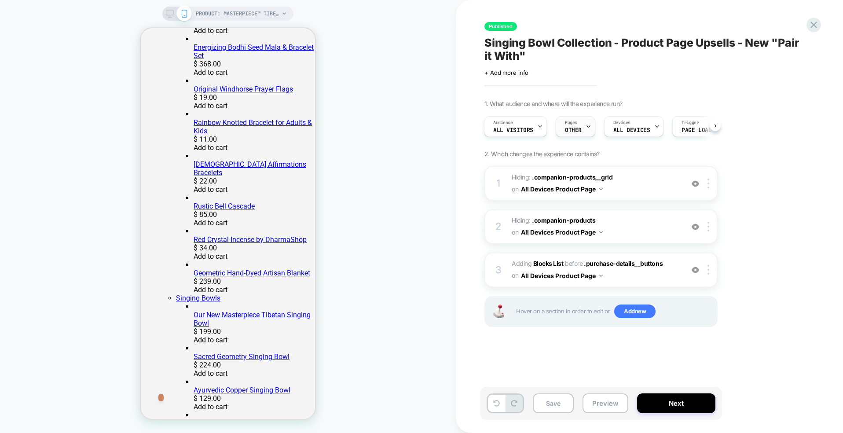
click at [587, 126] on icon at bounding box center [588, 127] width 6 height 6
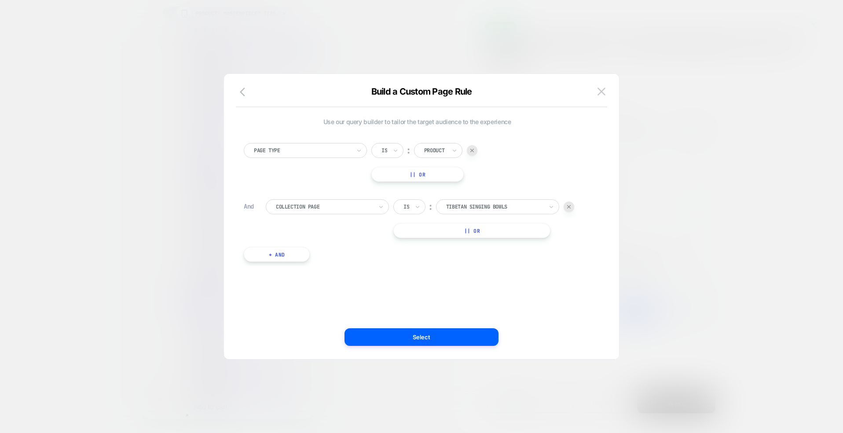
click at [368, 205] on div at bounding box center [324, 207] width 97 height 8
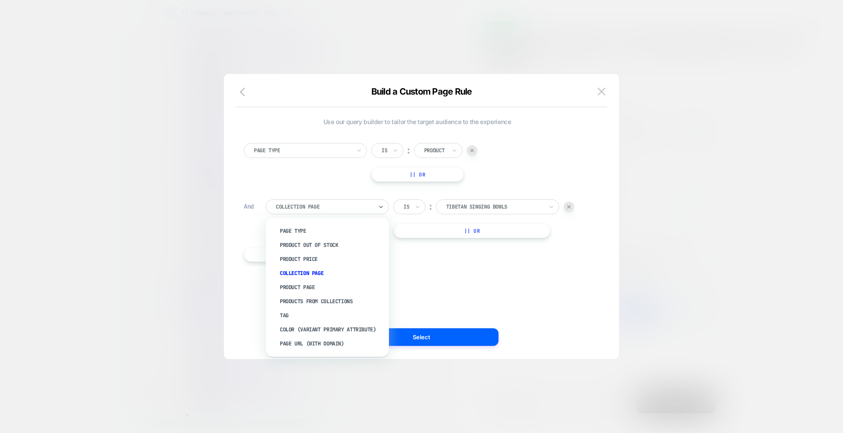
click at [311, 300] on div "Products From Collections" at bounding box center [331, 301] width 114 height 14
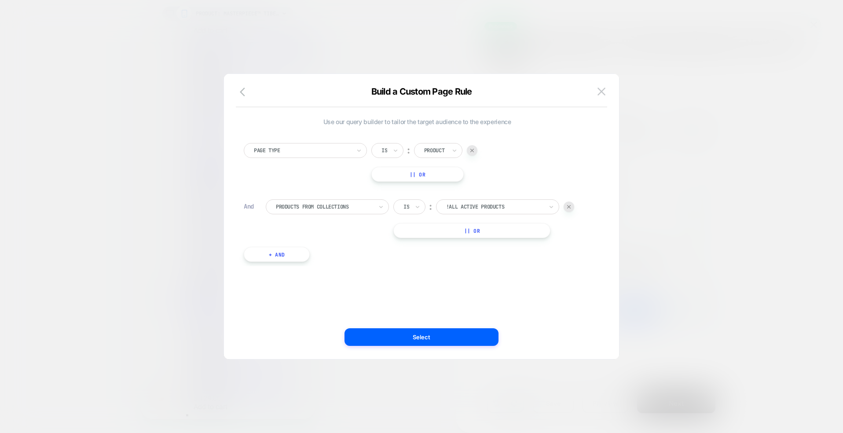
click at [497, 204] on div at bounding box center [494, 207] width 97 height 8
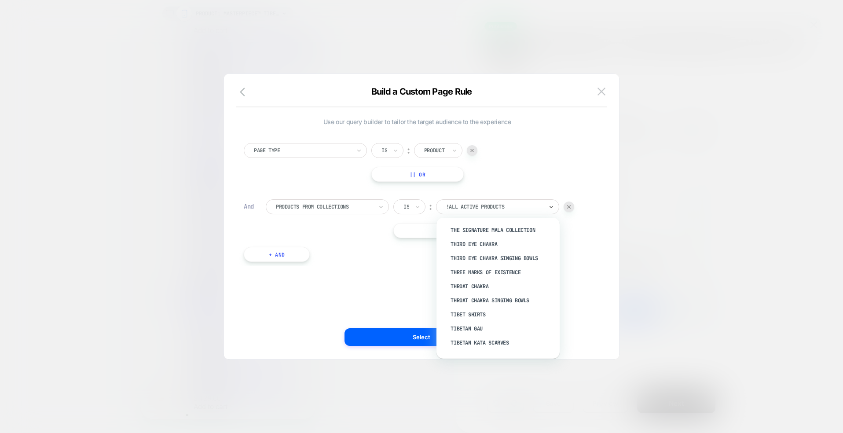
scroll to position [4116, 0]
click at [473, 365] on div "Tibetan Singing Bowls" at bounding box center [502, 372] width 114 height 14
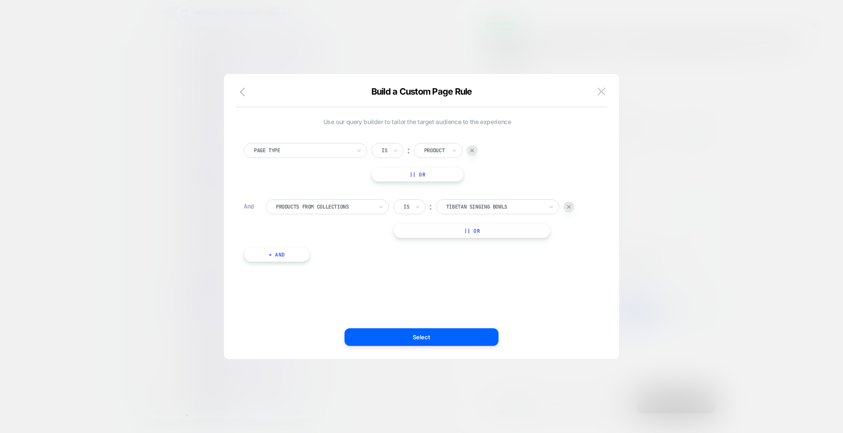
click at [436, 335] on button "Select" at bounding box center [421, 337] width 154 height 18
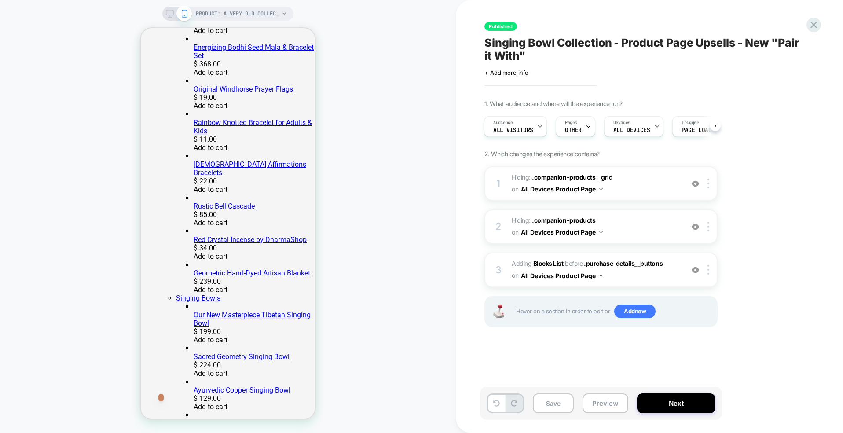
scroll to position [0, 1]
click at [675, 403] on button "Next" at bounding box center [676, 403] width 78 height 20
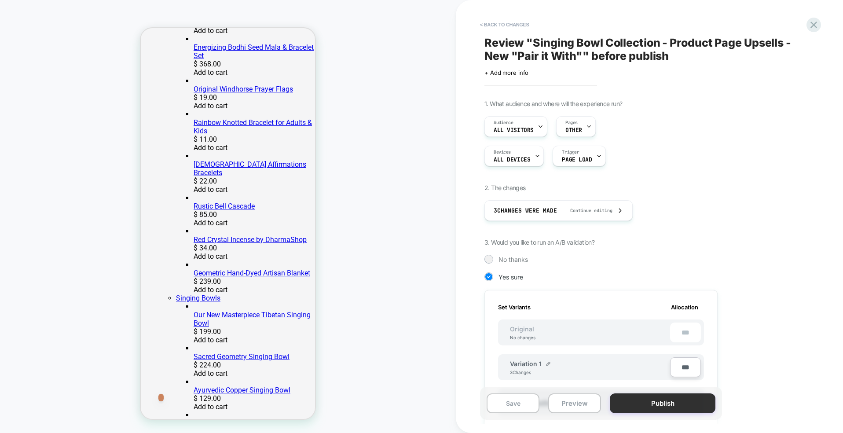
click at [664, 404] on button "Publish" at bounding box center [662, 403] width 106 height 20
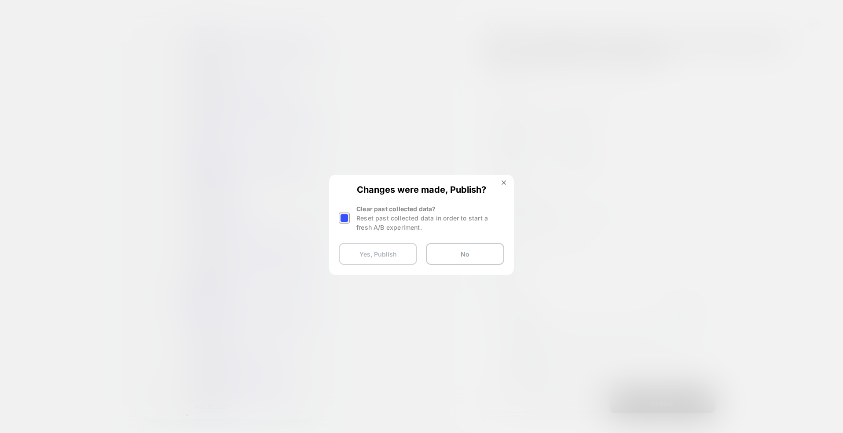
click at [366, 253] on button "Yes, Publish" at bounding box center [378, 254] width 78 height 22
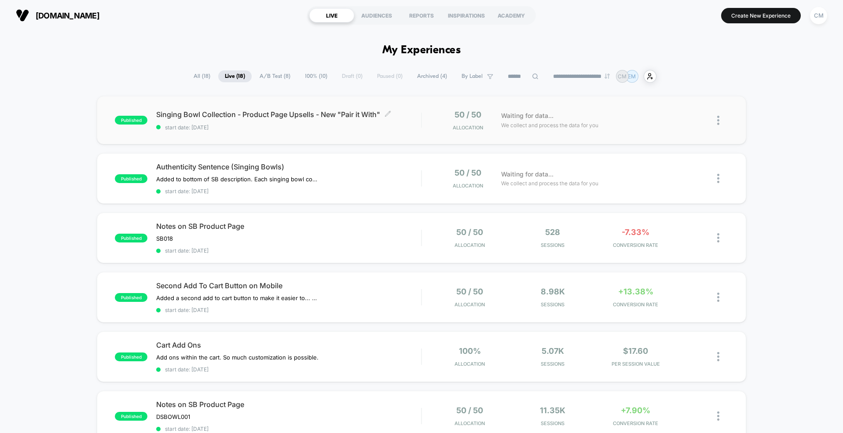
scroll to position [3, 0]
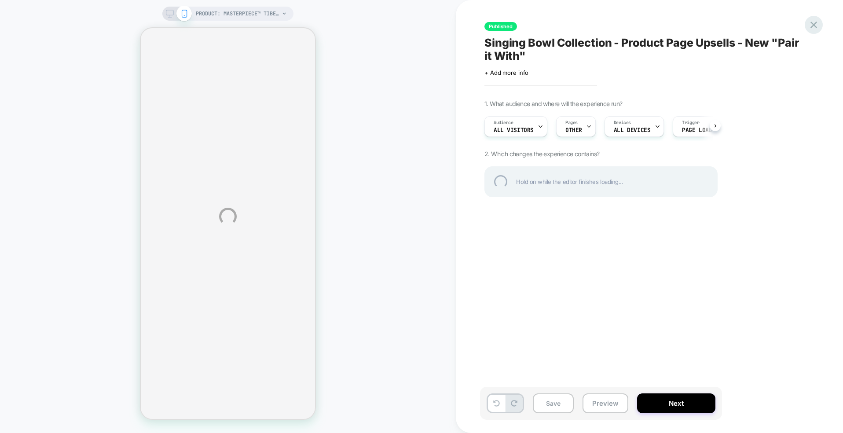
click at [814, 28] on div at bounding box center [813, 25] width 18 height 18
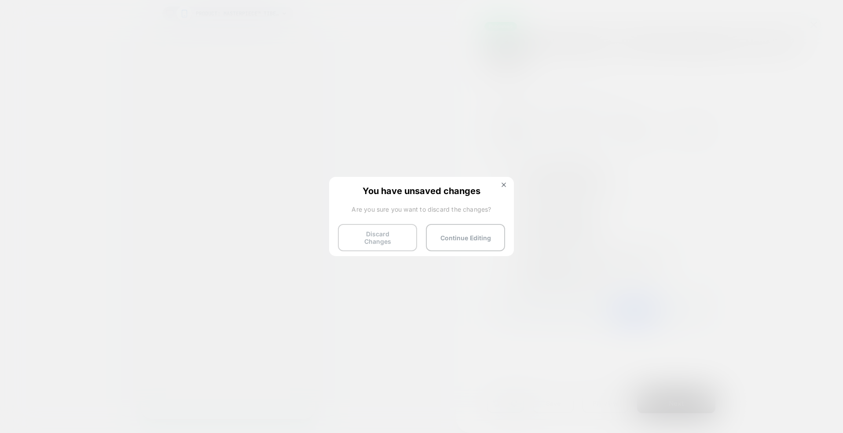
click at [403, 245] on button "Discard Changes" at bounding box center [377, 237] width 79 height 27
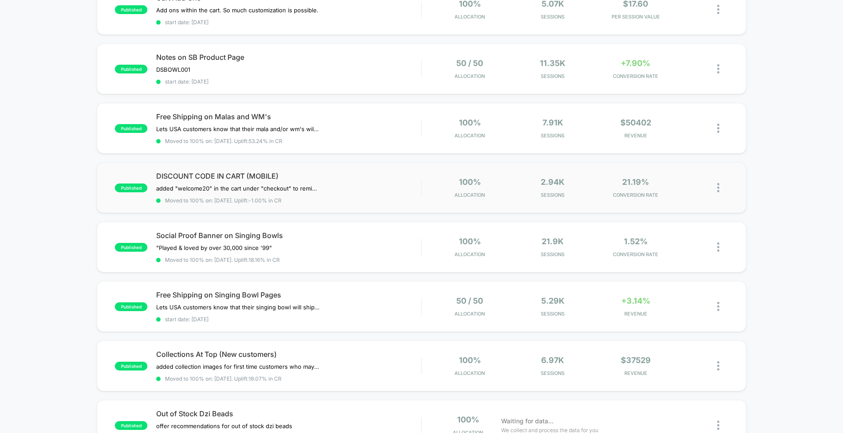
scroll to position [369, 0]
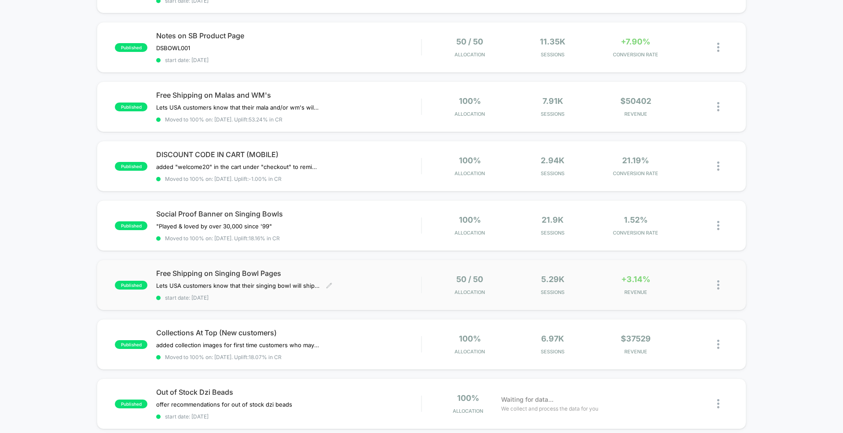
click at [407, 279] on div "Free Shipping on Singing Bowl Pages Lets USA customers know that their singing﻿…" at bounding box center [288, 285] width 265 height 32
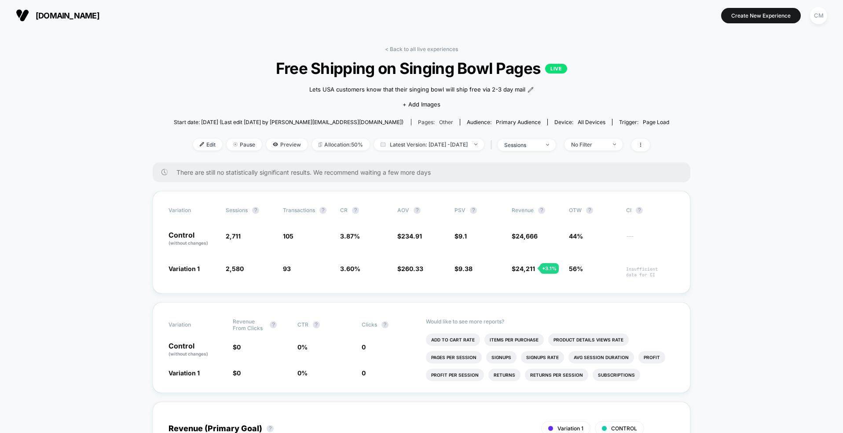
scroll to position [47, 0]
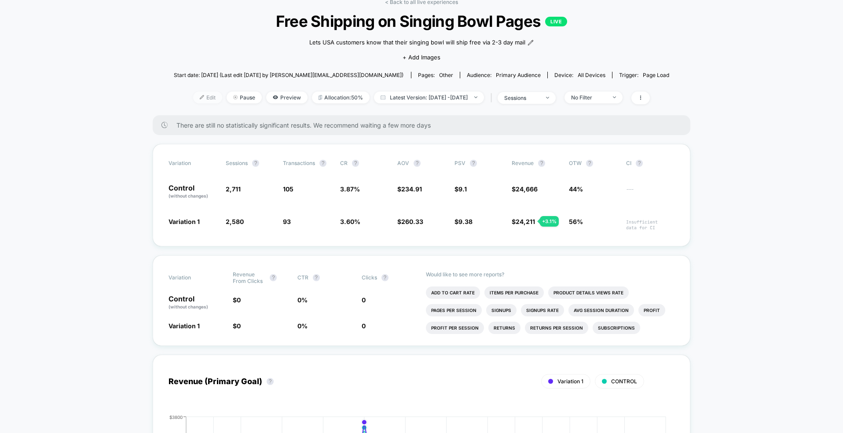
click at [194, 96] on span "Edit" at bounding box center [207, 97] width 29 height 12
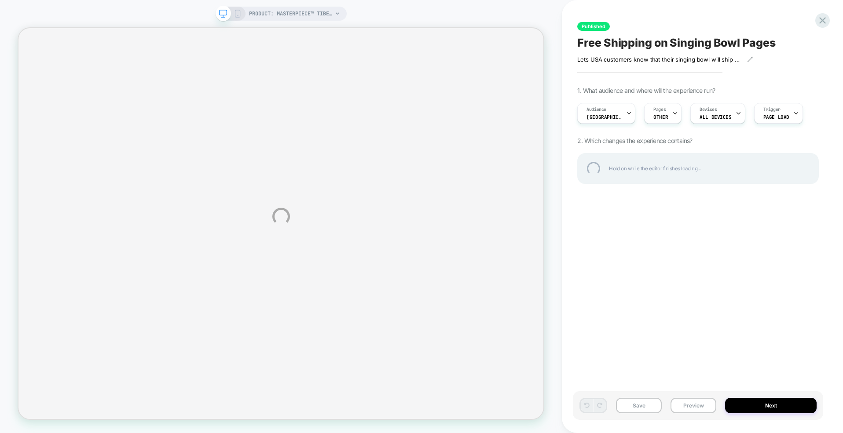
select select "**********"
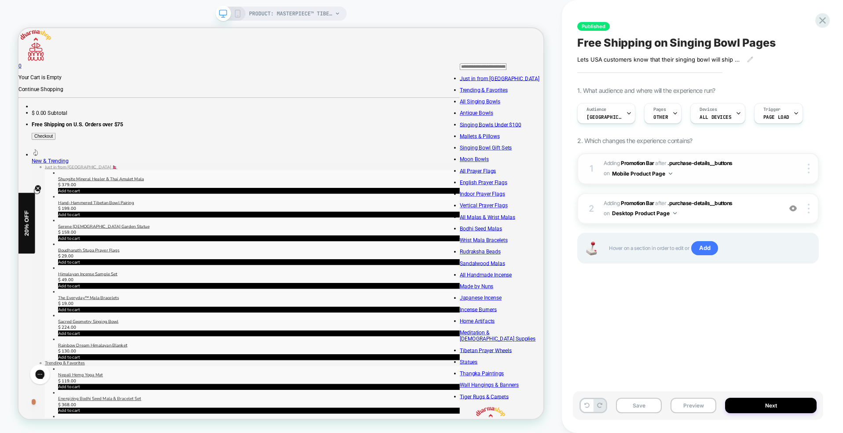
click at [668, 172] on img at bounding box center [670, 173] width 4 height 2
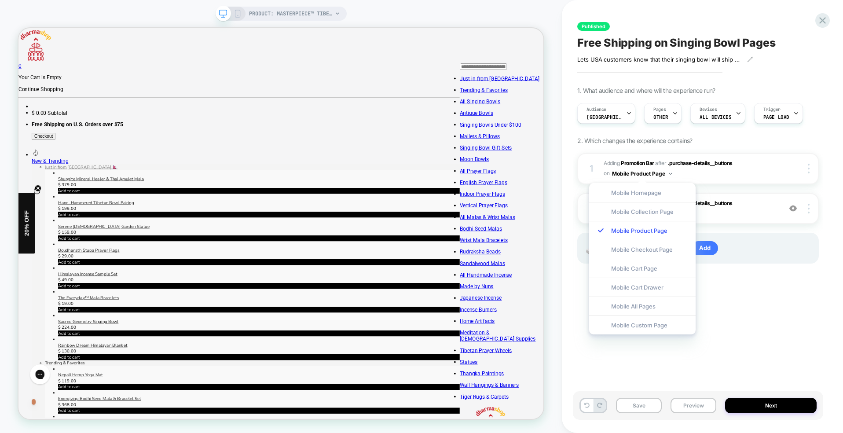
click at [782, 276] on div "1 #_loomi_addon_1751378545508 Adding Promotion Bar AFTER .purchase-details__but…" at bounding box center [697, 219] width 241 height 132
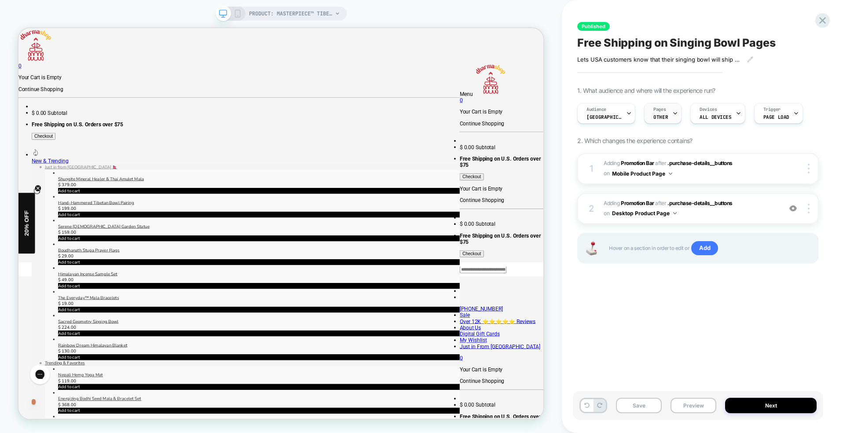
click at [672, 113] on icon at bounding box center [675, 113] width 6 height 6
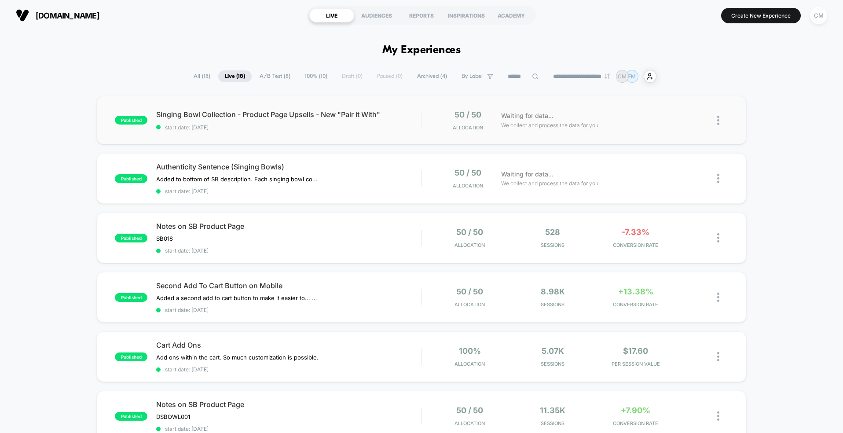
scroll to position [1, 0]
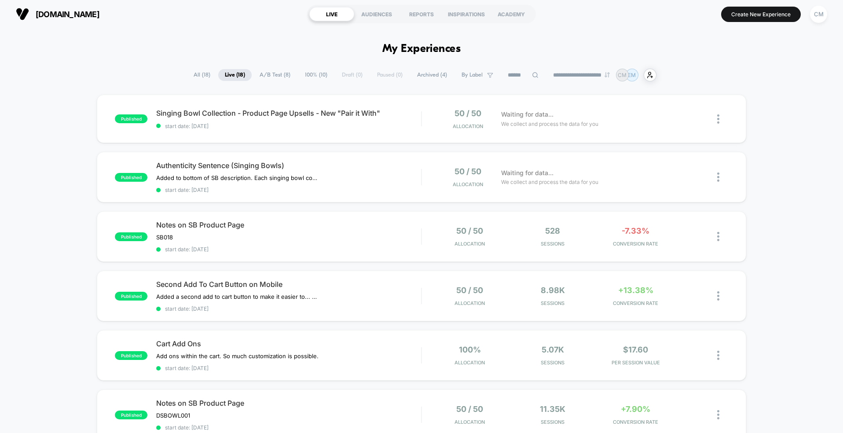
drag, startPoint x: 400, startPoint y: 132, endPoint x: 394, endPoint y: 136, distance: 7.3
click at [400, 132] on div "published Singing Bowl Collection - Product Page Upsells - New "Pair it With" s…" at bounding box center [421, 119] width 649 height 48
